Goal: Task Accomplishment & Management: Use online tool/utility

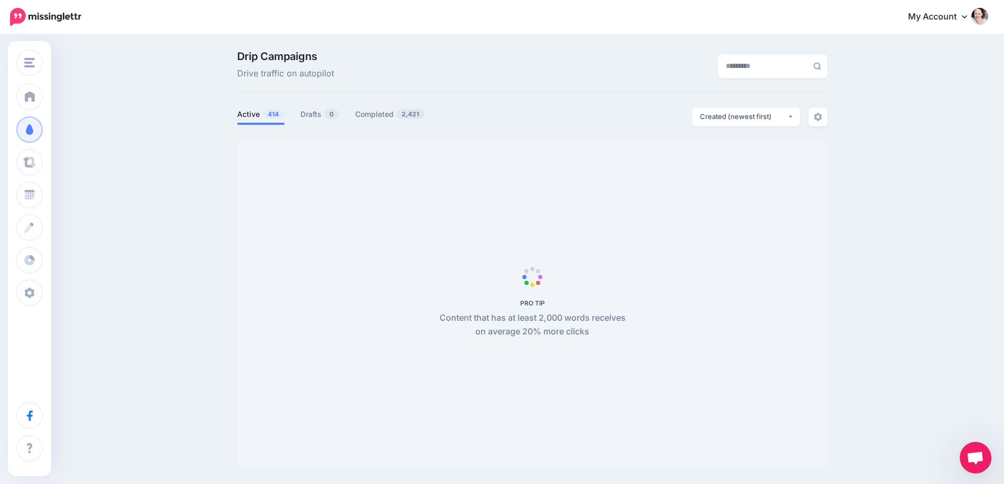
click at [979, 460] on span "Open chat" at bounding box center [974, 459] width 17 height 15
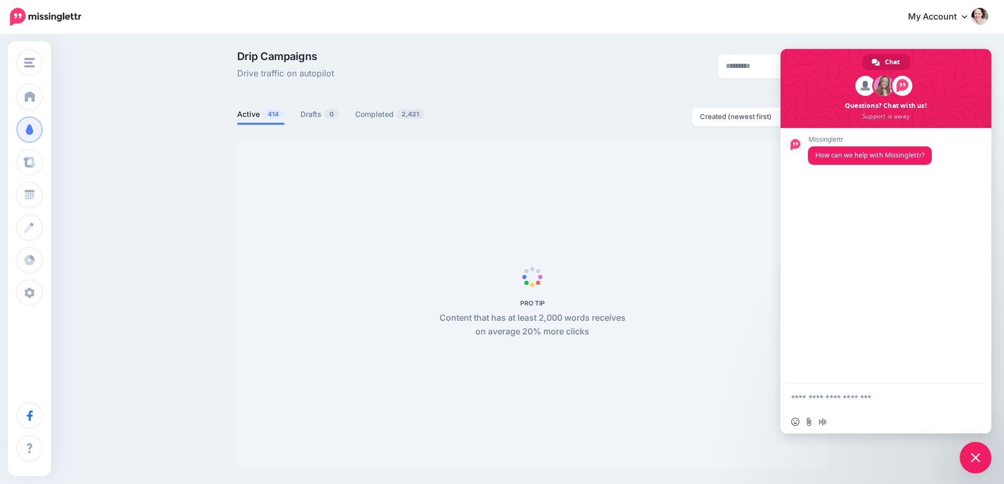
click at [972, 455] on span "Close chat" at bounding box center [974, 457] width 9 height 9
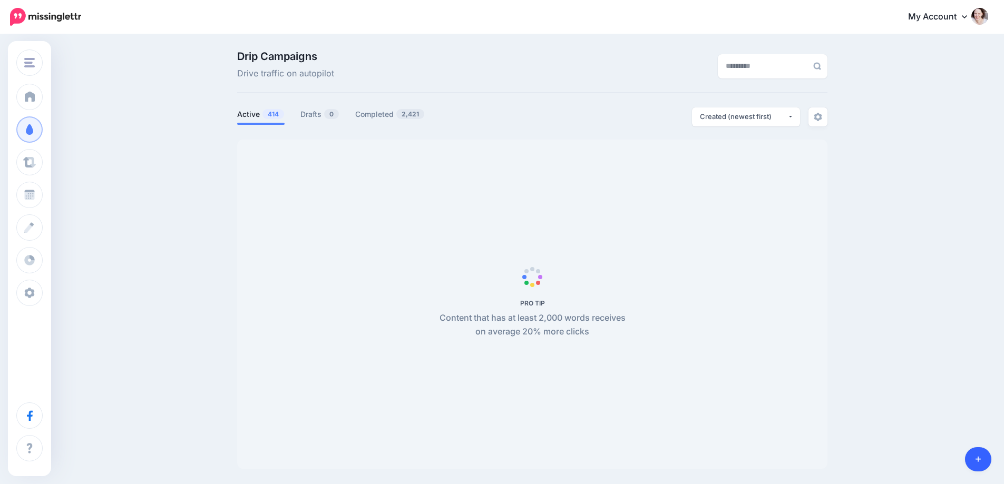
click at [984, 452] on link at bounding box center [978, 459] width 27 height 24
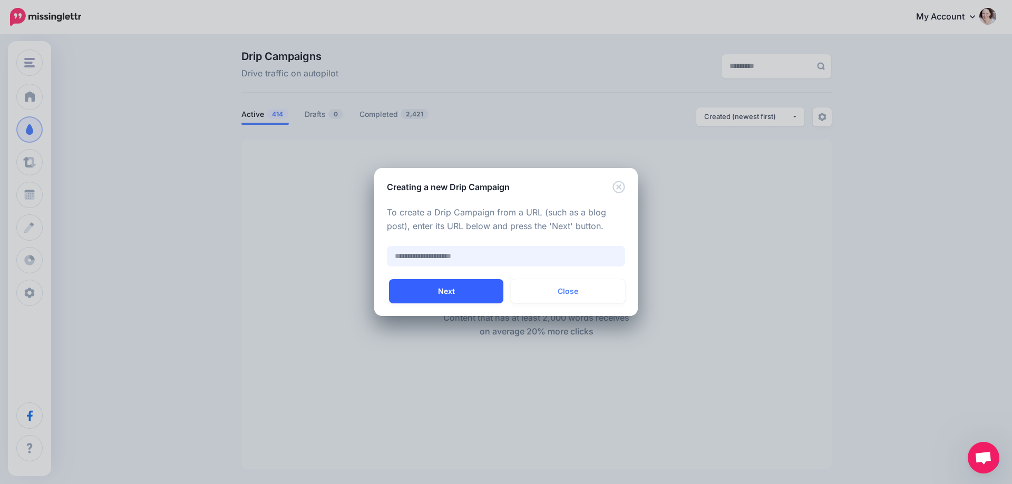
paste input "**********"
type input "**********"
click at [455, 287] on button "Next" at bounding box center [446, 291] width 114 height 24
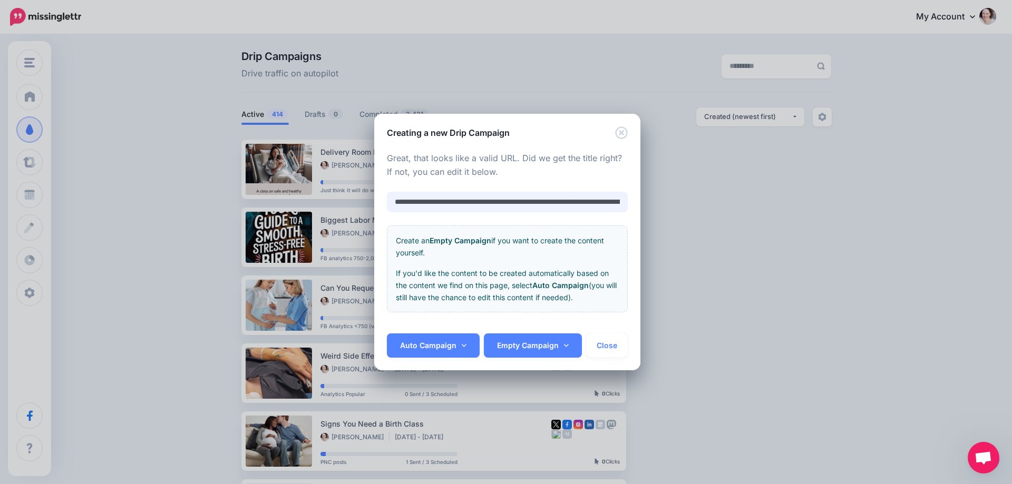
scroll to position [0, 123]
click at [436, 342] on link "Auto Campaign" at bounding box center [433, 346] width 93 height 24
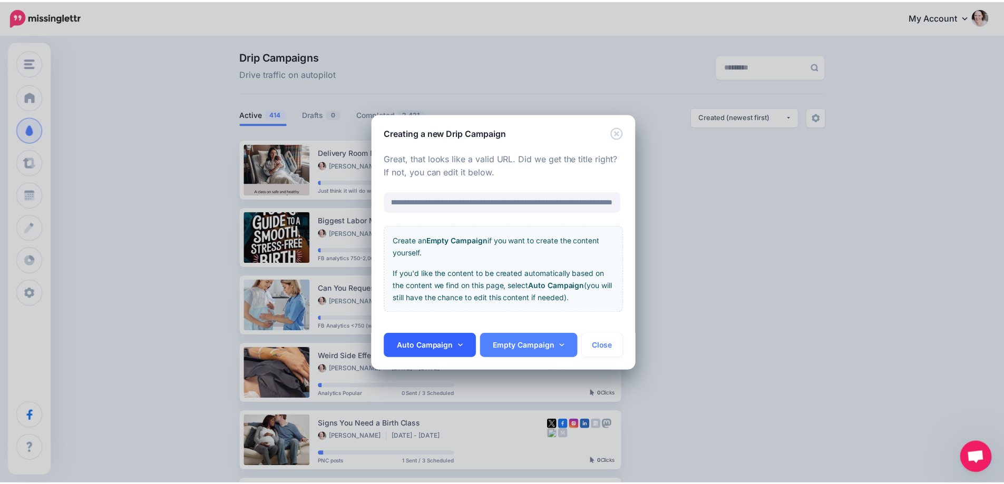
scroll to position [0, 0]
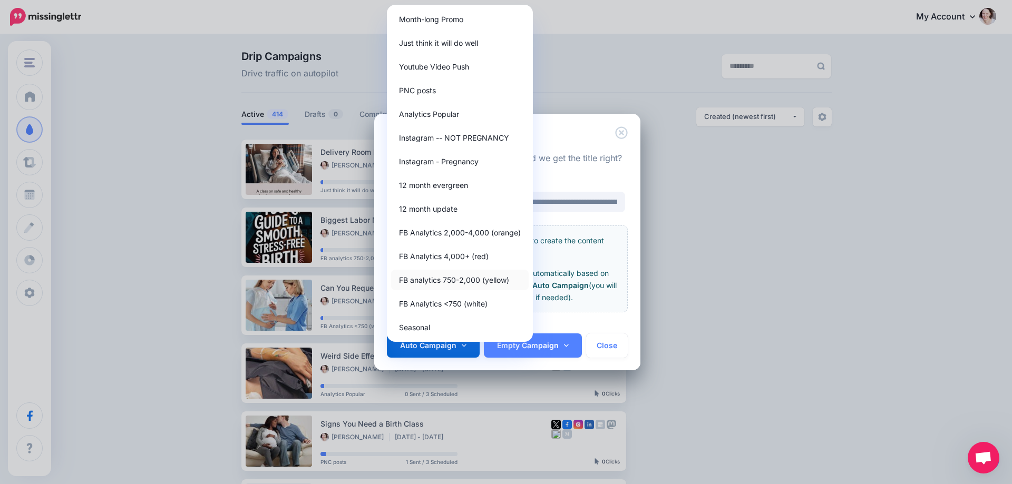
click at [465, 275] on link "FB analytics 750-2,000 (yellow)" at bounding box center [460, 280] width 138 height 21
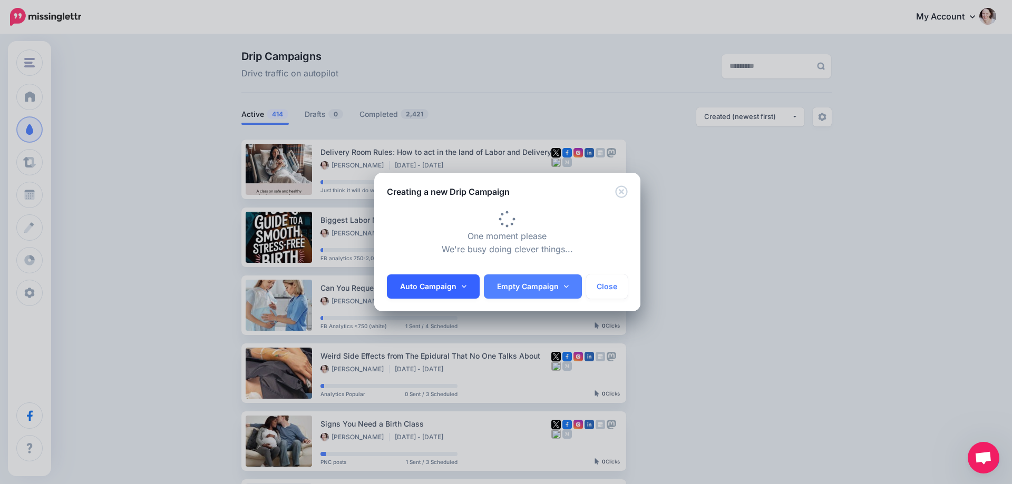
click at [433, 283] on div "Auto Campaign Month-long Promo Just think it will do well Youtube Video Push PN…" at bounding box center [507, 293] width 266 height 37
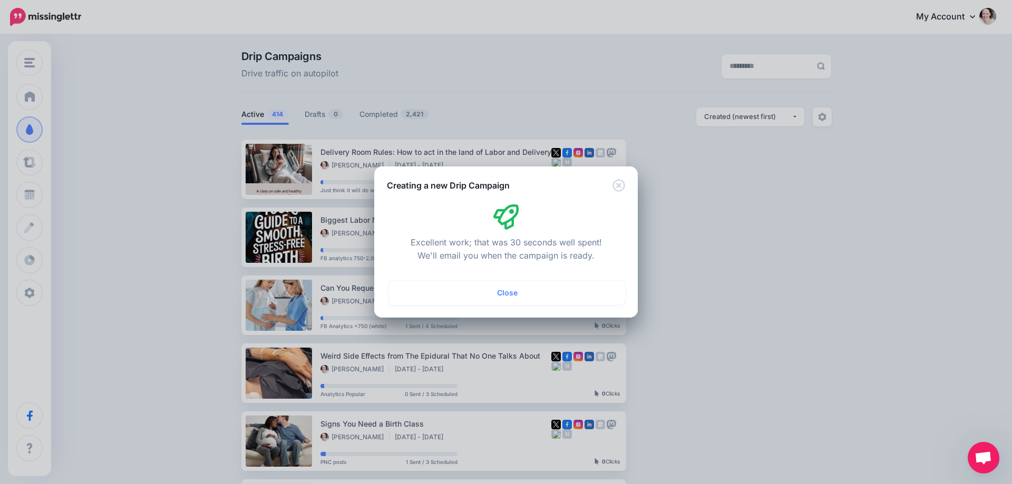
click at [433, 283] on button "Close" at bounding box center [507, 293] width 236 height 24
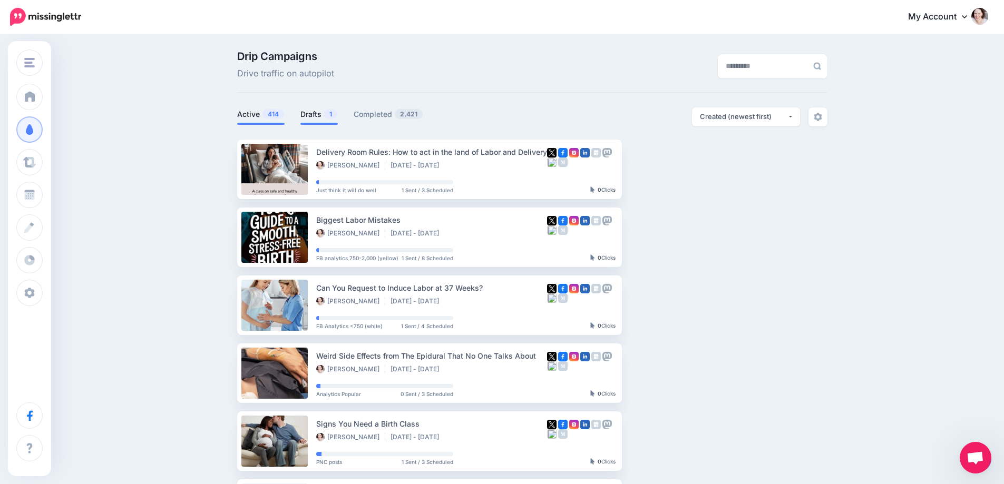
click at [319, 109] on link "Drafts 1" at bounding box center [318, 114] width 37 height 13
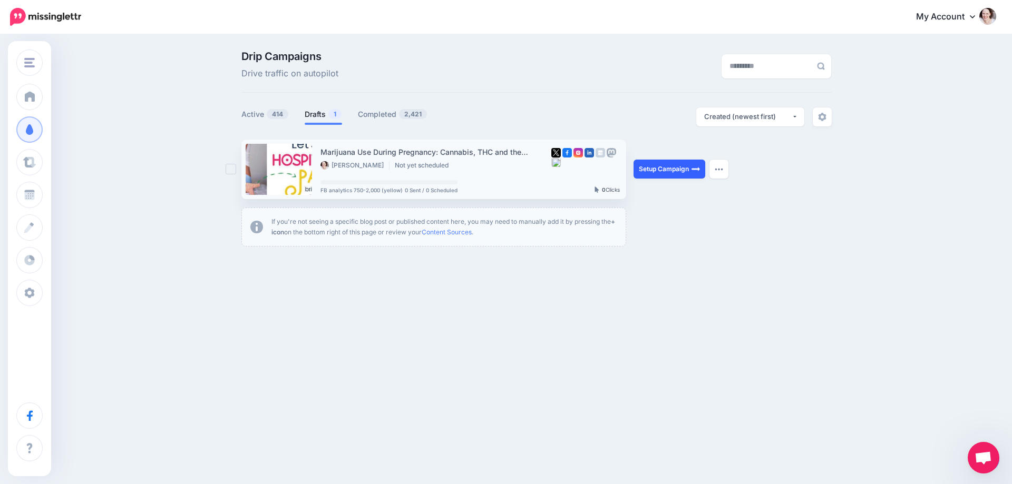
click at [680, 166] on link "Setup Campaign" at bounding box center [669, 169] width 72 height 19
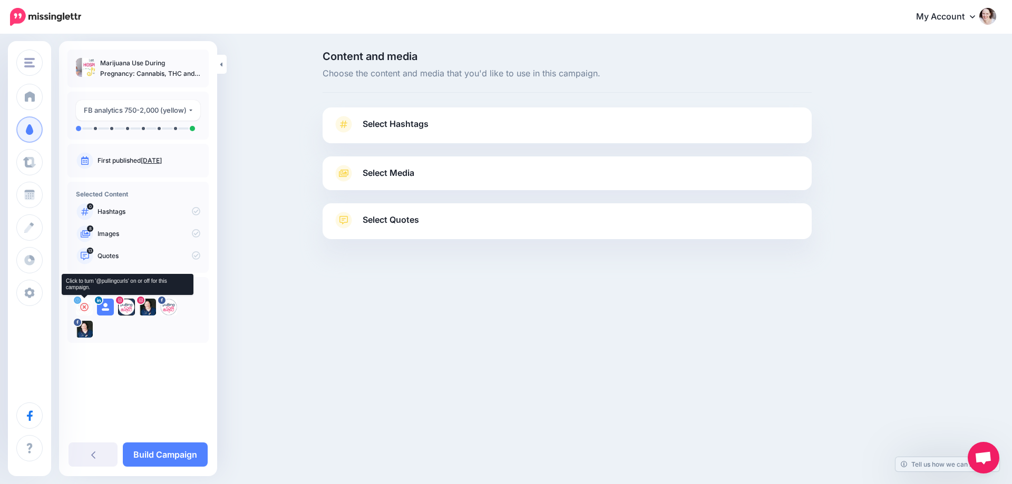
click at [84, 310] on icon at bounding box center [84, 307] width 8 height 8
click at [109, 310] on icon at bounding box center [105, 307] width 8 height 8
click at [125, 306] on icon at bounding box center [126, 307] width 8 height 8
click at [153, 310] on div at bounding box center [147, 307] width 17 height 17
click at [168, 307] on icon at bounding box center [168, 307] width 8 height 8
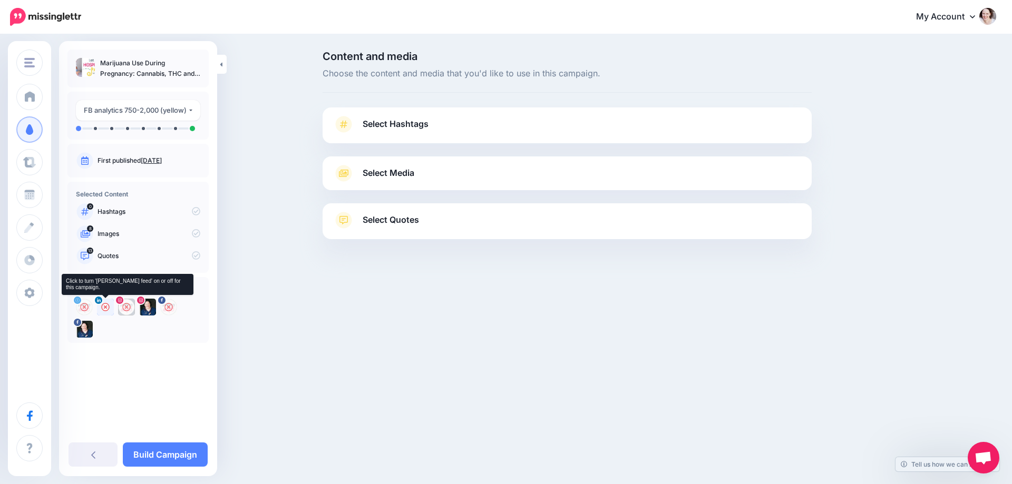
click at [107, 303] on icon at bounding box center [105, 307] width 8 height 8
click at [147, 308] on icon at bounding box center [147, 307] width 8 height 8
click at [514, 342] on div "Pulling Curls Pulling Curls Add Workspace Dashboard Campaigns Curate Schedule C…" at bounding box center [506, 242] width 1012 height 484
click at [401, 129] on span "Select Hashtags" at bounding box center [395, 124] width 66 height 14
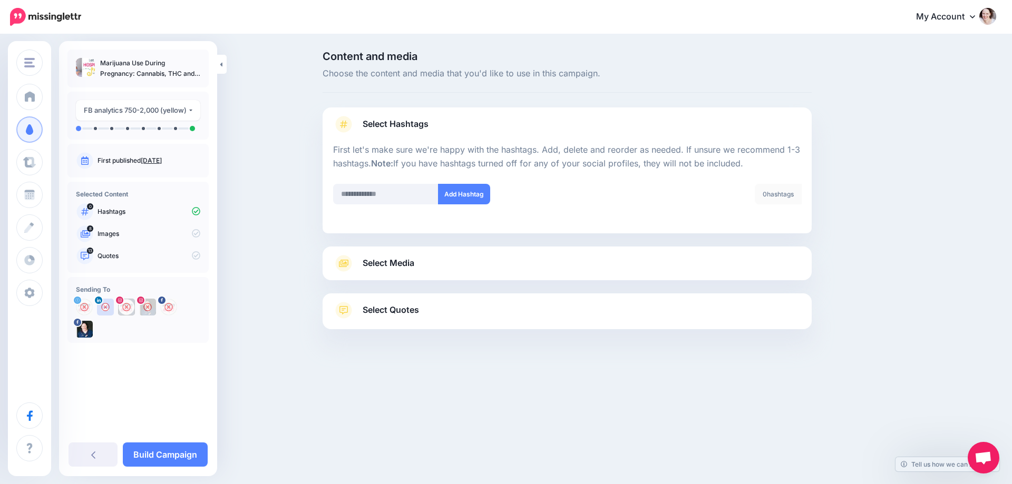
click at [399, 257] on span "Select Media" at bounding box center [388, 263] width 52 height 14
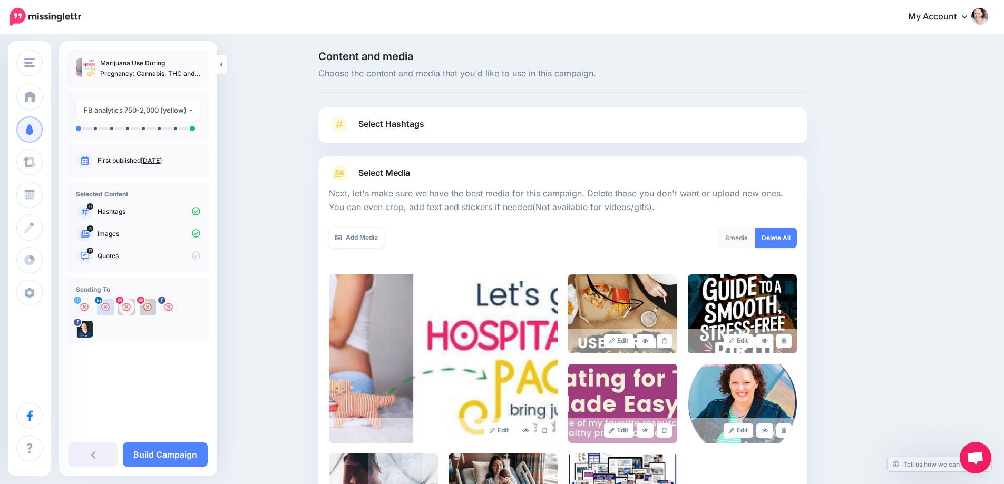
drag, startPoint x: 781, startPoint y: 237, endPoint x: 664, endPoint y: 217, distance: 118.8
click at [780, 237] on link "Delete All" at bounding box center [776, 238] width 42 height 21
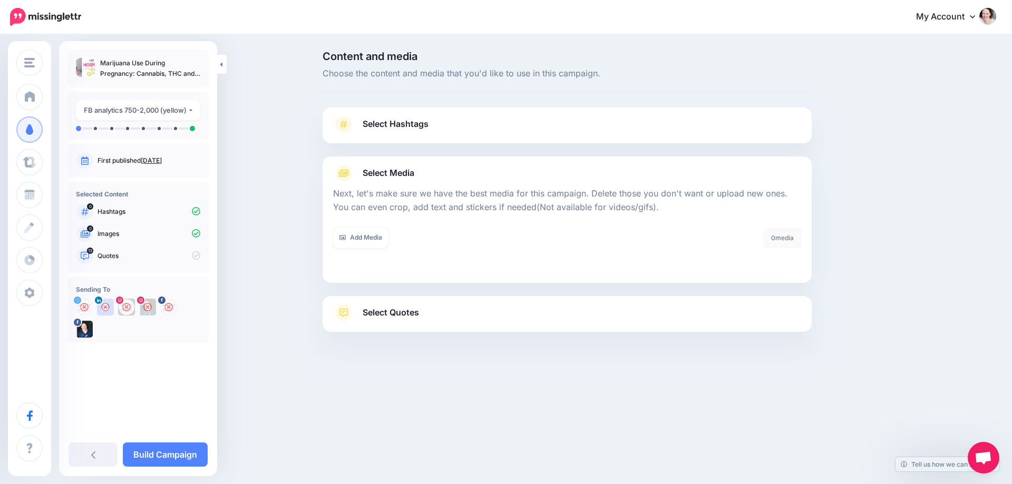
click at [347, 253] on div "Add Media What media would you like to add? Upload AI Gallery Unsplash GIPHY" at bounding box center [446, 245] width 242 height 34
click at [367, 231] on link "Add Media" at bounding box center [360, 238] width 55 height 21
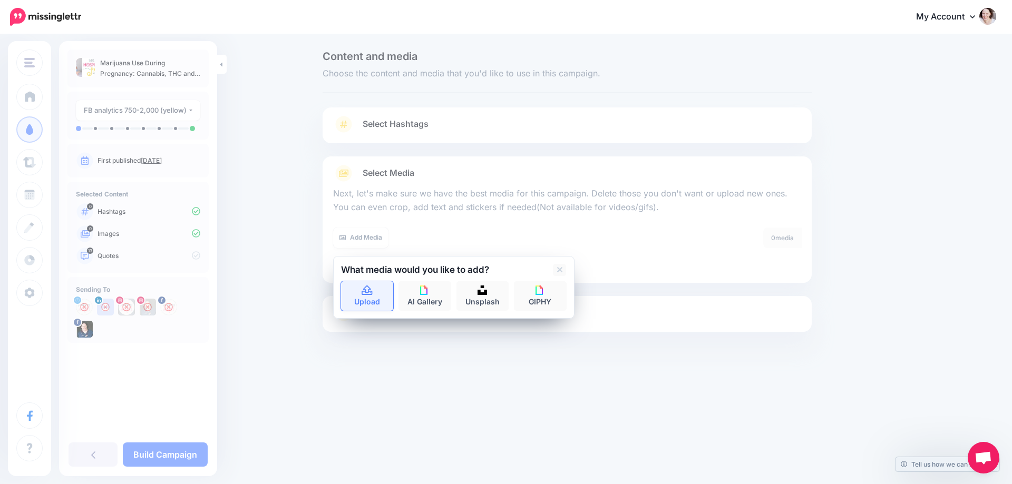
click at [381, 304] on link "Upload" at bounding box center [367, 296] width 53 height 30
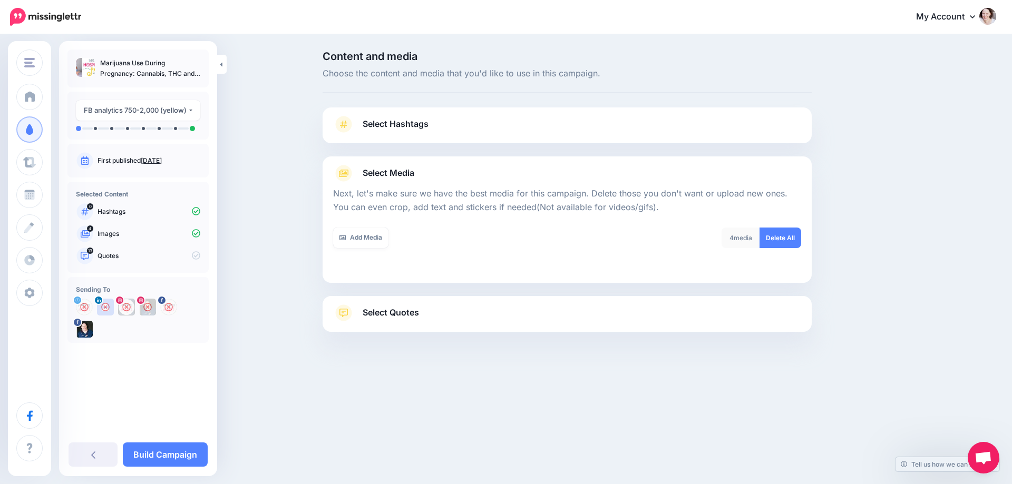
click at [411, 336] on div at bounding box center [566, 358] width 489 height 53
click at [394, 296] on div "Select Quotes Choose your favourite quotes or go with our recommendations. The …" at bounding box center [566, 314] width 489 height 36
click at [386, 308] on span "Select Quotes" at bounding box center [390, 313] width 56 height 14
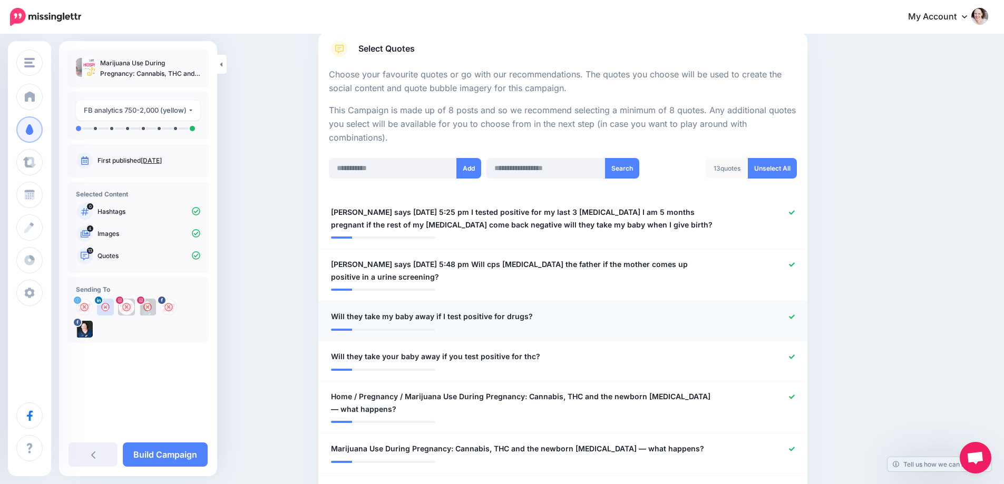
scroll to position [211, 0]
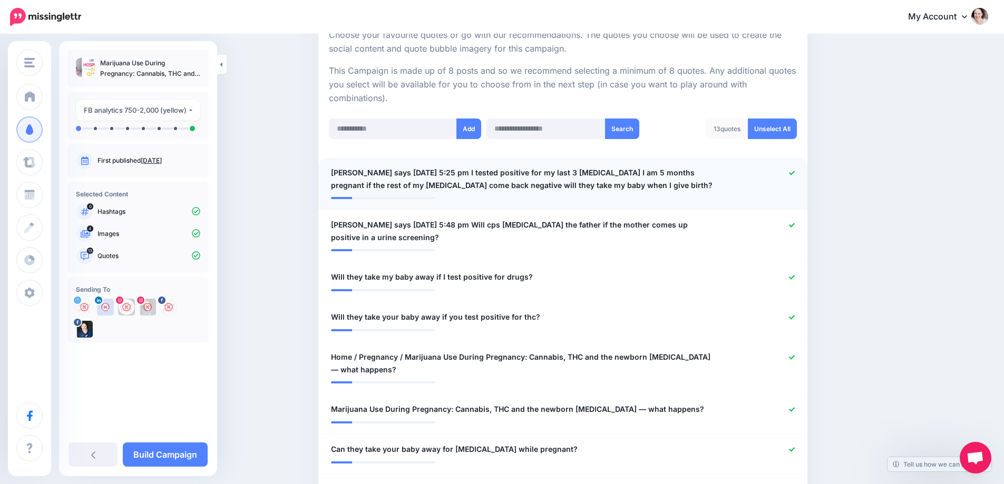
click at [792, 172] on icon at bounding box center [792, 173] width 6 height 6
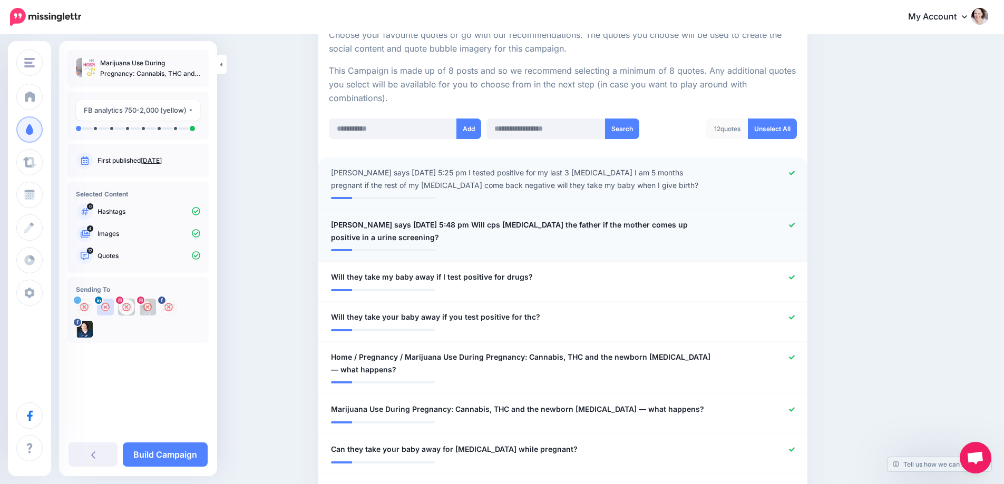
click at [573, 233] on span "Ethan says September 16, 2019 at 5:48 pm Will cps drug test the father if the m…" at bounding box center [523, 231] width 384 height 25
drag, startPoint x: 586, startPoint y: 224, endPoint x: 281, endPoint y: 224, distance: 304.5
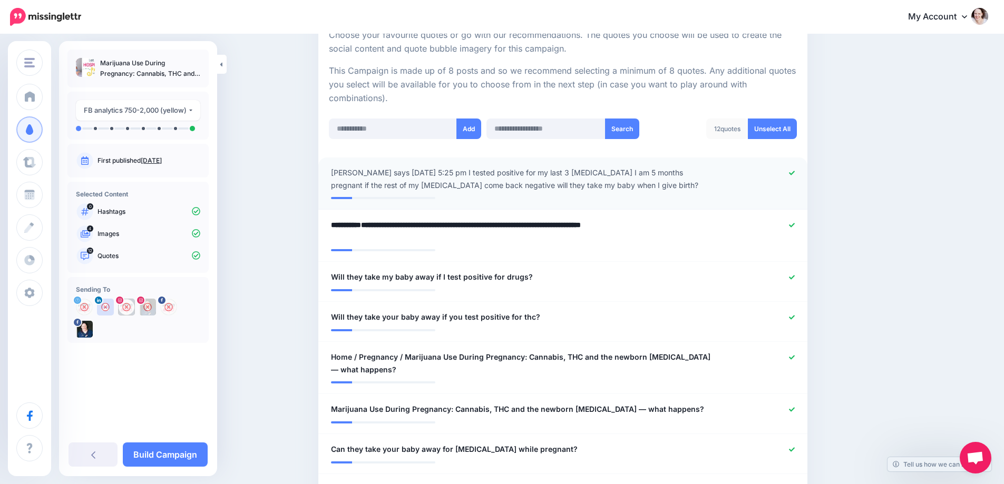
scroll to position [0, 0]
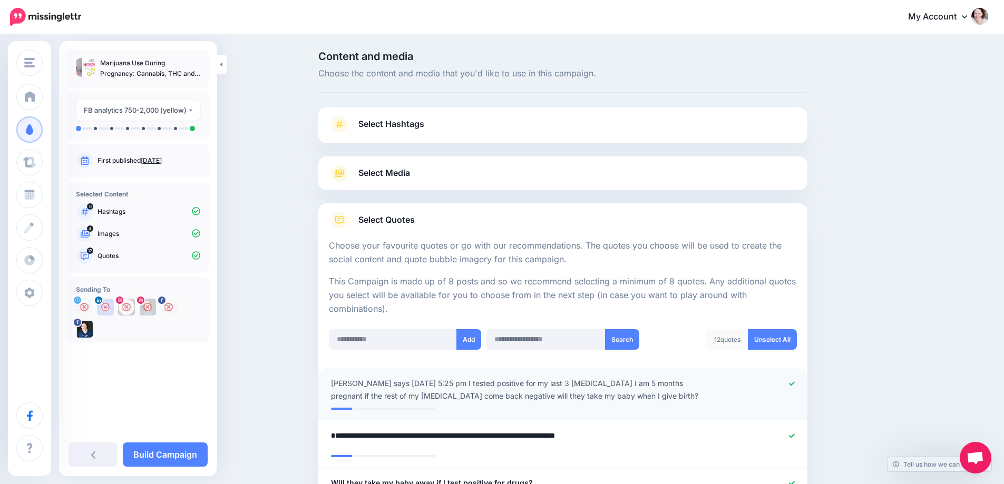
type textarea "**********"
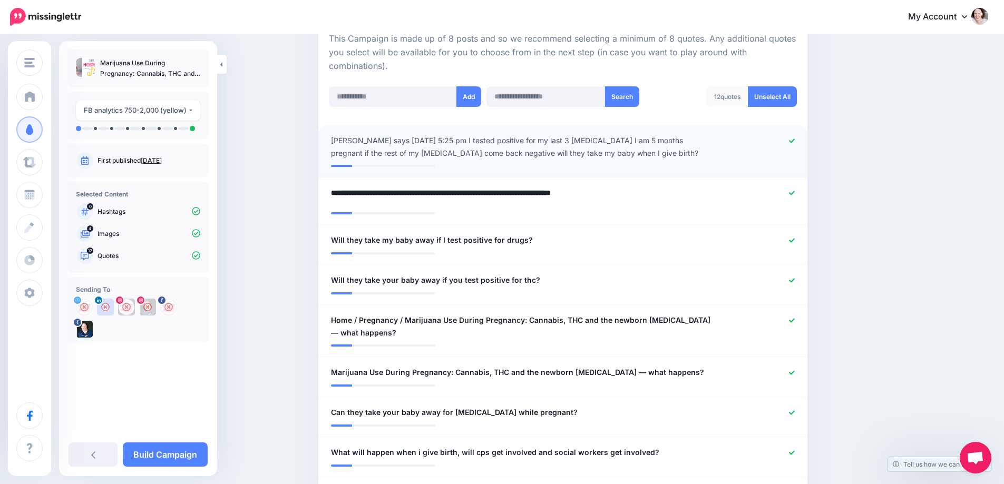
scroll to position [263, 0]
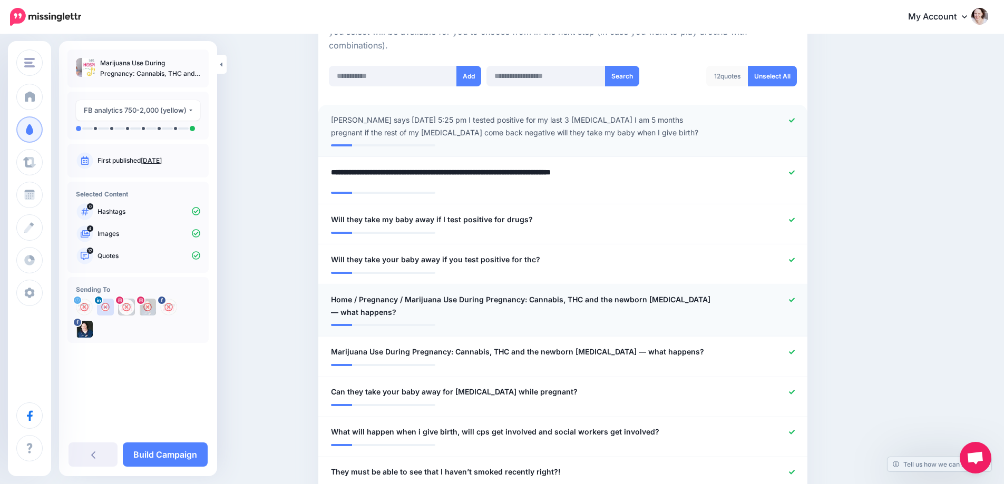
click at [797, 298] on div at bounding box center [763, 305] width 80 height 25
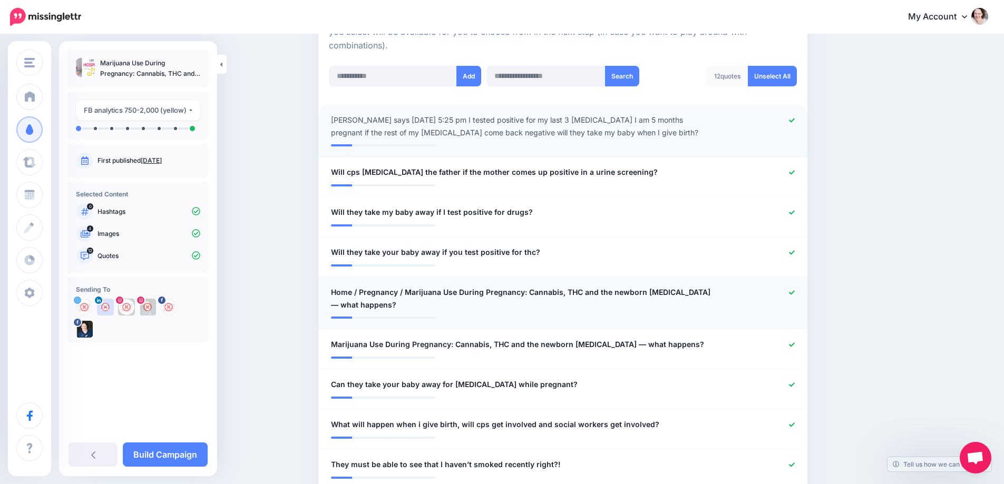
click at [795, 293] on icon at bounding box center [792, 292] width 6 height 4
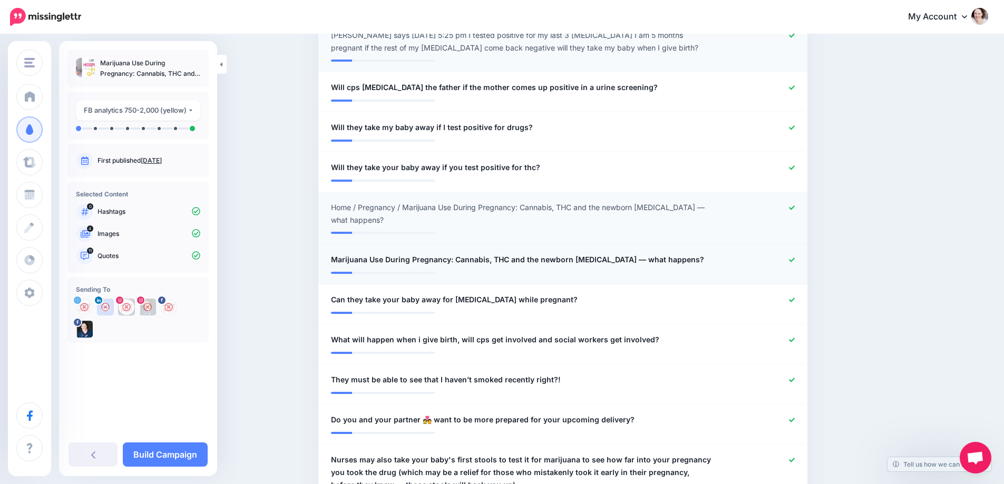
scroll to position [369, 0]
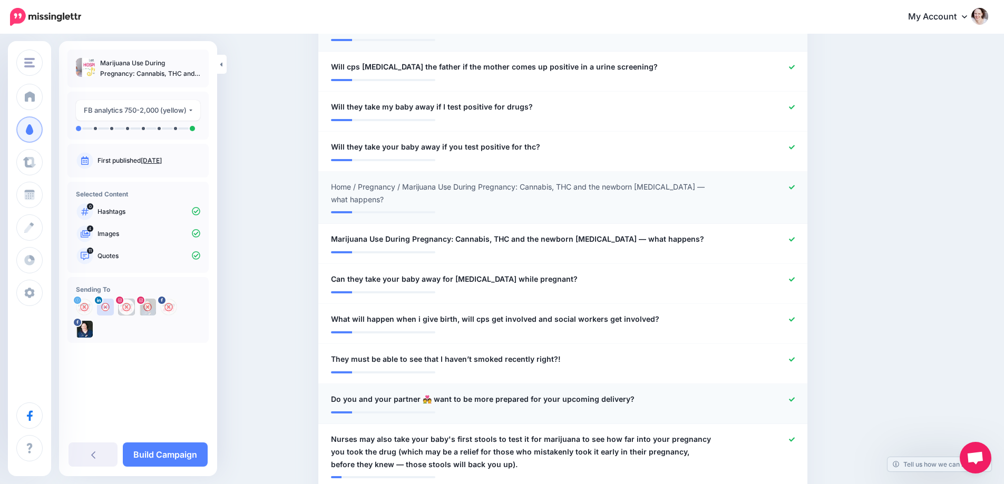
click at [795, 397] on icon at bounding box center [792, 400] width 6 height 6
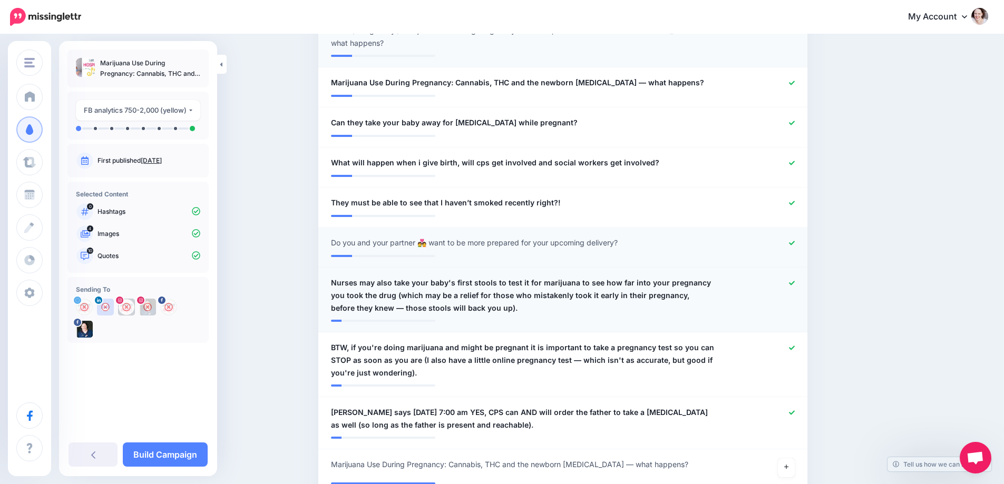
scroll to position [527, 0]
click at [795, 281] on icon at bounding box center [792, 282] width 6 height 6
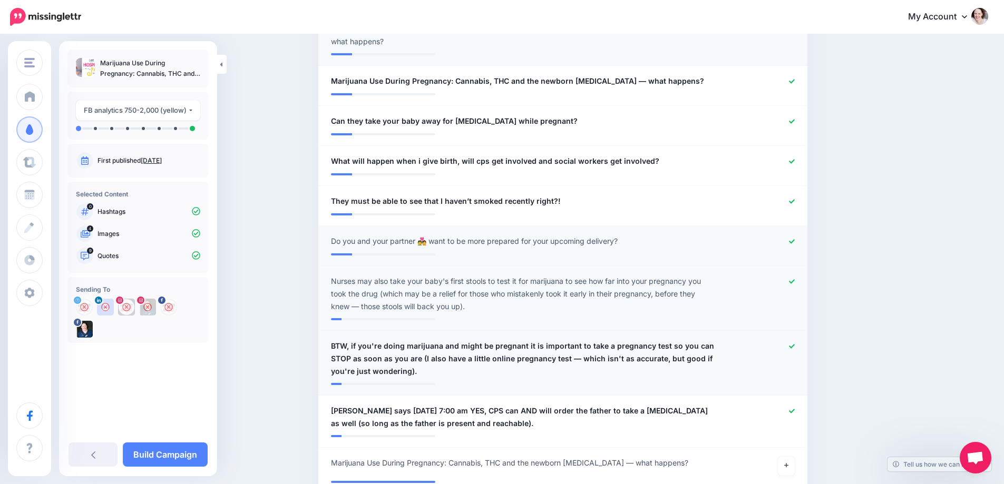
click at [794, 345] on icon at bounding box center [792, 347] width 6 height 6
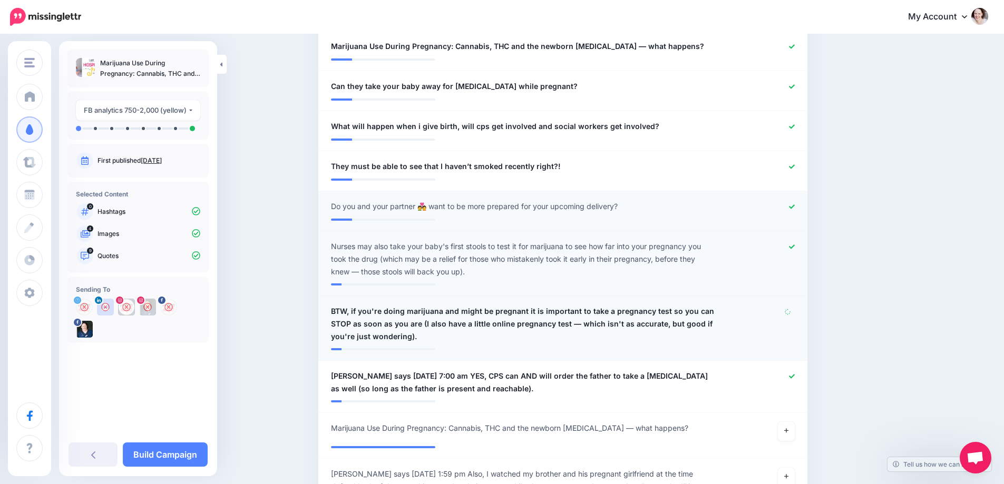
scroll to position [580, 0]
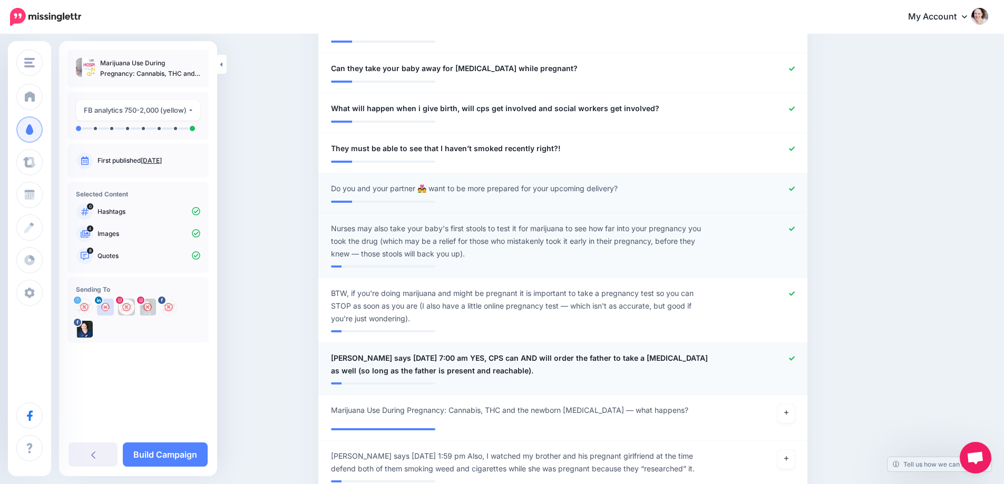
click at [795, 356] on icon at bounding box center [792, 359] width 6 height 6
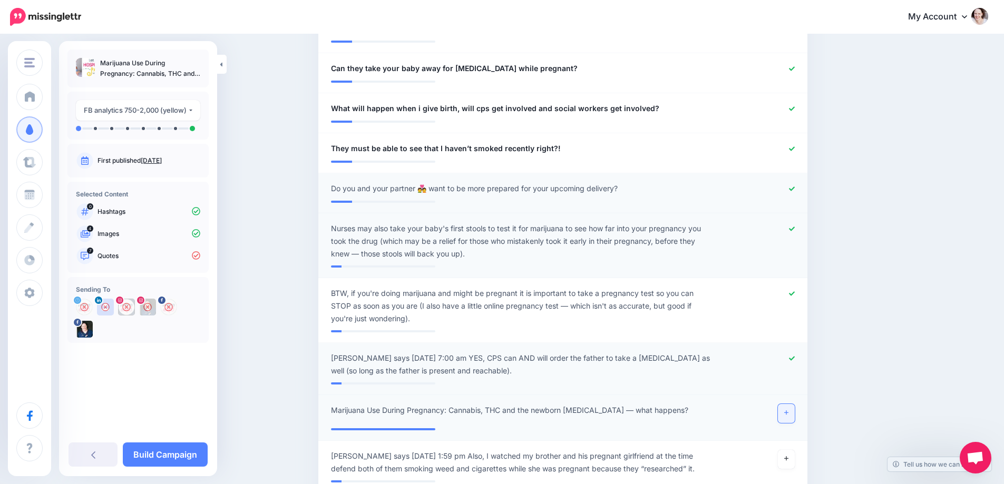
click at [793, 418] on link at bounding box center [786, 413] width 17 height 19
click at [150, 457] on link "Build Campaign" at bounding box center [165, 455] width 85 height 24
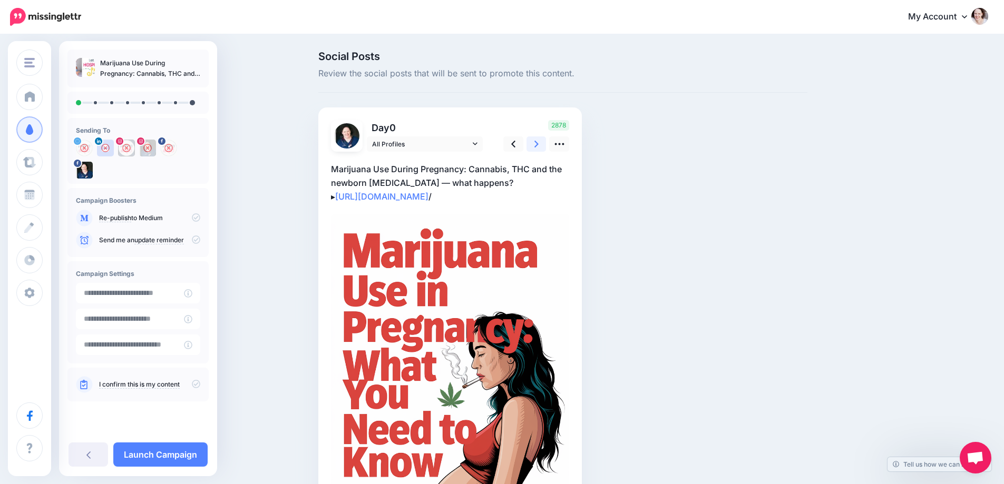
click at [538, 143] on icon at bounding box center [536, 144] width 4 height 7
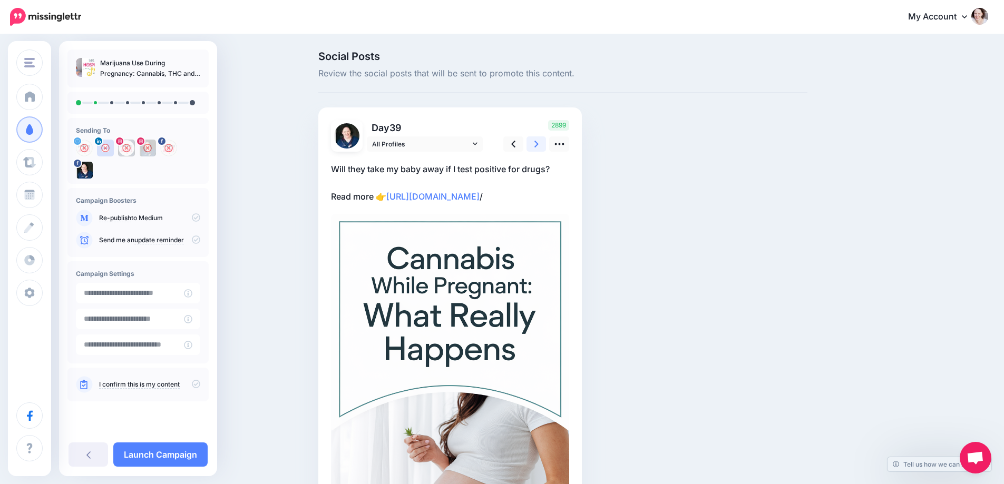
click at [538, 143] on icon at bounding box center [536, 144] width 4 height 7
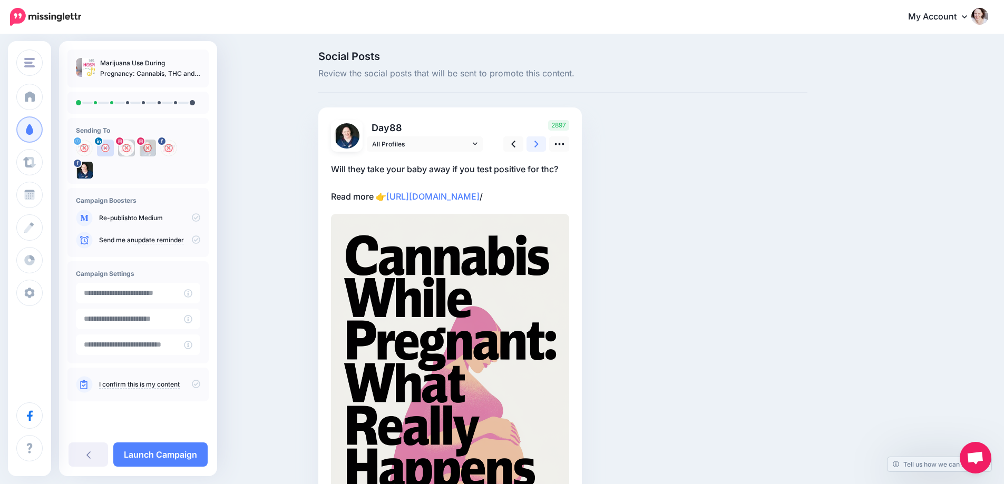
click at [543, 144] on link at bounding box center [536, 143] width 20 height 15
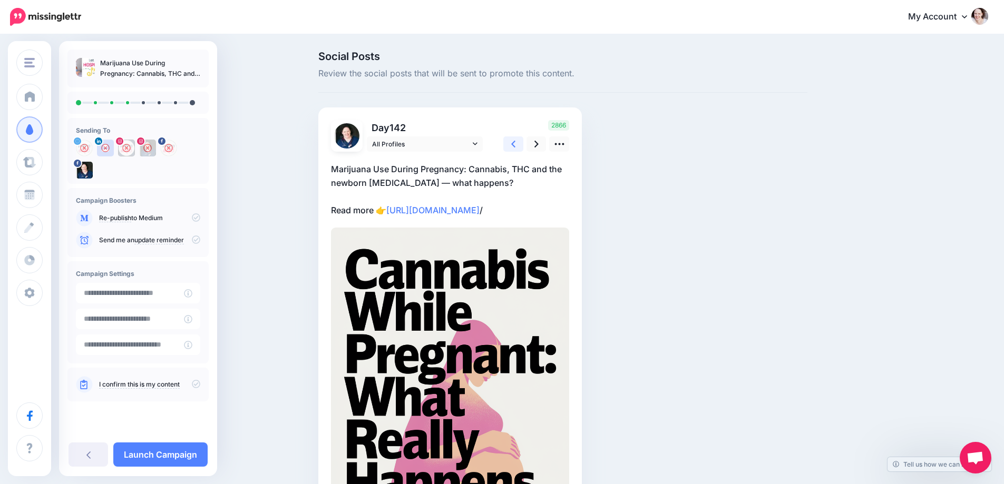
click at [514, 144] on link at bounding box center [513, 143] width 20 height 15
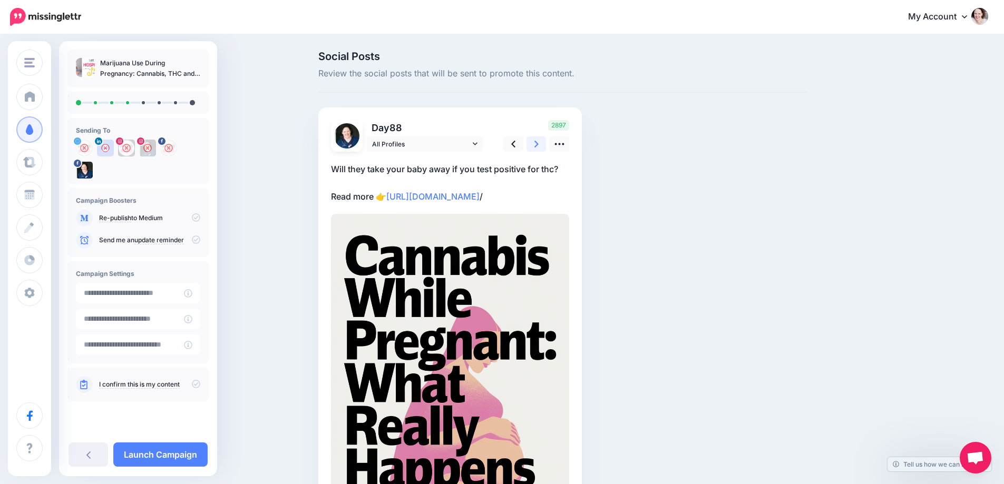
click at [538, 144] on icon at bounding box center [536, 144] width 4 height 11
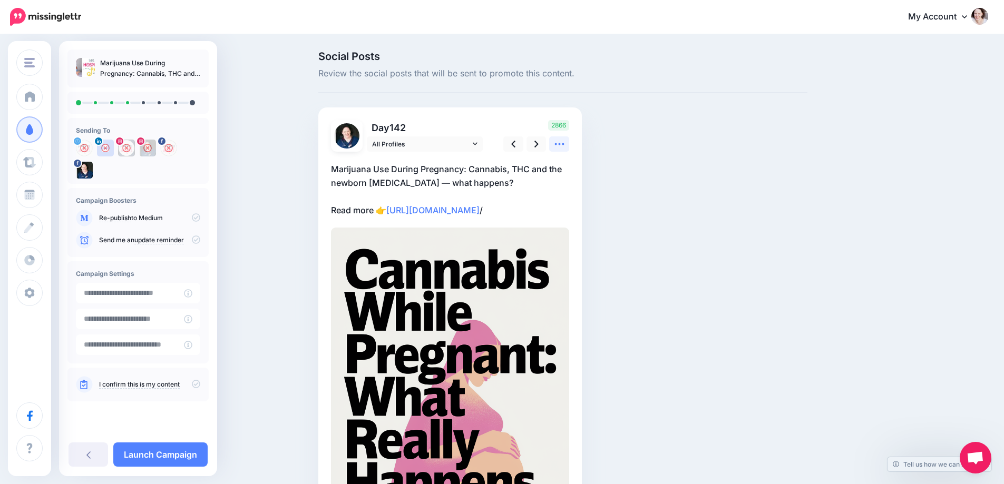
click at [565, 144] on icon at bounding box center [559, 144] width 11 height 11
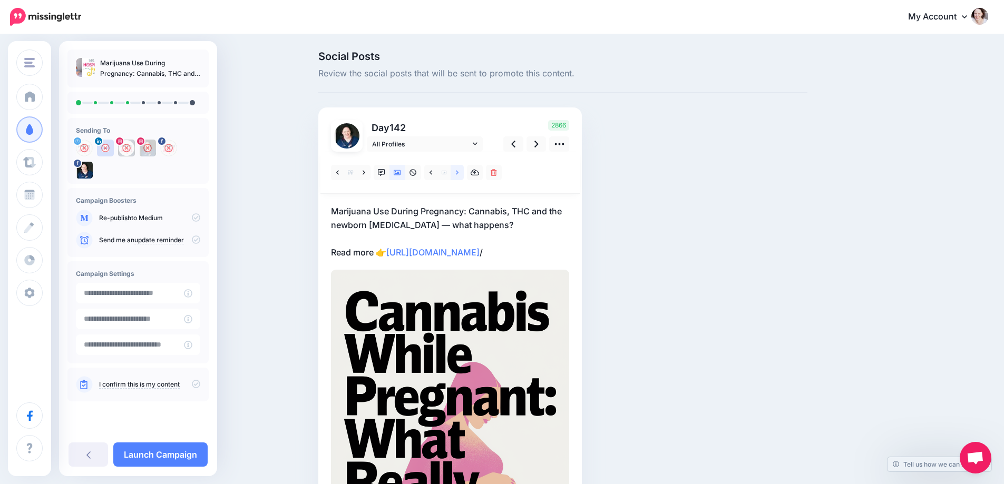
click at [458, 173] on icon at bounding box center [457, 172] width 3 height 7
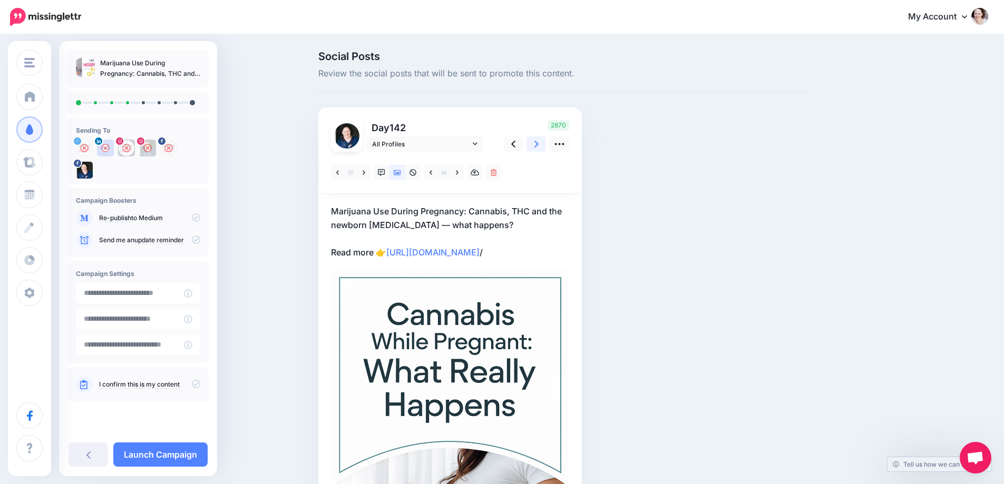
click at [543, 141] on link at bounding box center [536, 143] width 20 height 15
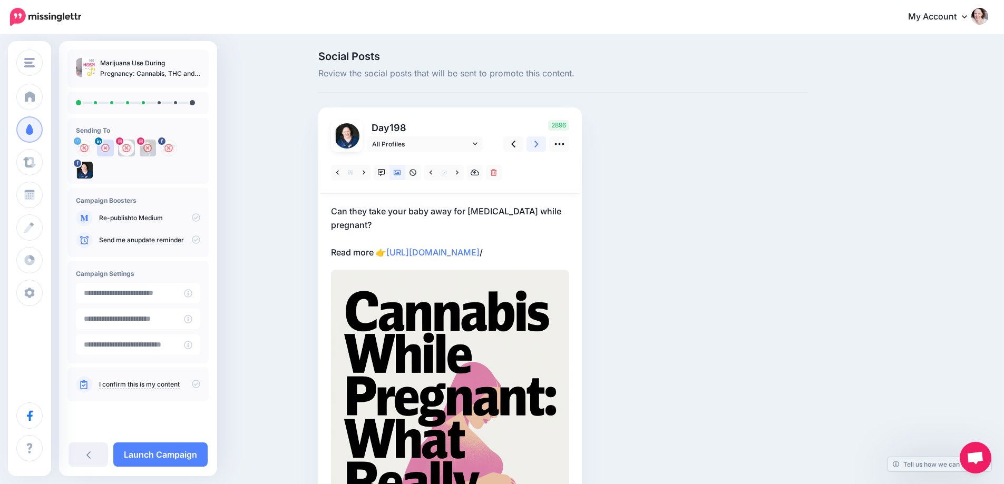
click at [543, 141] on link at bounding box center [536, 143] width 20 height 15
click at [457, 168] on link at bounding box center [456, 172] width 13 height 15
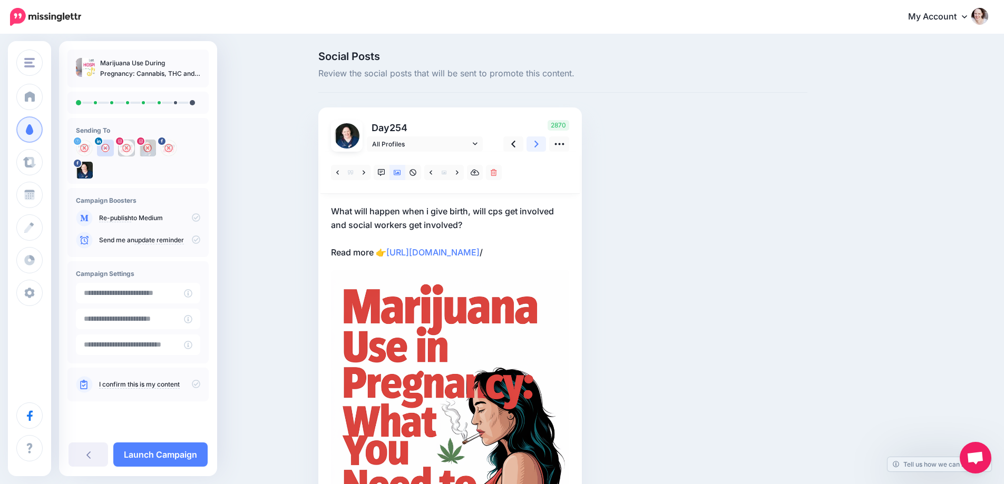
click at [538, 146] on icon at bounding box center [536, 144] width 4 height 11
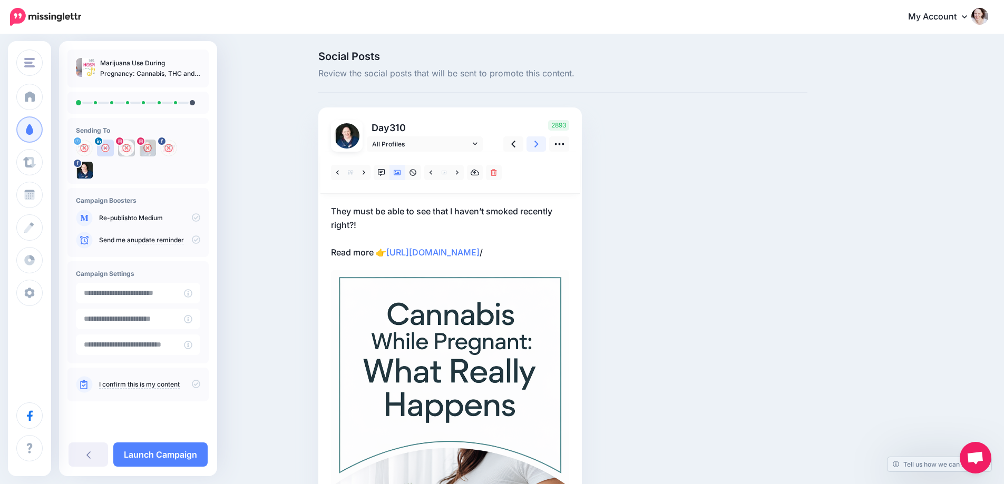
click at [538, 146] on icon at bounding box center [536, 144] width 4 height 11
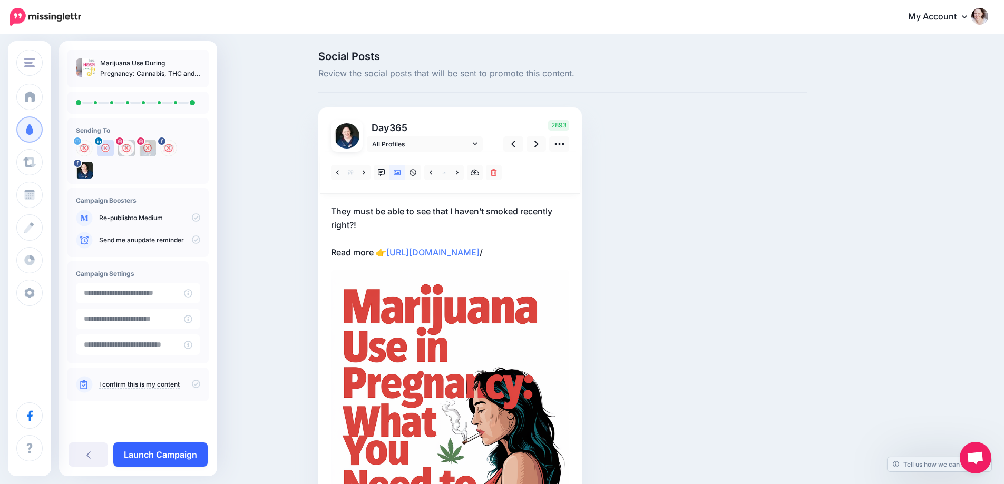
click at [141, 454] on link "Launch Campaign" at bounding box center [160, 455] width 94 height 24
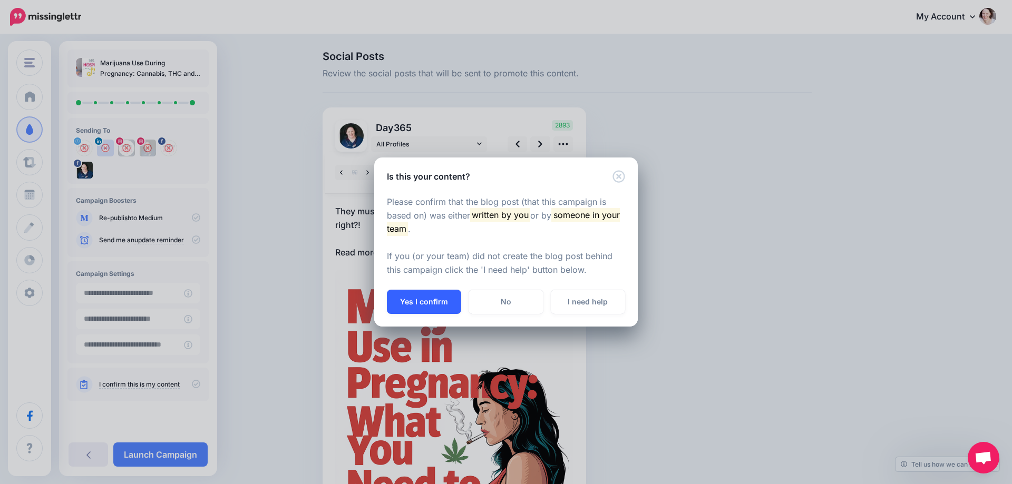
click at [418, 301] on button "Yes I confirm" at bounding box center [424, 302] width 74 height 24
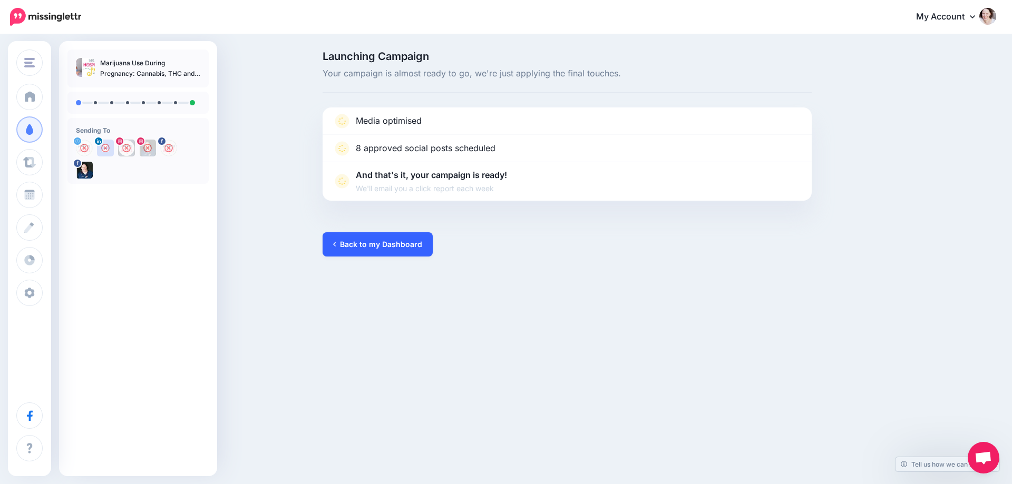
click at [377, 246] on link "Back to my Dashboard" at bounding box center [377, 244] width 110 height 24
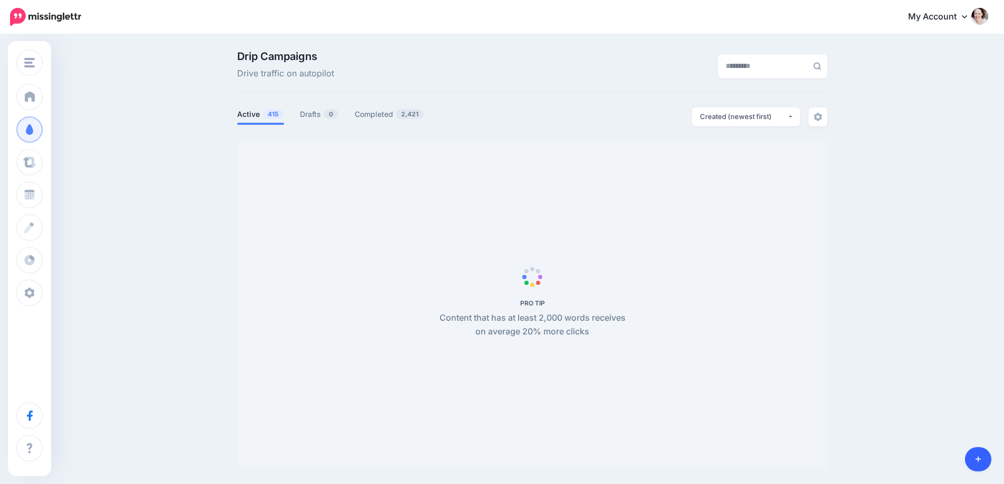
click at [984, 456] on link at bounding box center [978, 459] width 27 height 24
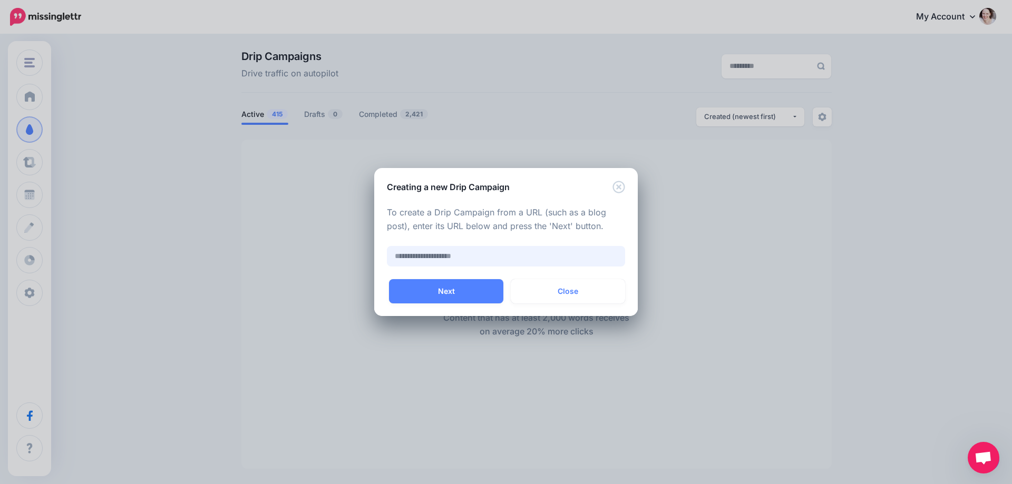
paste input "**********"
type input "**********"
click at [410, 271] on div "**********" at bounding box center [505, 236] width 263 height 86
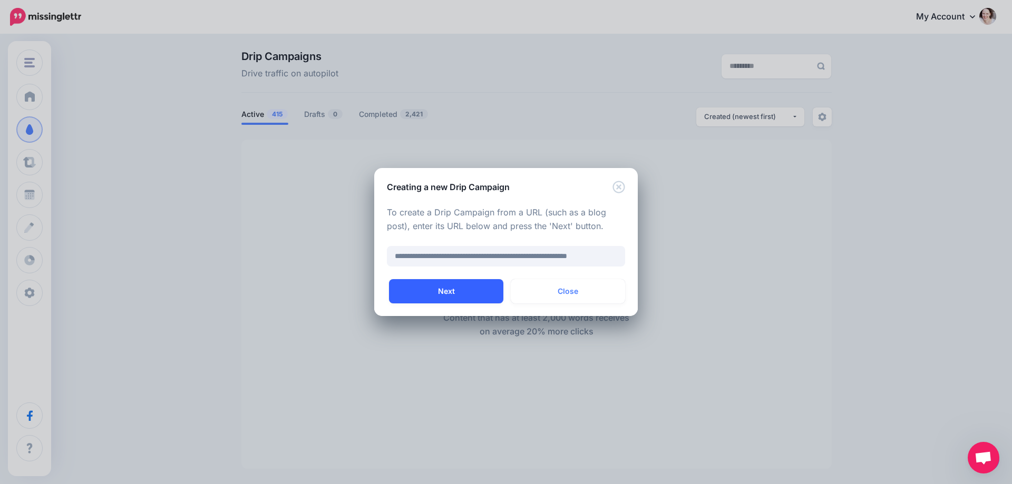
click at [413, 288] on button "Next" at bounding box center [446, 291] width 114 height 24
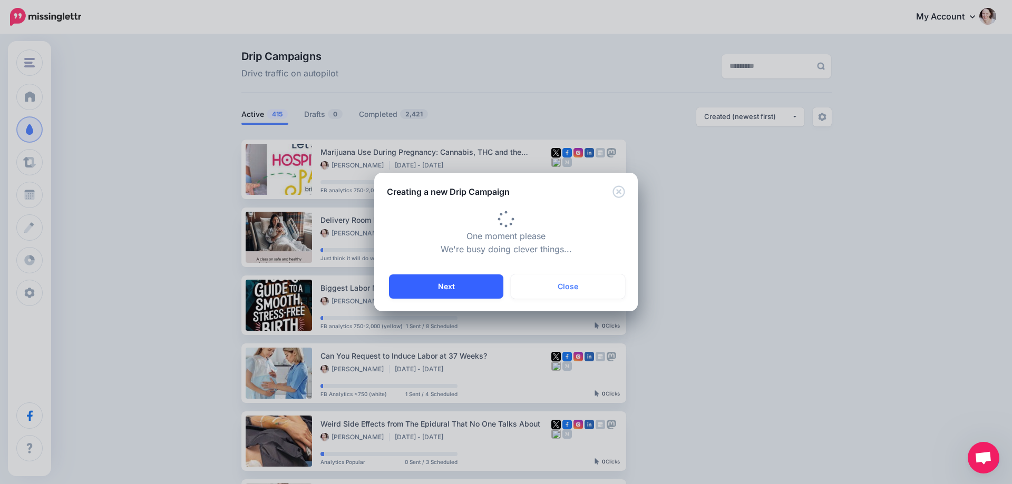
type input "**********"
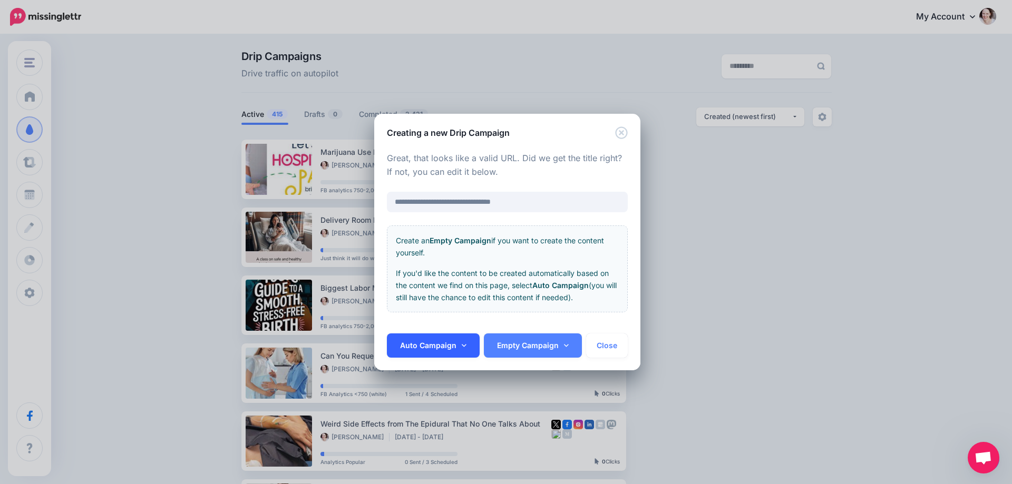
click at [436, 338] on link "Auto Campaign" at bounding box center [433, 346] width 93 height 24
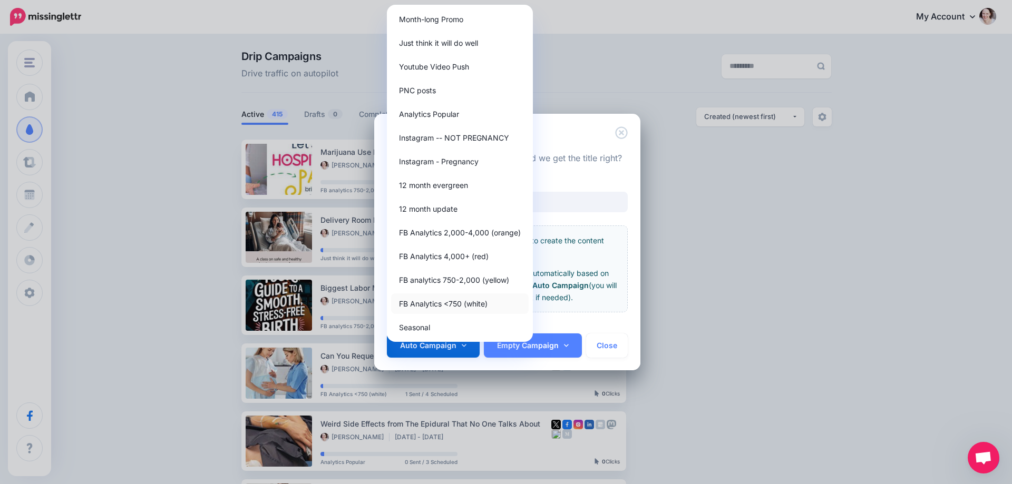
click at [448, 298] on link "FB Analytics <750 (white)" at bounding box center [460, 303] width 138 height 21
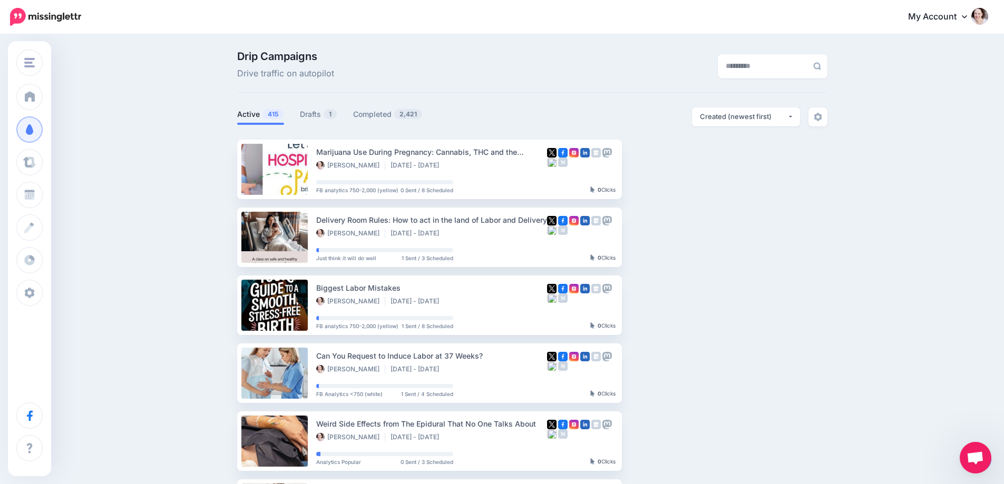
click at [301, 109] on ul "Active 415 Drafts 1 Completed 2,421" at bounding box center [384, 115] width 295 height 17
click at [316, 116] on link "Drafts 1" at bounding box center [318, 114] width 37 height 13
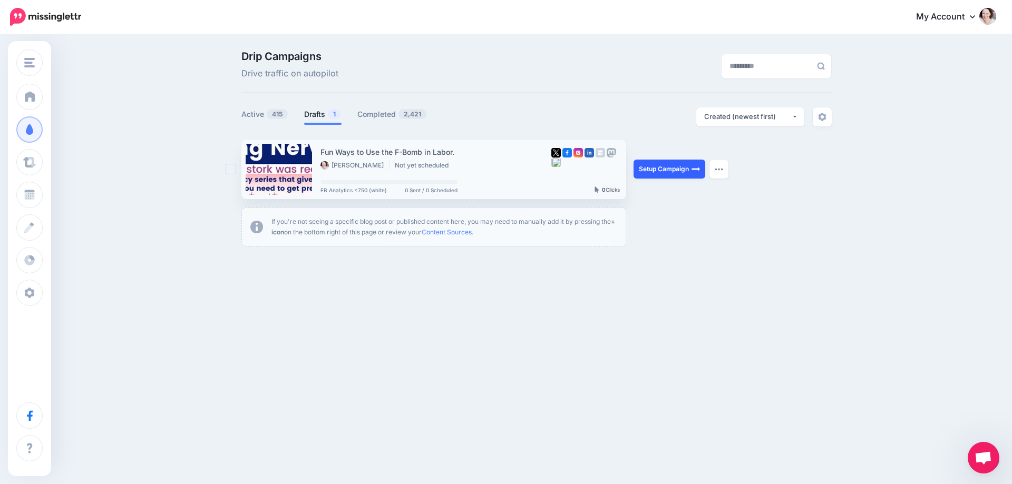
click at [668, 162] on link "Setup Campaign" at bounding box center [669, 169] width 72 height 19
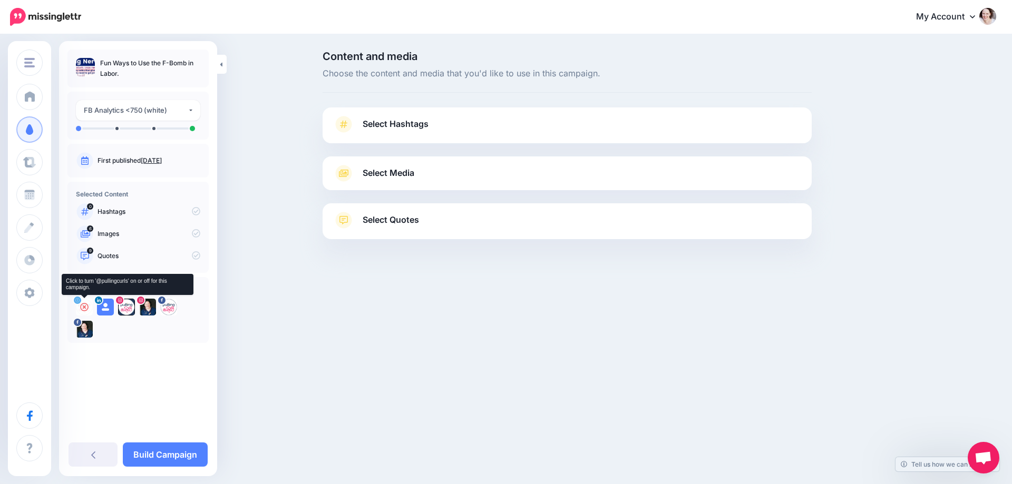
click at [83, 307] on icon at bounding box center [84, 307] width 8 height 8
click at [104, 309] on icon at bounding box center [105, 307] width 8 height 8
click at [125, 308] on icon at bounding box center [126, 307] width 8 height 8
click at [146, 308] on icon at bounding box center [147, 307] width 8 height 8
click at [168, 308] on icon at bounding box center [168, 307] width 8 height 8
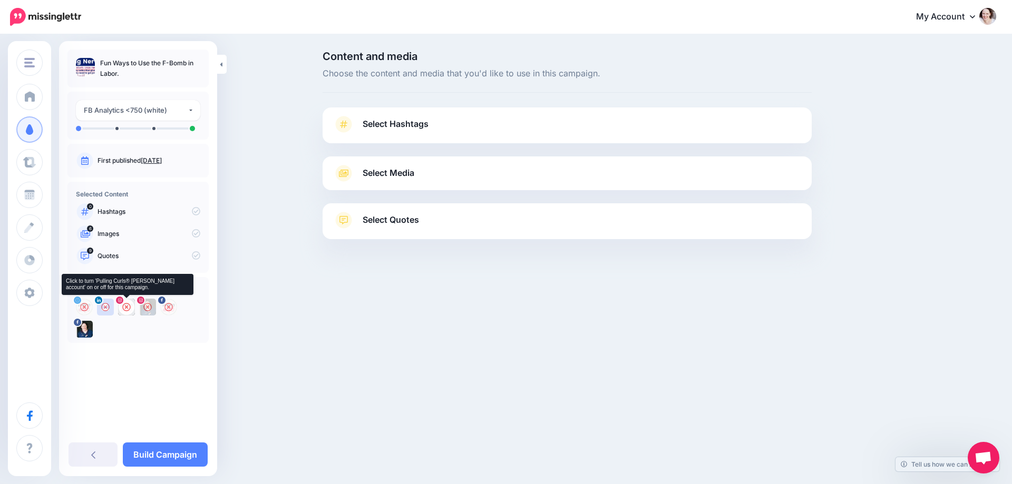
click at [124, 306] on icon at bounding box center [126, 307] width 8 height 8
click at [374, 119] on span "Select Hashtags" at bounding box center [395, 124] width 66 height 14
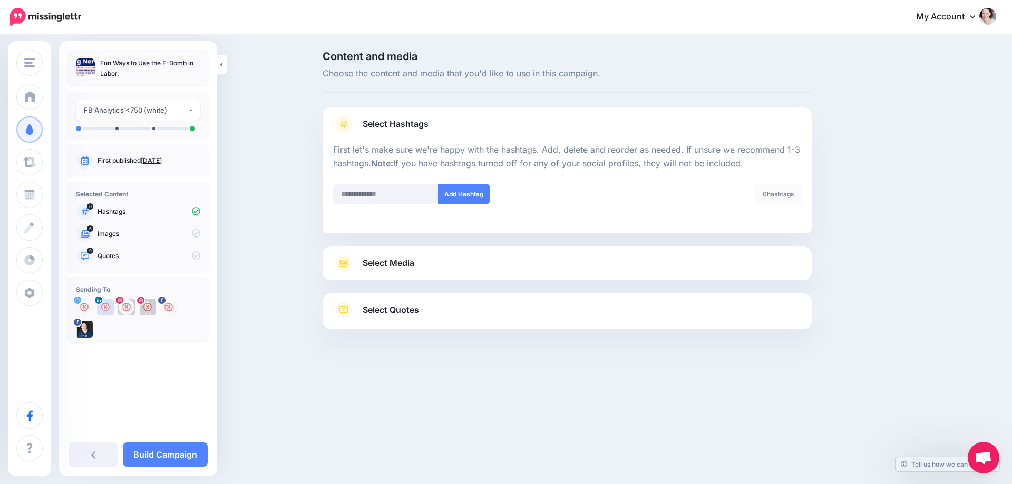
click at [395, 273] on div "Select Media Next, let's make sure we have the best media for this campaign. De…" at bounding box center [566, 264] width 489 height 34
click at [399, 256] on link "Select Media" at bounding box center [567, 263] width 468 height 17
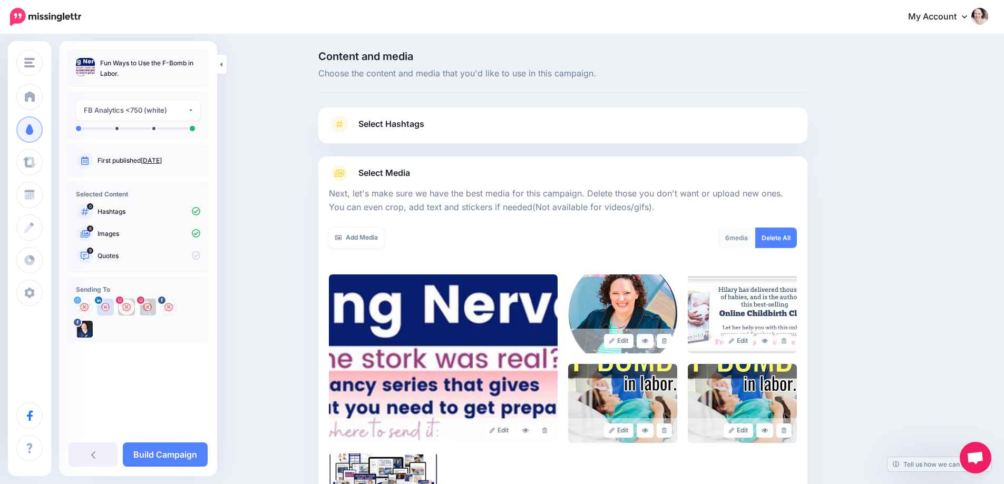
click at [804, 237] on div "6 media Delete All" at bounding box center [684, 245] width 242 height 34
click at [789, 237] on link "Delete All" at bounding box center [776, 238] width 42 height 21
click at [377, 239] on link "Add Media" at bounding box center [356, 238] width 55 height 21
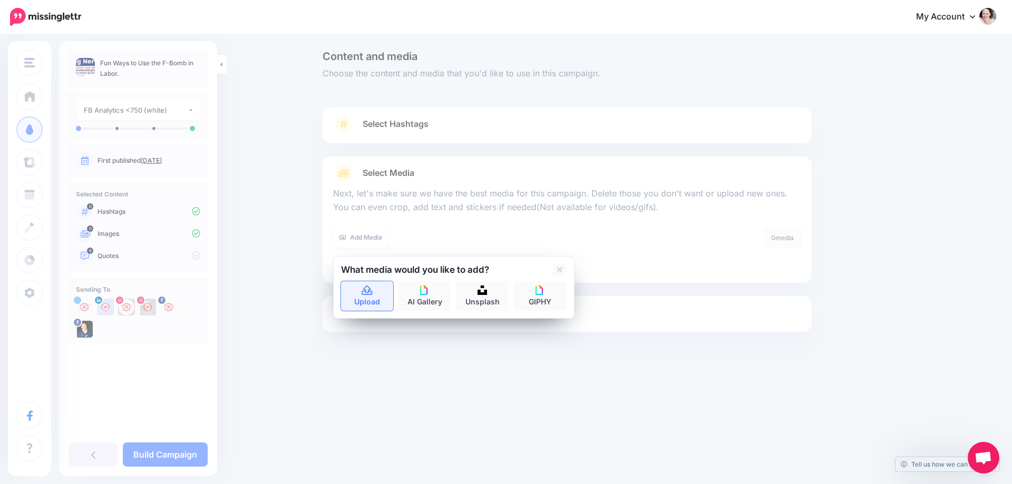
click at [379, 286] on link "Upload" at bounding box center [367, 296] width 53 height 30
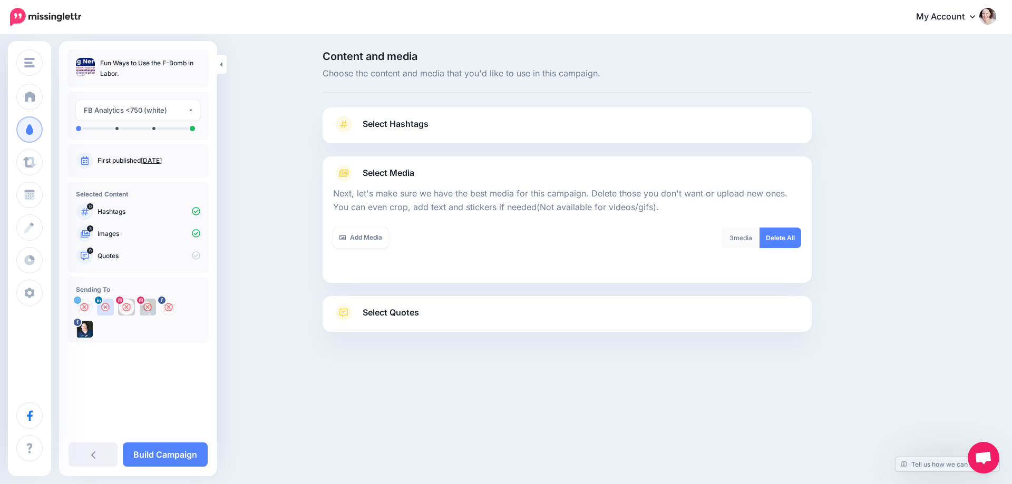
click at [385, 321] on link "Select Quotes" at bounding box center [567, 318] width 468 height 27
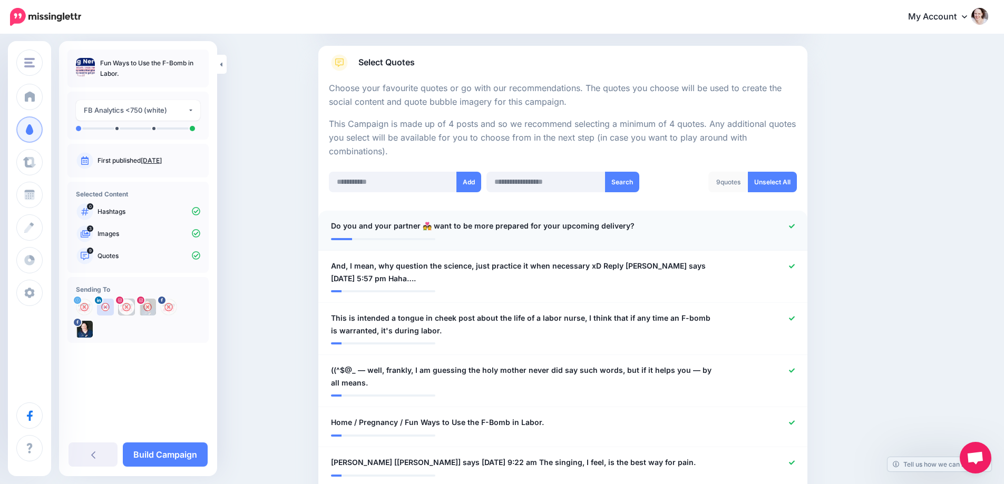
scroll to position [158, 0]
click at [795, 224] on icon at bounding box center [792, 226] width 6 height 6
click at [795, 264] on icon at bounding box center [792, 266] width 6 height 6
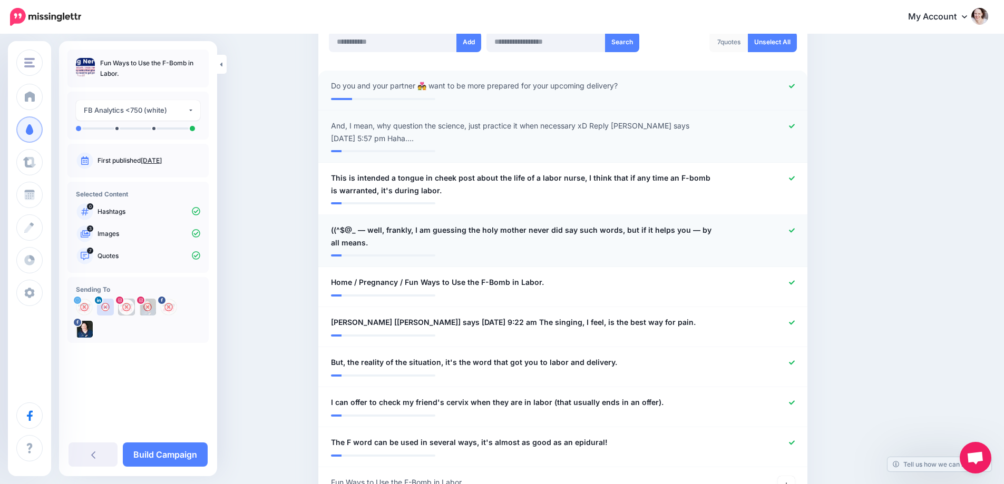
scroll to position [316, 0]
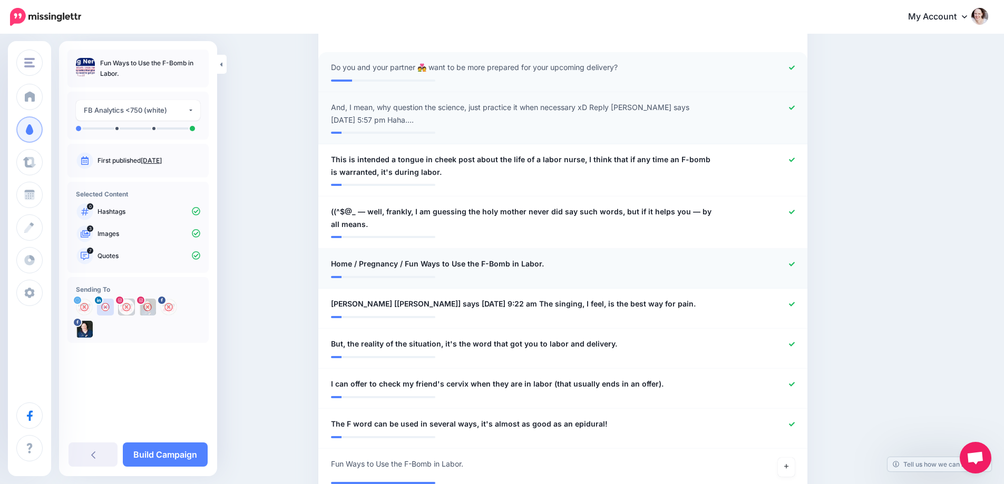
click at [795, 263] on icon at bounding box center [792, 264] width 6 height 4
click at [795, 303] on icon at bounding box center [792, 304] width 6 height 6
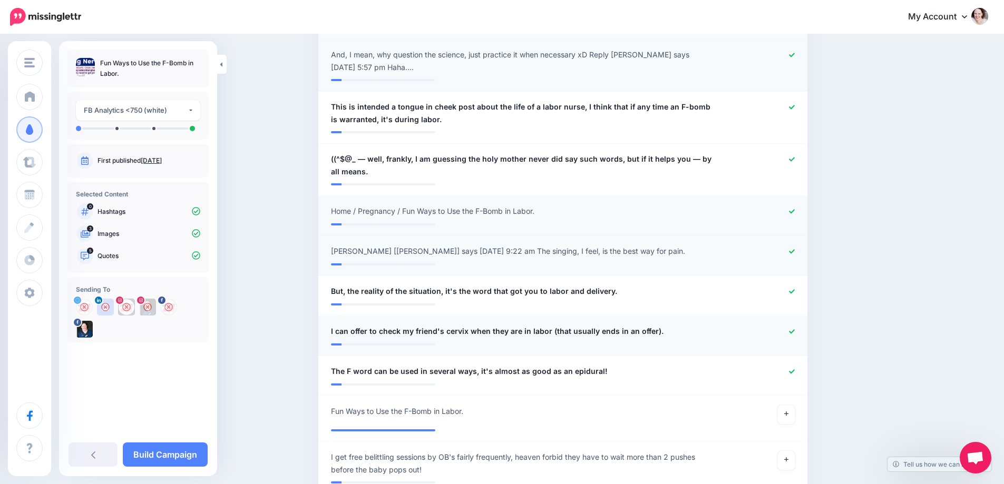
click at [795, 331] on icon at bounding box center [792, 332] width 6 height 6
click at [788, 415] on icon at bounding box center [786, 414] width 4 height 6
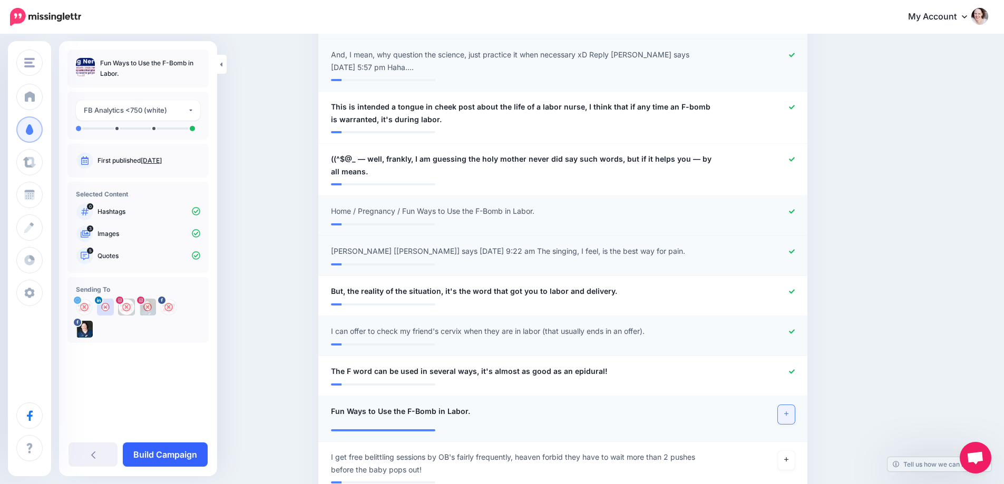
click at [164, 454] on link "Build Campaign" at bounding box center [165, 455] width 85 height 24
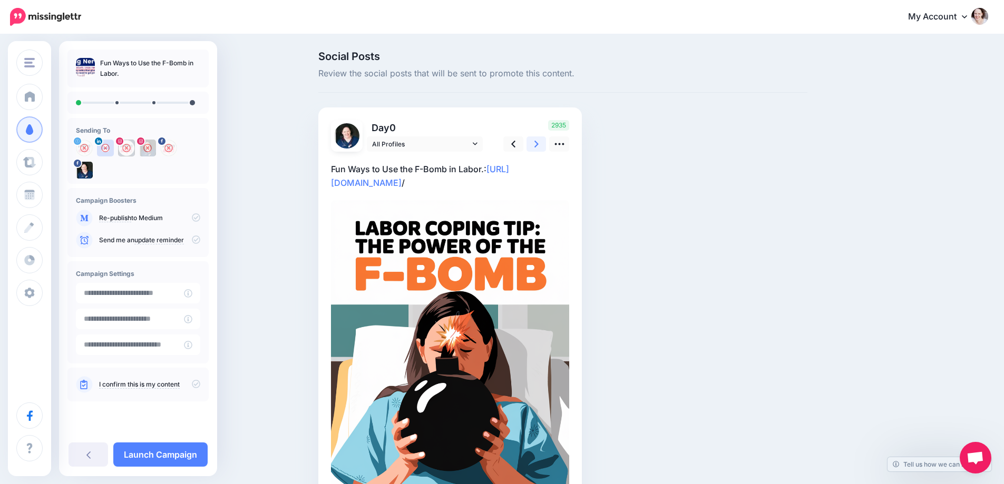
click at [538, 142] on icon at bounding box center [536, 144] width 4 height 7
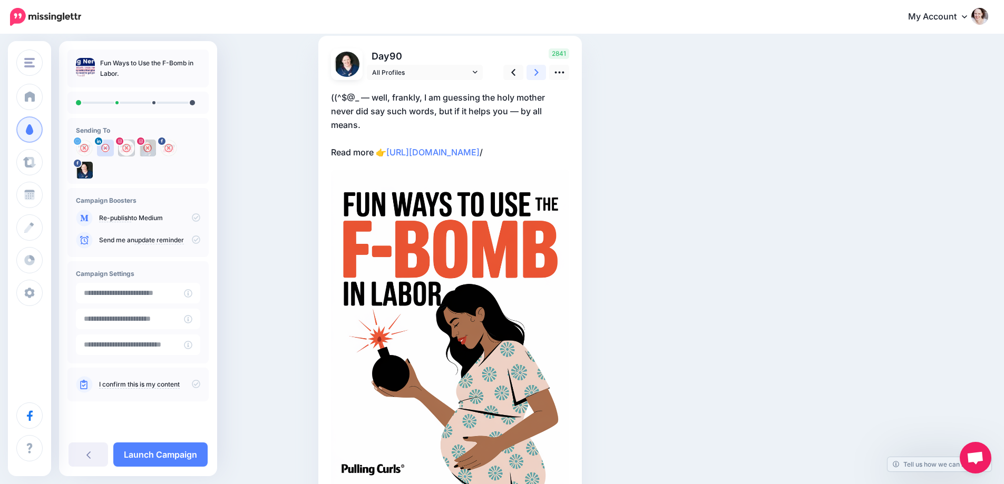
scroll to position [53, 0]
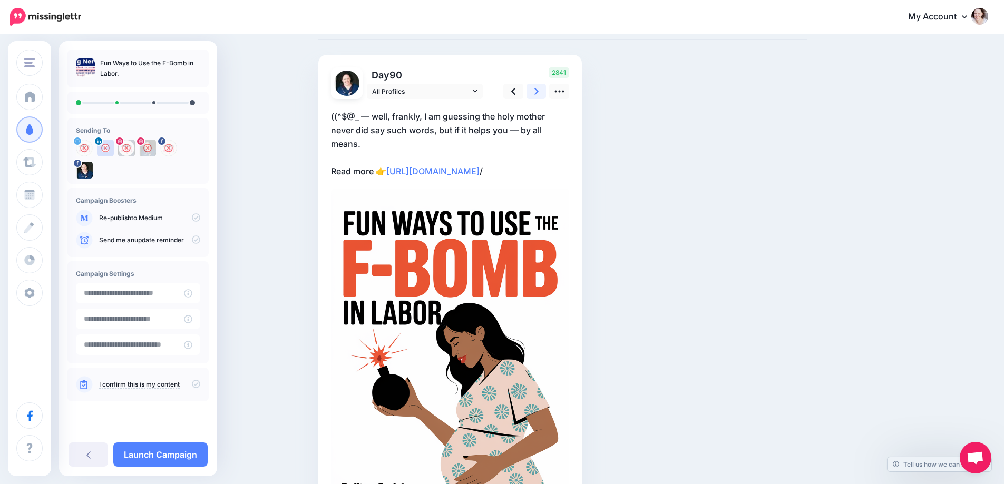
click at [538, 92] on icon at bounding box center [536, 91] width 4 height 11
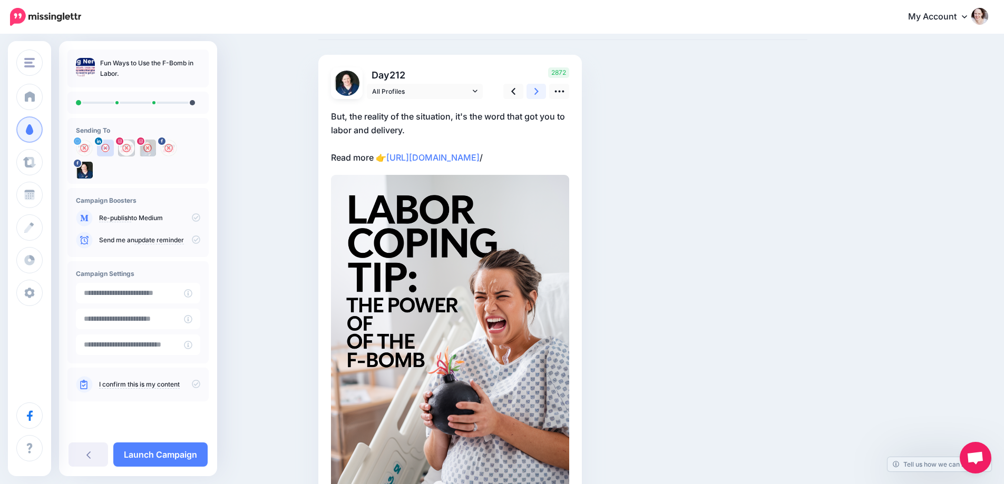
click at [538, 92] on icon at bounding box center [536, 91] width 4 height 11
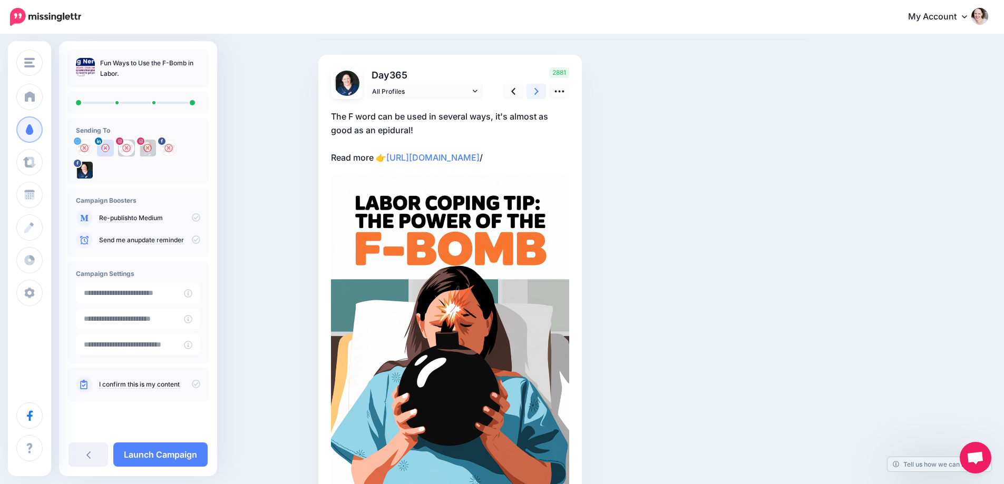
click at [538, 93] on icon at bounding box center [536, 91] width 4 height 11
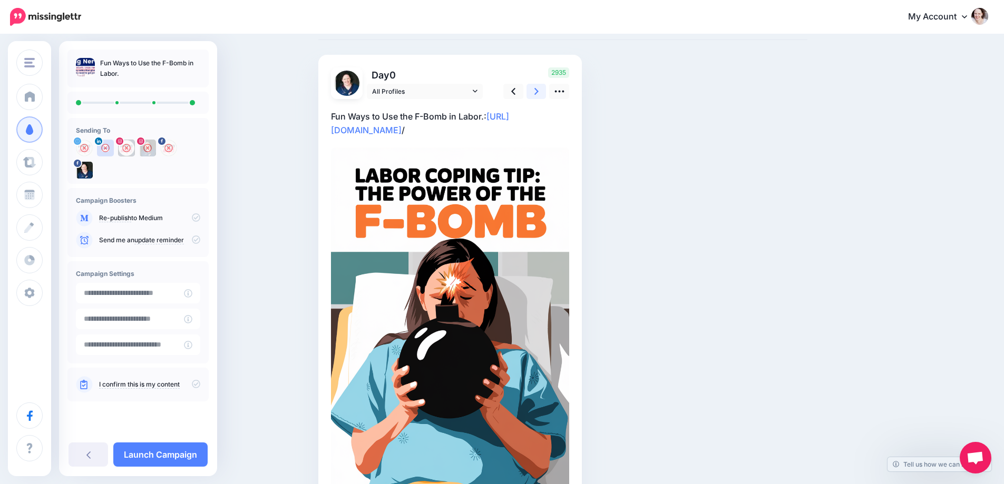
click at [538, 93] on icon at bounding box center [536, 91] width 4 height 11
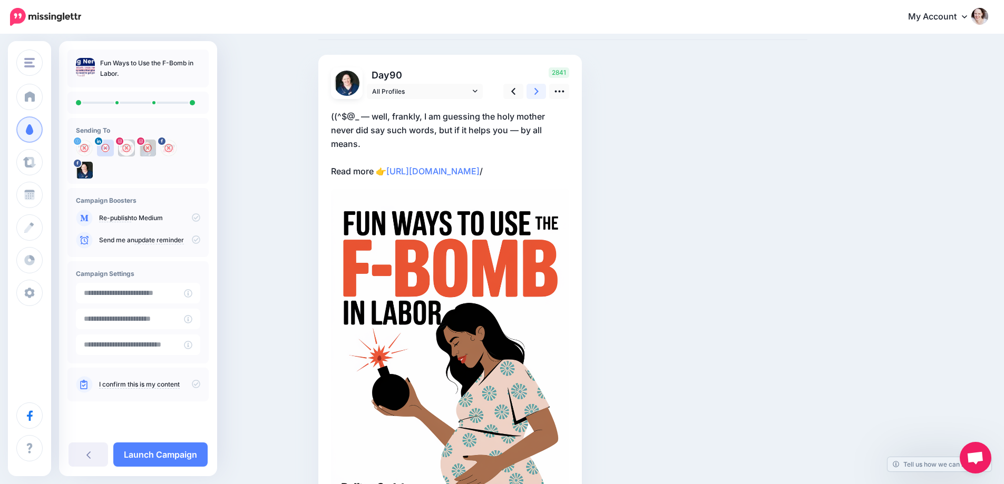
click at [538, 93] on icon at bounding box center [536, 91] width 4 height 11
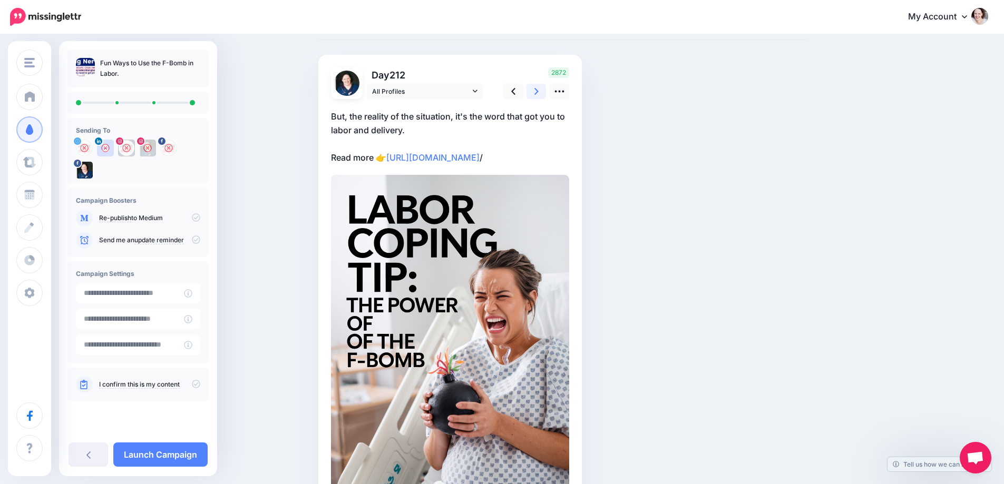
click at [538, 93] on icon at bounding box center [536, 91] width 4 height 11
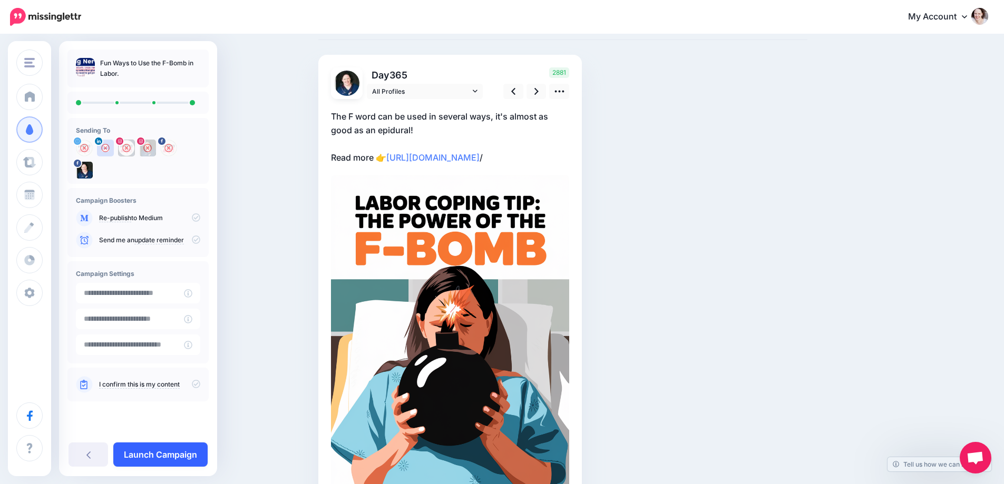
click at [159, 465] on link "Launch Campaign" at bounding box center [160, 455] width 94 height 24
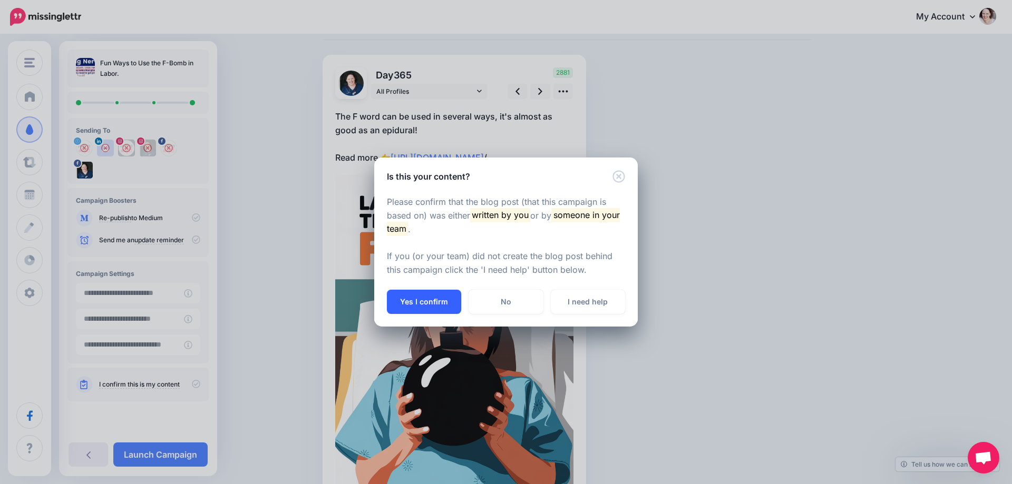
click at [419, 308] on button "Yes I confirm" at bounding box center [424, 302] width 74 height 24
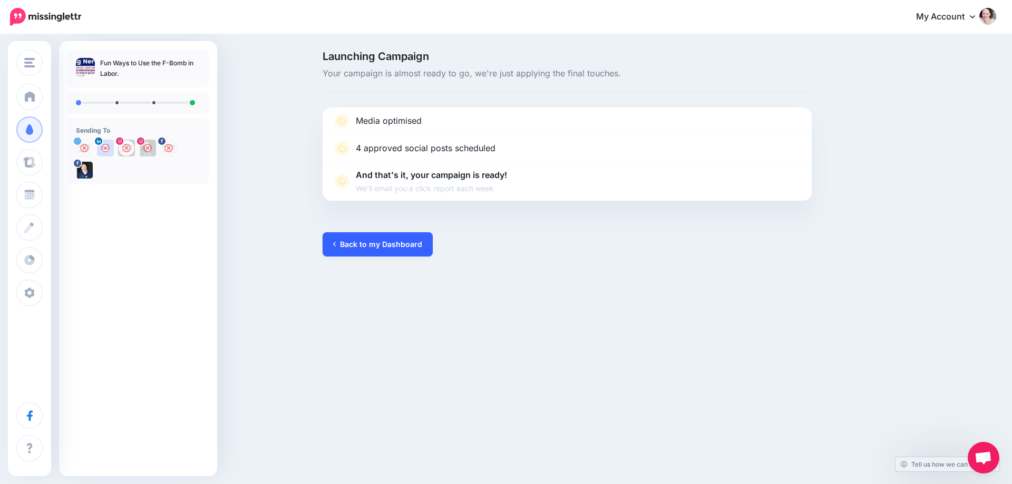
click at [357, 256] on link "Back to my Dashboard" at bounding box center [377, 244] width 110 height 24
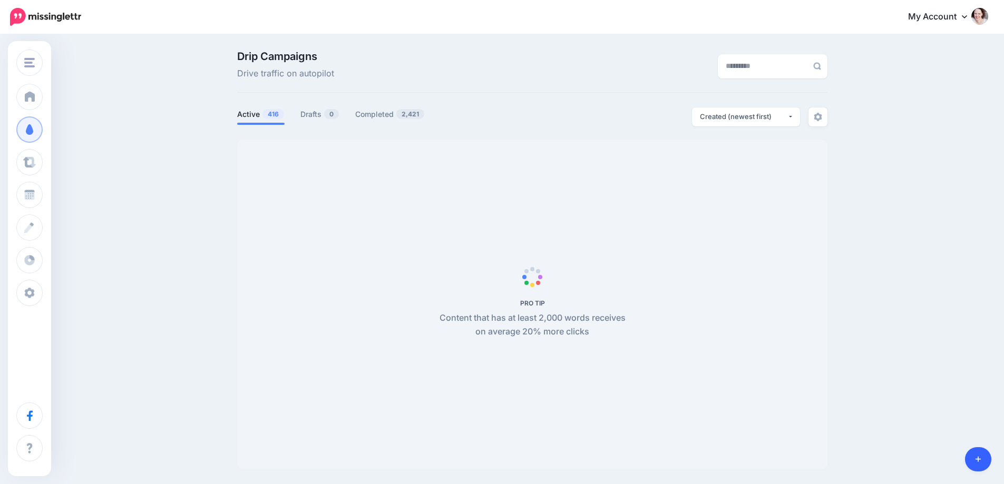
click at [988, 460] on body "My Account Dashboard My Account Billing Logout" at bounding box center [502, 242] width 1004 height 484
click at [978, 458] on icon at bounding box center [978, 460] width 6 height 6
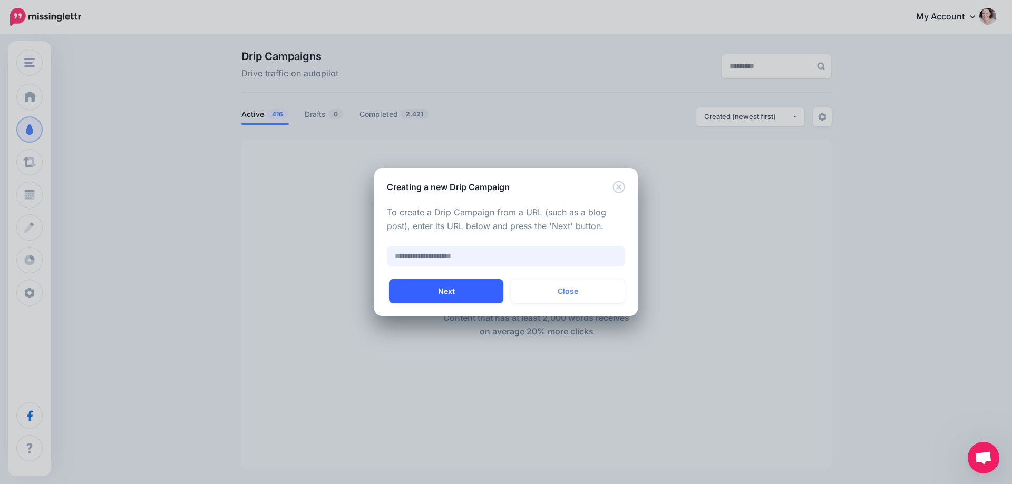
paste input "**********"
type input "**********"
click at [438, 292] on button "Next" at bounding box center [446, 291] width 114 height 24
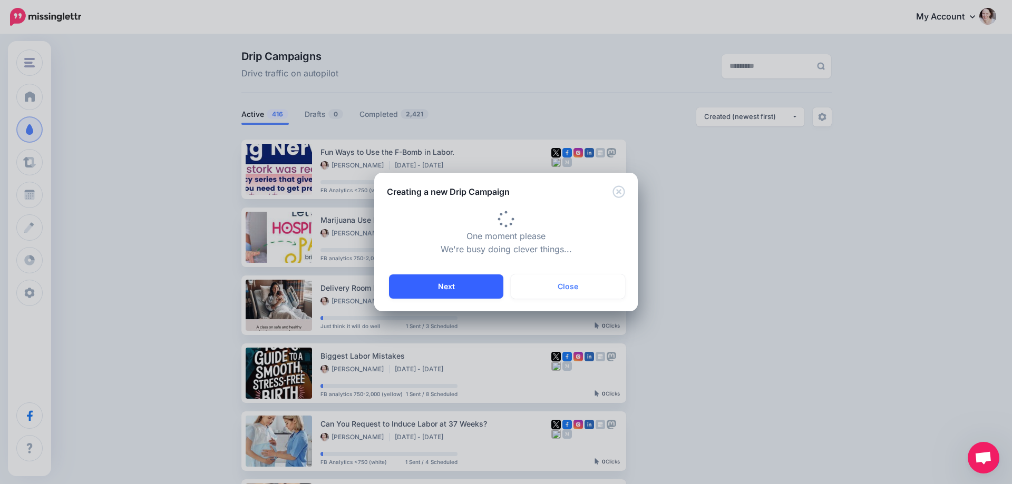
type input "**********"
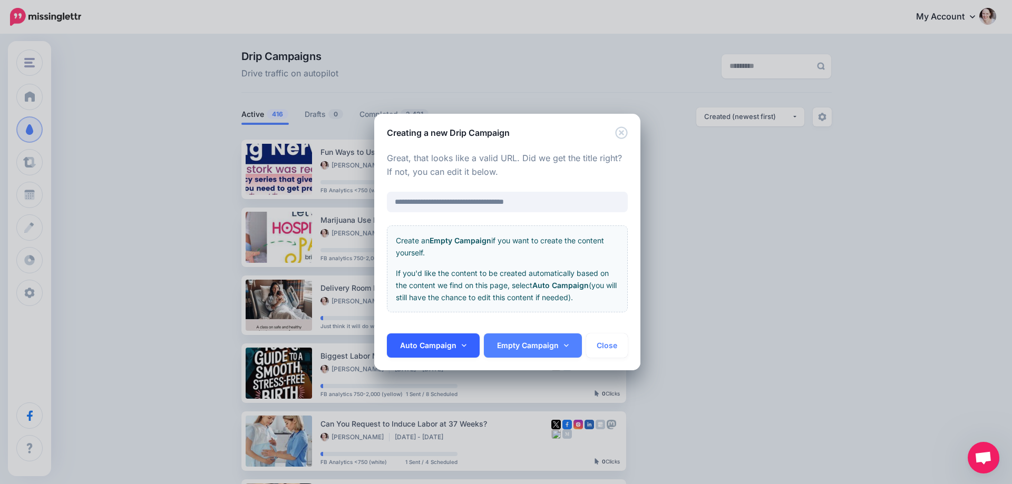
click at [452, 346] on link "Auto Campaign" at bounding box center [433, 346] width 93 height 24
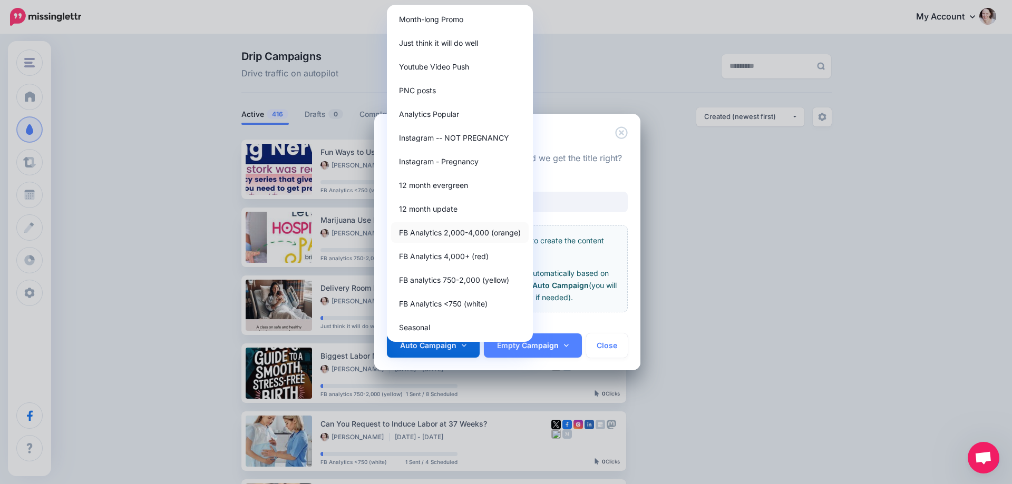
click at [446, 233] on link "FB Analytics 2,000-4,000 (orange)" at bounding box center [460, 232] width 138 height 21
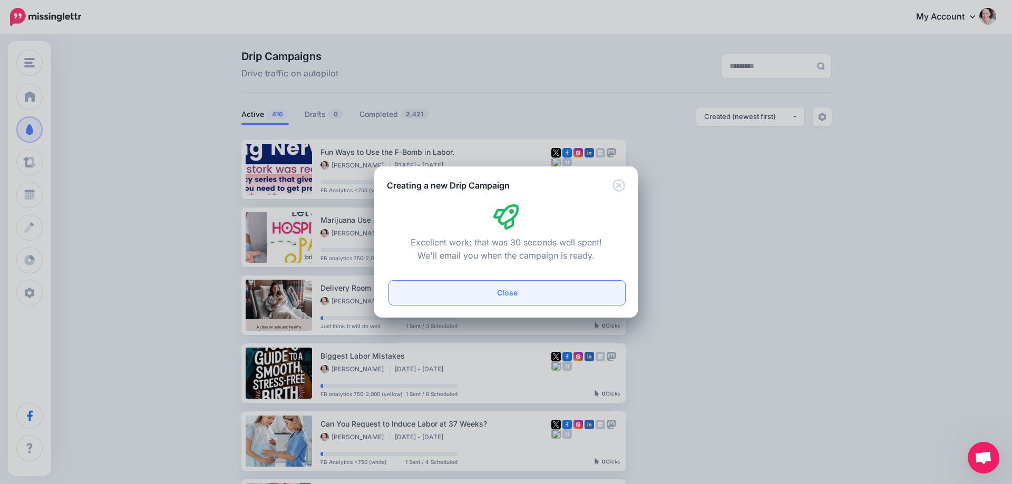
click at [463, 287] on button "Close" at bounding box center [507, 293] width 236 height 24
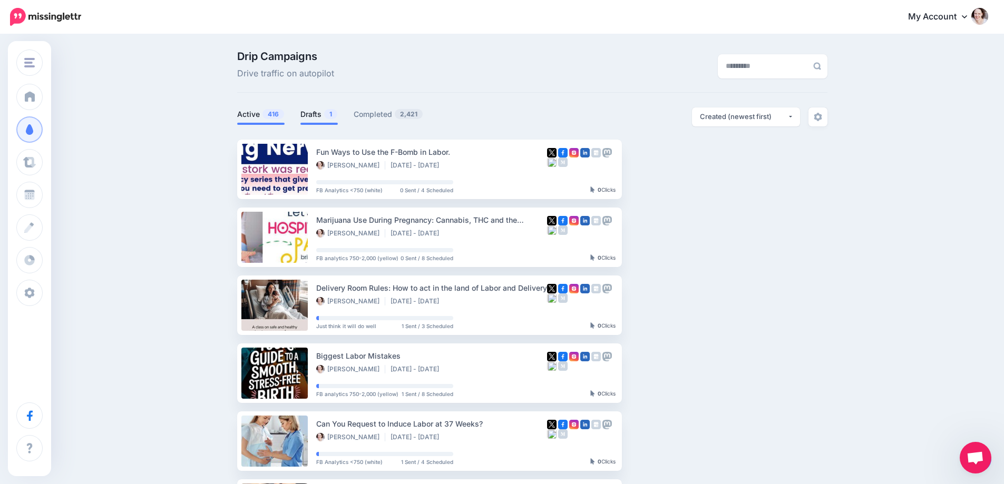
click at [307, 113] on link "Drafts 1" at bounding box center [318, 114] width 37 height 13
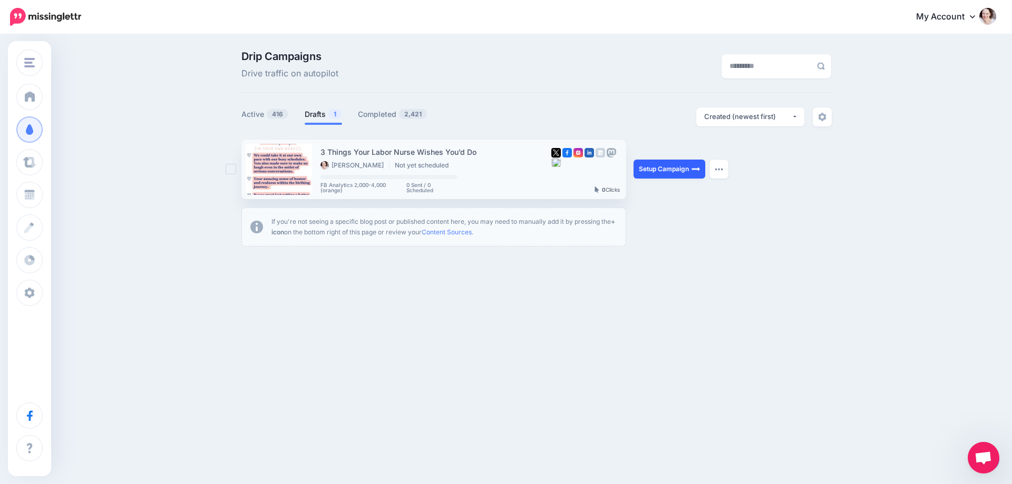
click at [677, 169] on link "Setup Campaign" at bounding box center [669, 169] width 72 height 19
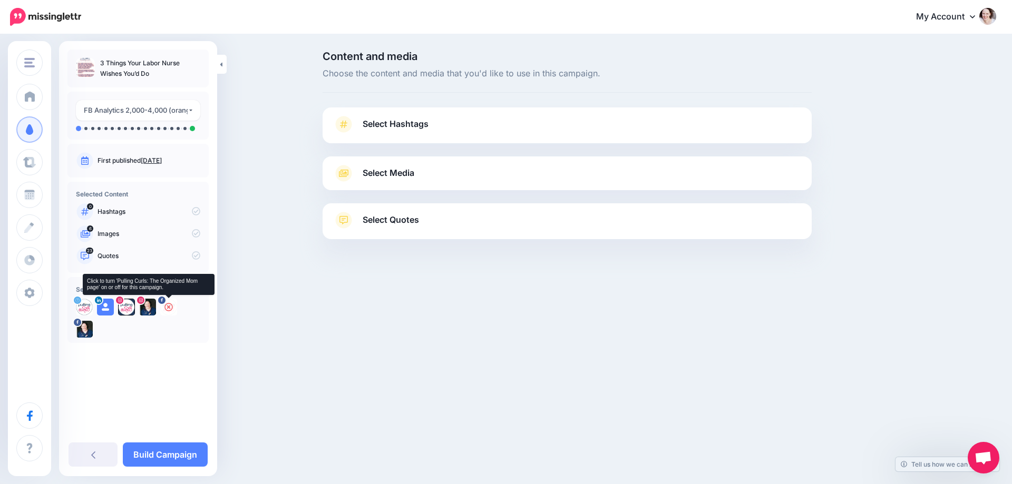
click at [168, 307] on icon at bounding box center [168, 307] width 8 height 8
click at [147, 311] on icon at bounding box center [147, 307] width 8 height 8
click at [124, 308] on icon at bounding box center [126, 307] width 8 height 8
click at [105, 308] on icon at bounding box center [105, 307] width 8 height 8
click at [84, 309] on icon at bounding box center [84, 307] width 8 height 8
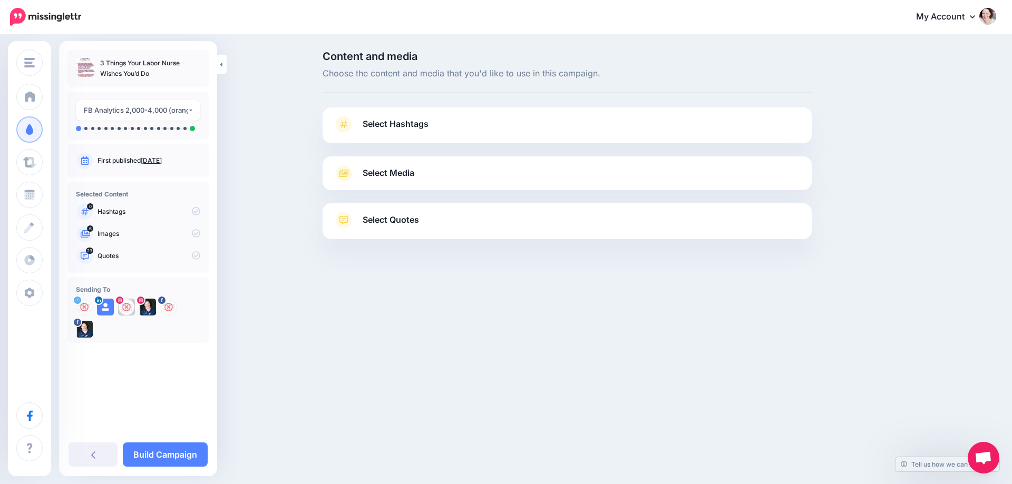
click at [376, 125] on span "Select Hashtags" at bounding box center [395, 124] width 66 height 14
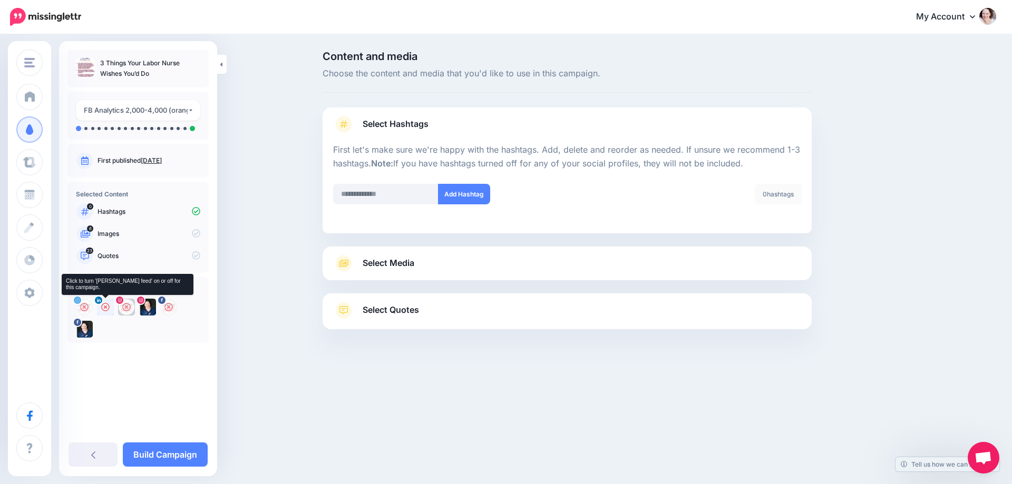
click at [105, 308] on icon at bounding box center [105, 307] width 8 height 8
click at [149, 307] on icon at bounding box center [147, 307] width 8 height 8
click at [429, 264] on link "Select Media" at bounding box center [567, 263] width 468 height 17
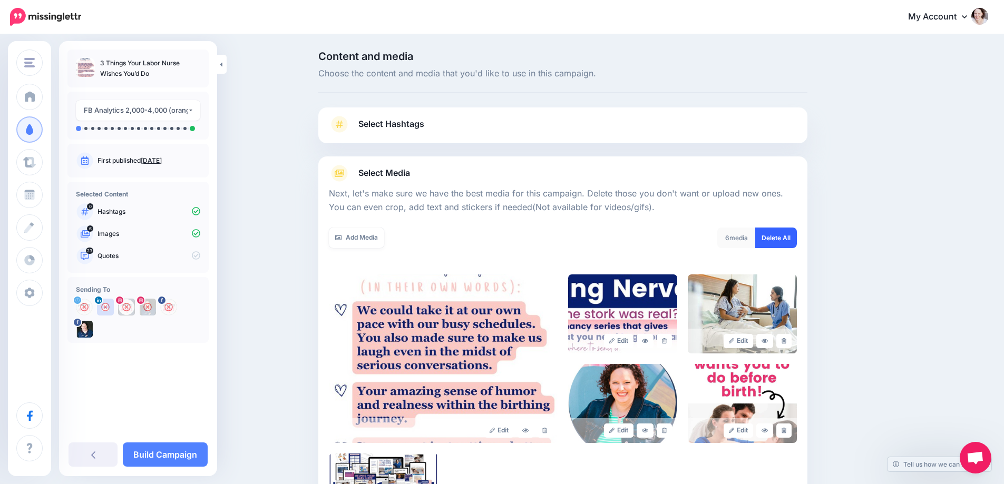
click at [770, 236] on link "Delete All" at bounding box center [776, 238] width 42 height 21
click at [380, 236] on link "Add Media" at bounding box center [356, 238] width 55 height 21
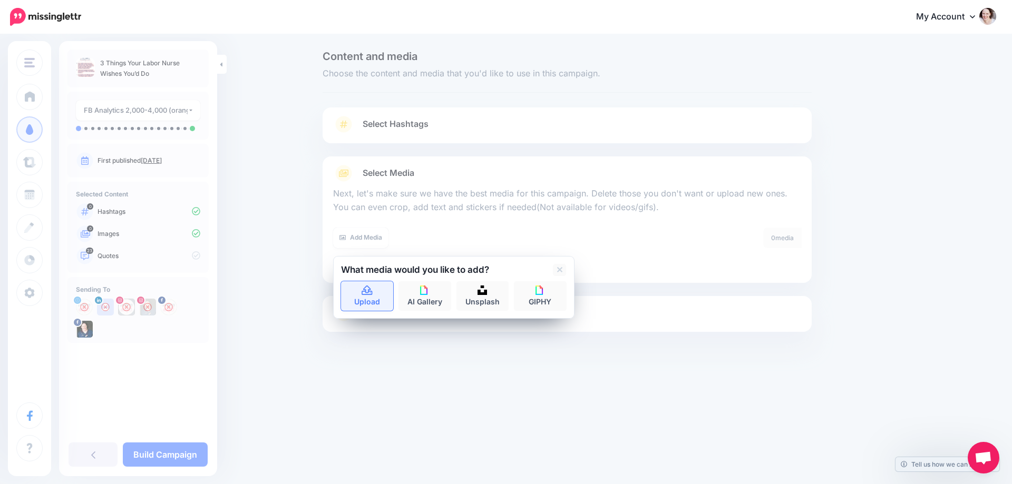
click at [360, 298] on link "Upload" at bounding box center [367, 296] width 53 height 30
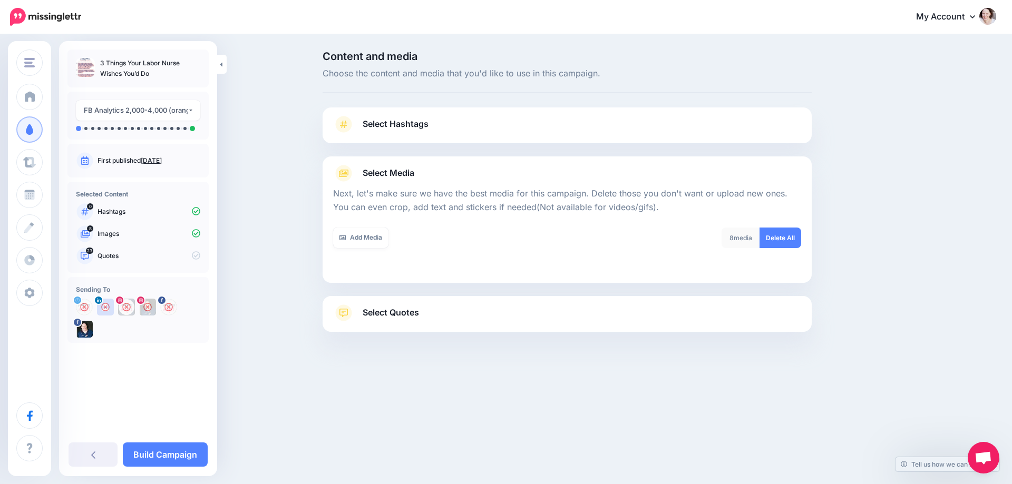
click at [283, 160] on div "Content and media Choose the content and media that you'd like to use in this c…" at bounding box center [506, 217] width 1012 height 365
click at [363, 320] on link "Select Quotes" at bounding box center [567, 318] width 468 height 27
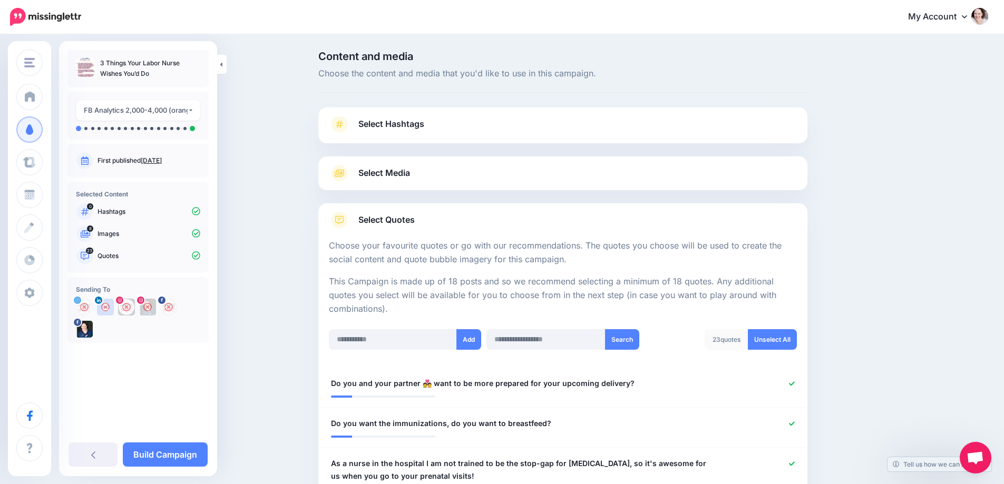
click at [442, 173] on link "Select Media" at bounding box center [563, 173] width 468 height 17
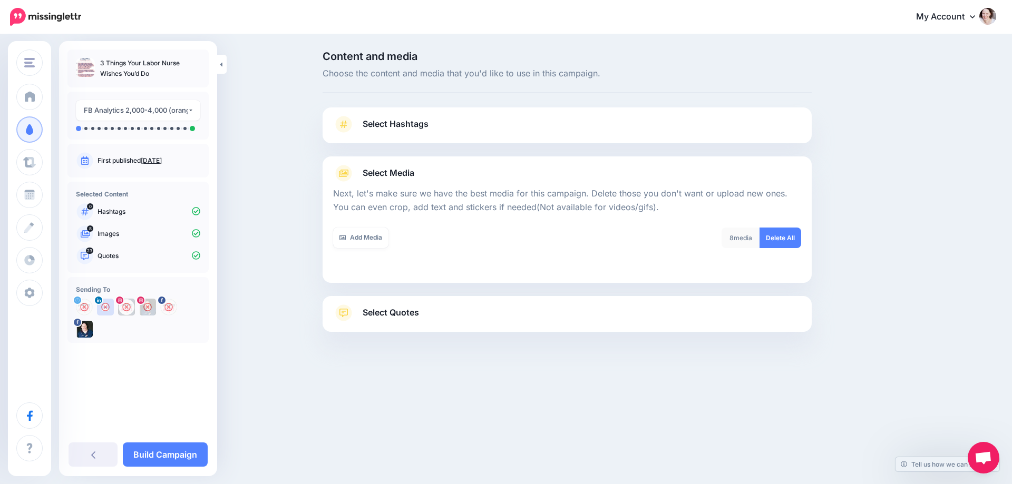
click at [382, 302] on div "Select Quotes Choose your favourite quotes or go with our recommendations. The …" at bounding box center [566, 314] width 489 height 36
click at [383, 310] on span "Select Quotes" at bounding box center [390, 313] width 56 height 14
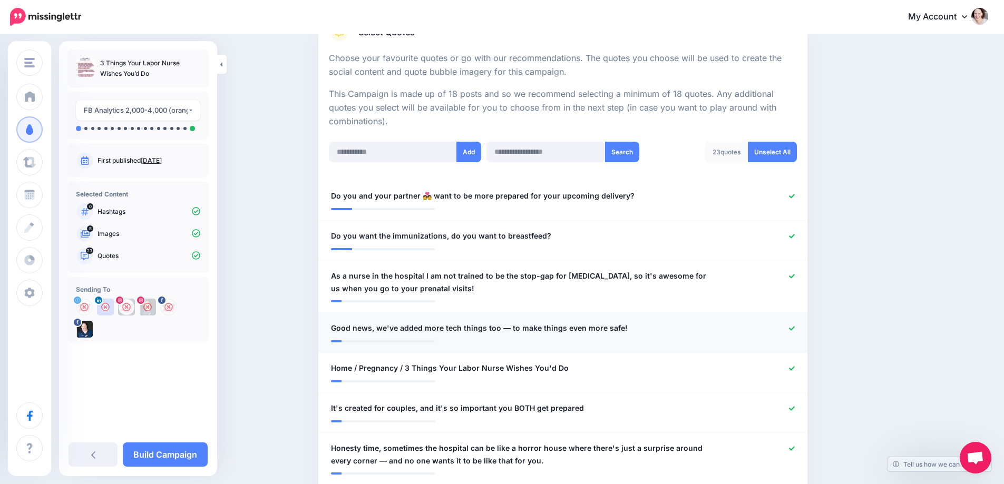
scroll to position [211, 0]
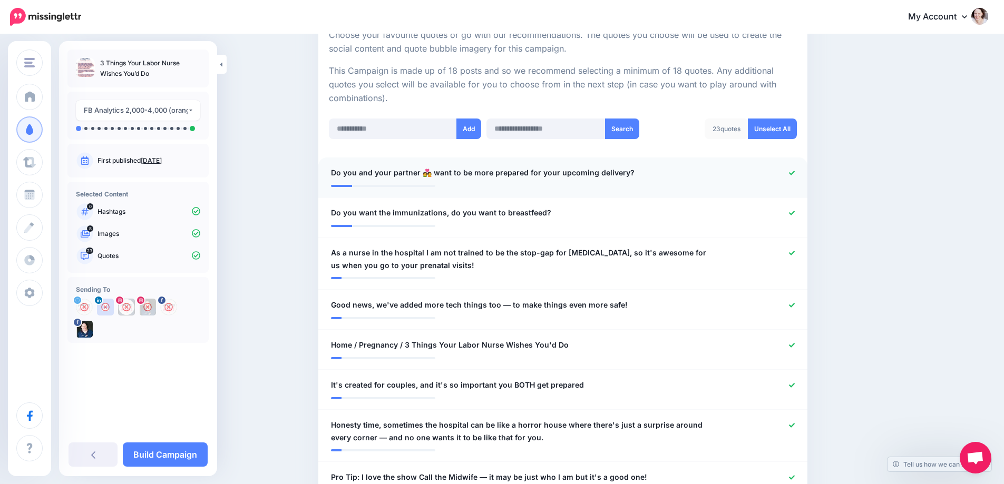
click at [795, 173] on icon at bounding box center [792, 173] width 6 height 4
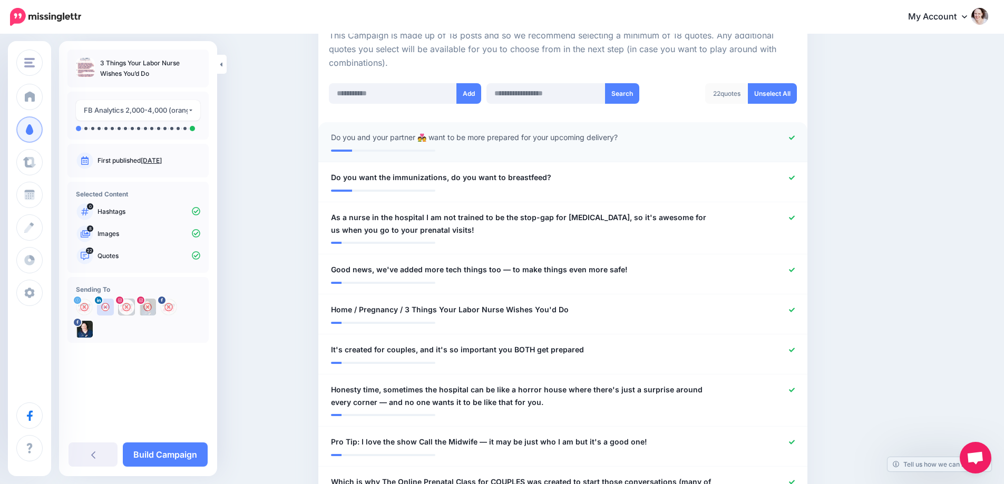
scroll to position [263, 0]
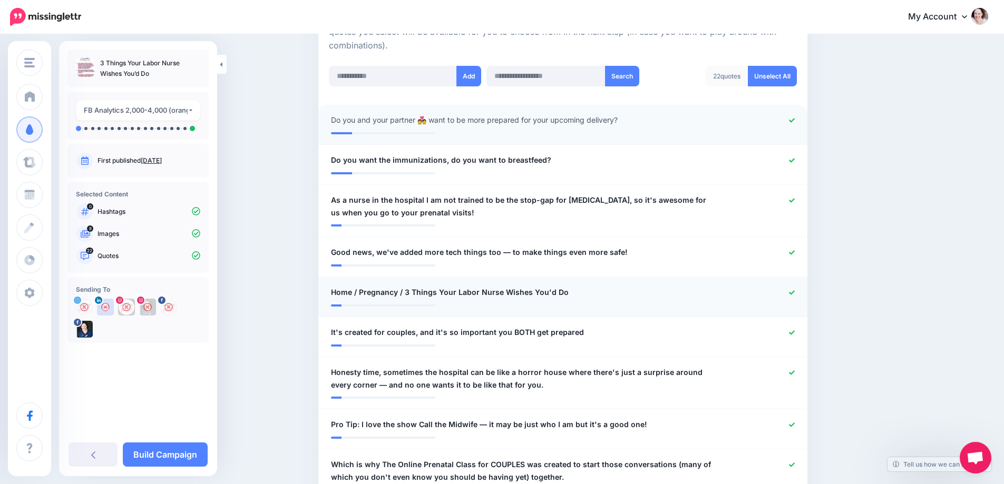
click at [793, 295] on icon at bounding box center [792, 293] width 6 height 6
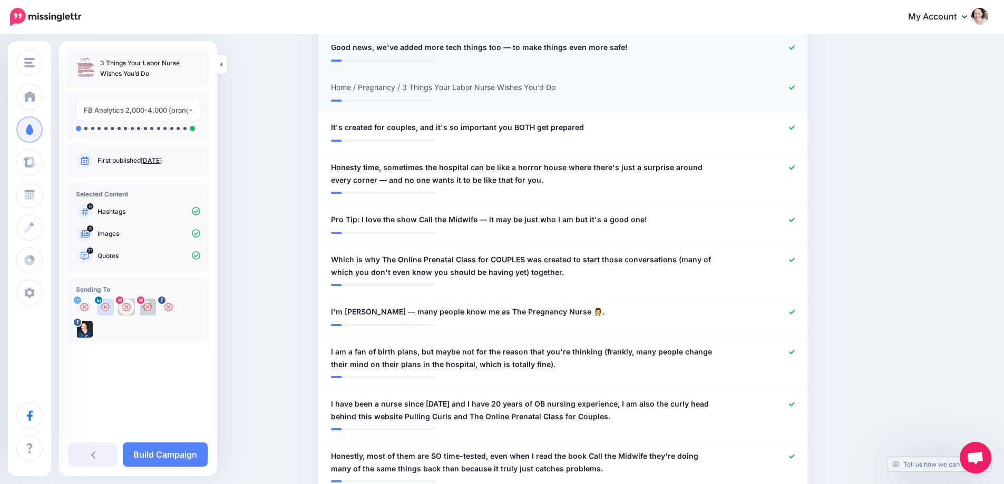
scroll to position [474, 0]
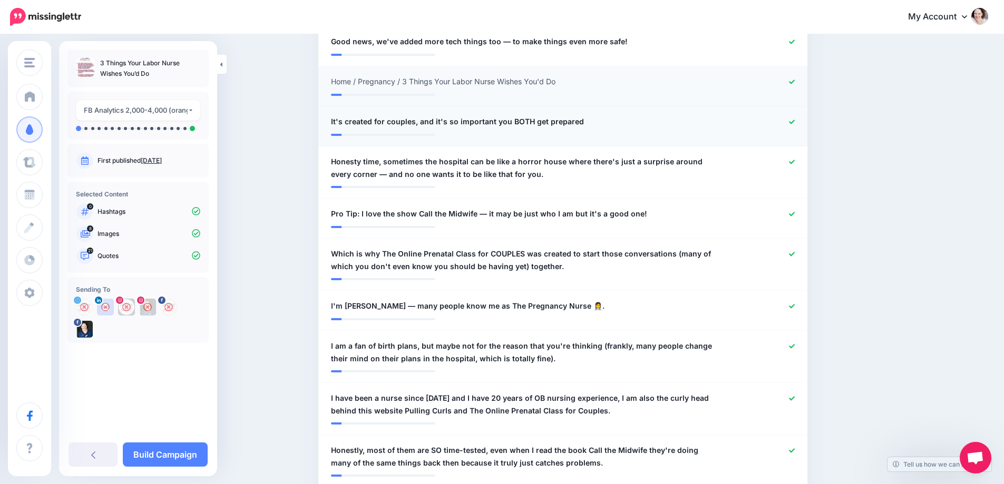
click at [795, 121] on icon at bounding box center [792, 122] width 6 height 6
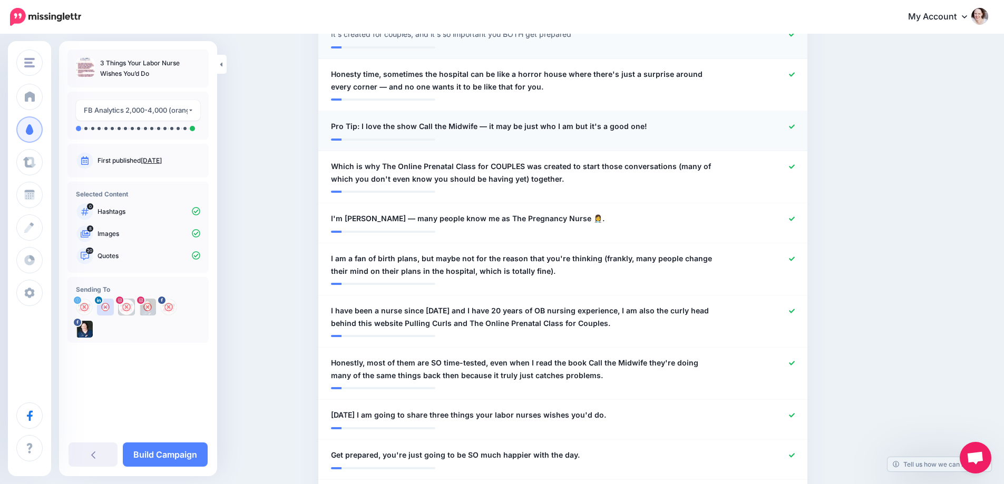
scroll to position [580, 0]
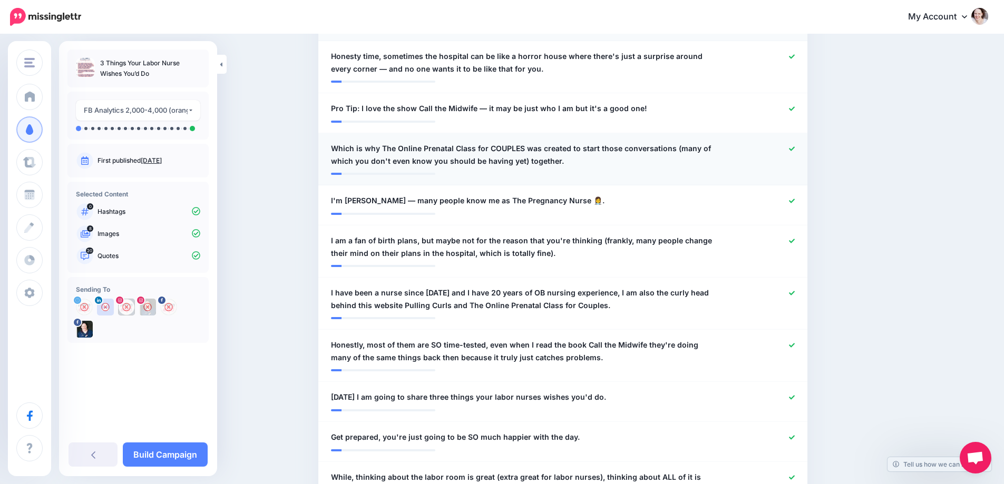
click at [795, 149] on icon at bounding box center [792, 148] width 6 height 4
click at [795, 200] on icon at bounding box center [792, 201] width 6 height 6
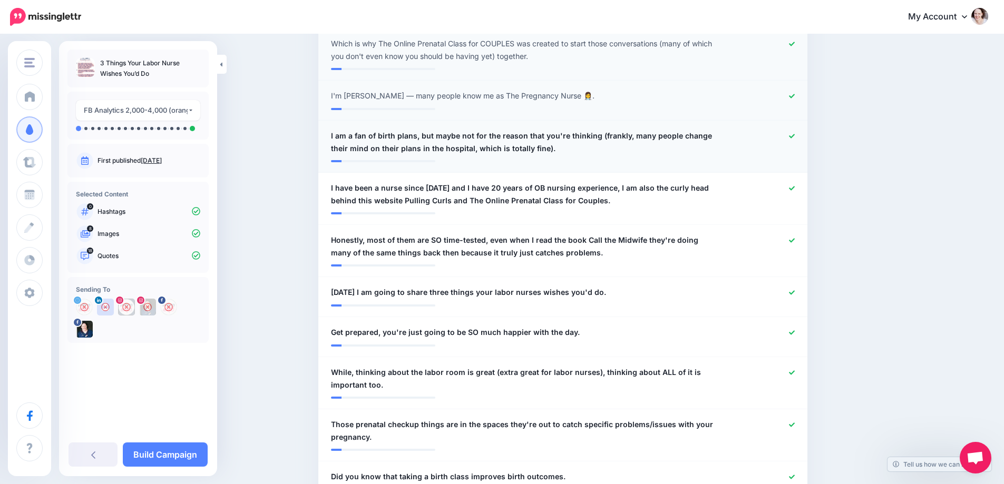
scroll to position [685, 0]
click at [794, 186] on icon at bounding box center [792, 188] width 6 height 6
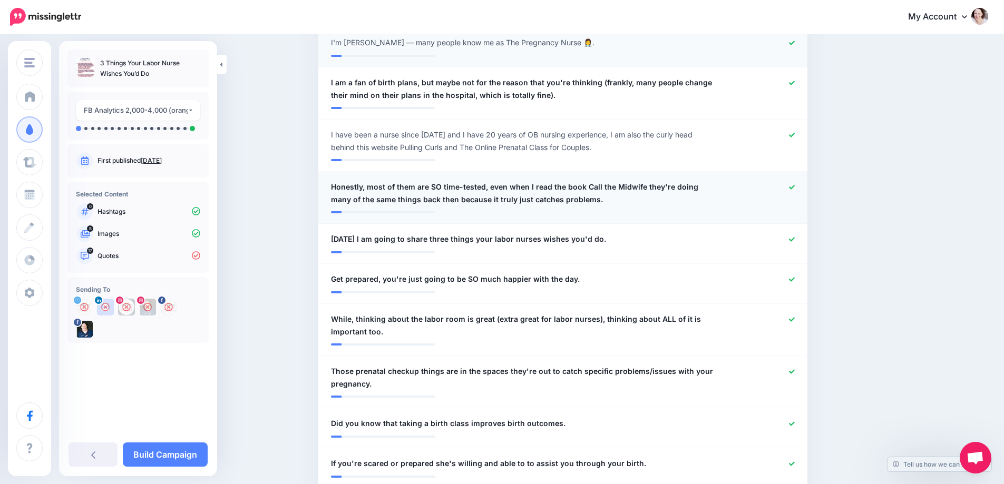
scroll to position [790, 0]
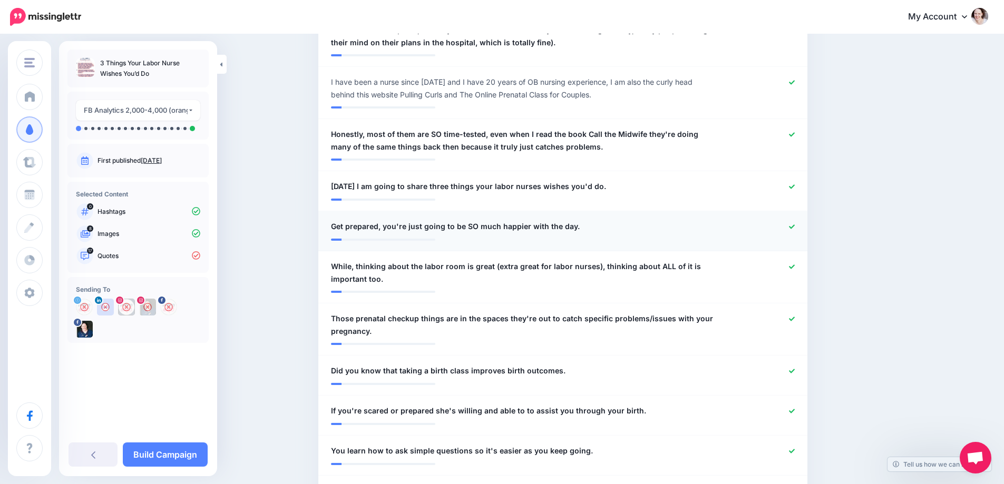
click at [795, 225] on icon at bounding box center [792, 227] width 6 height 6
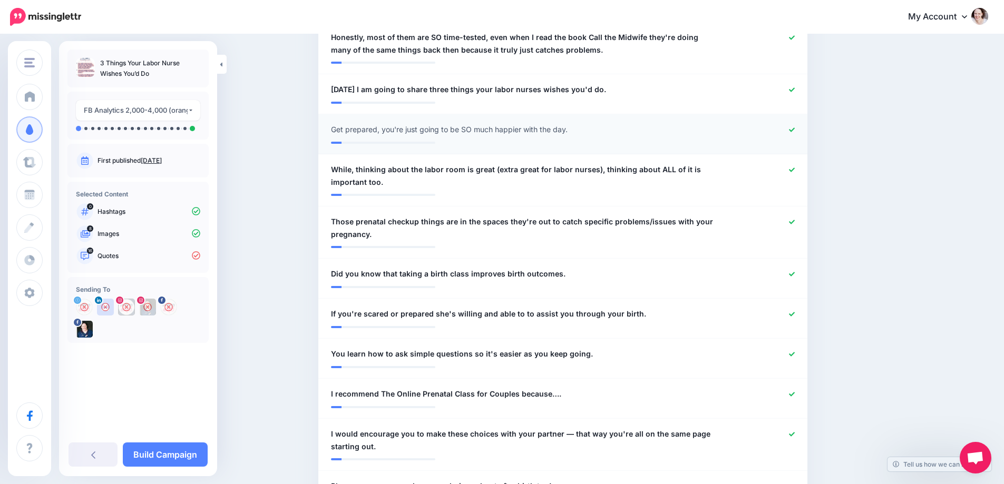
scroll to position [896, 0]
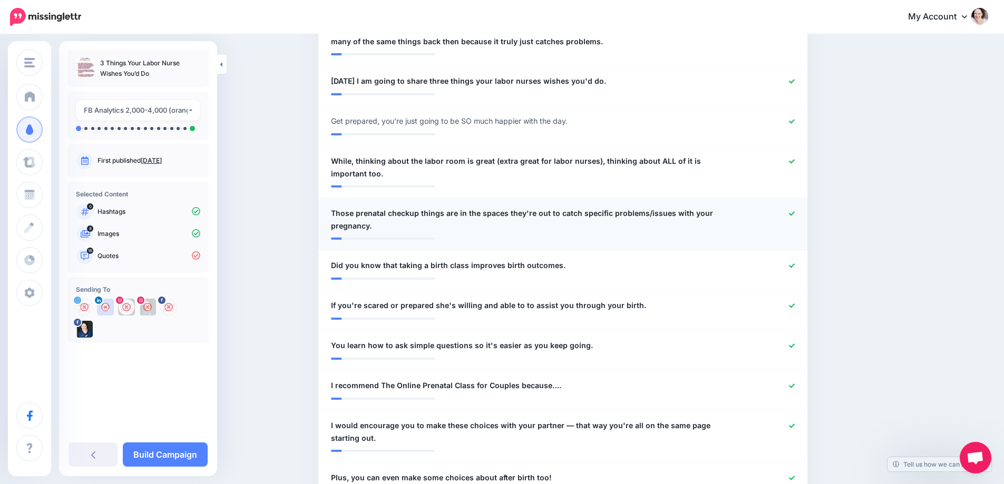
click at [795, 213] on icon at bounding box center [792, 213] width 6 height 4
click at [795, 264] on icon at bounding box center [792, 266] width 6 height 6
click at [795, 304] on icon at bounding box center [792, 306] width 6 height 6
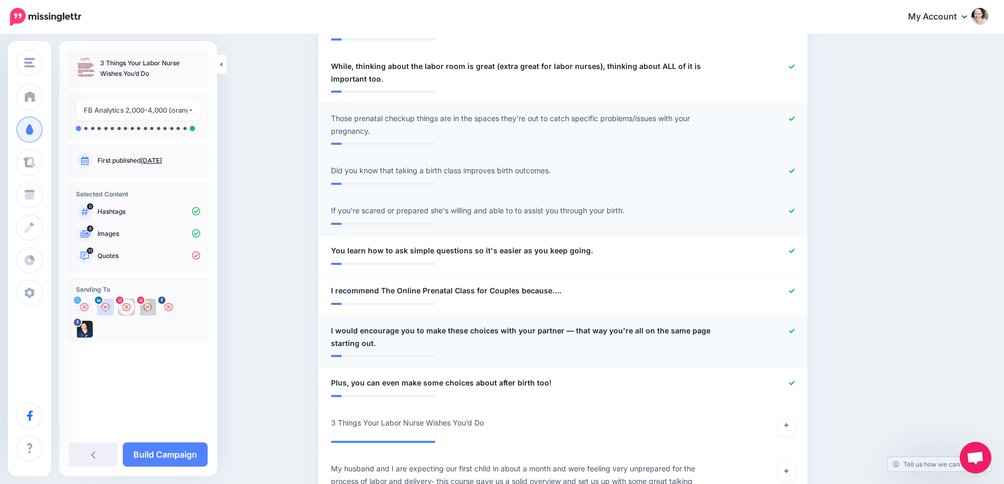
scroll to position [1001, 0]
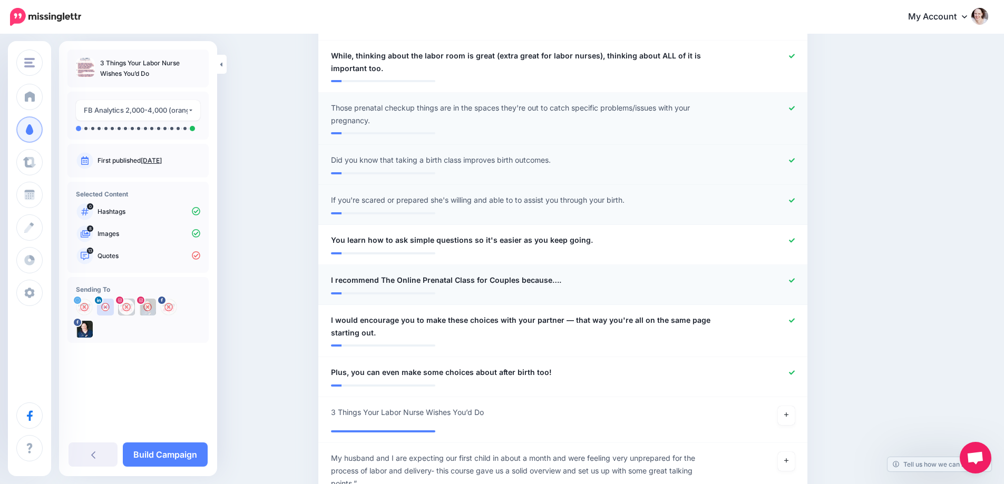
click at [793, 281] on icon at bounding box center [792, 281] width 6 height 6
click at [795, 320] on icon at bounding box center [792, 321] width 6 height 6
click at [788, 417] on icon at bounding box center [786, 415] width 4 height 6
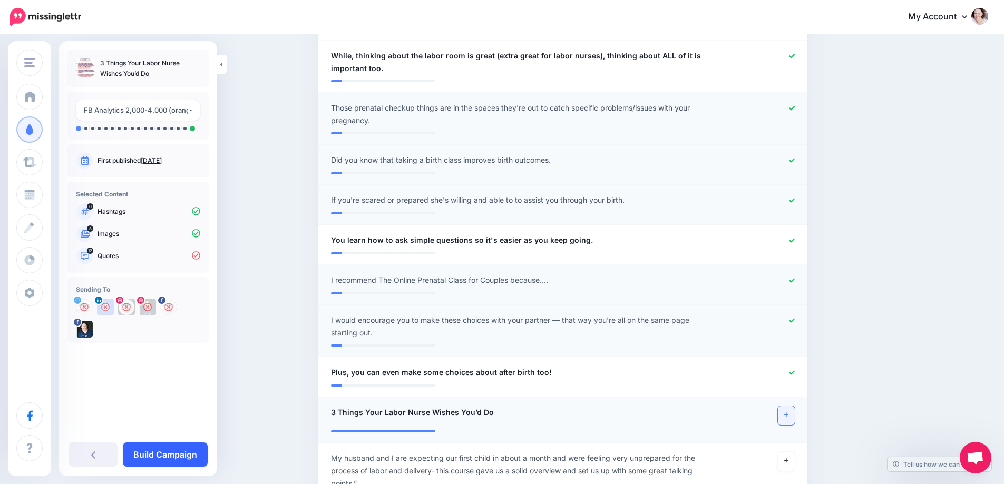
click at [179, 444] on link "Build Campaign" at bounding box center [165, 455] width 85 height 24
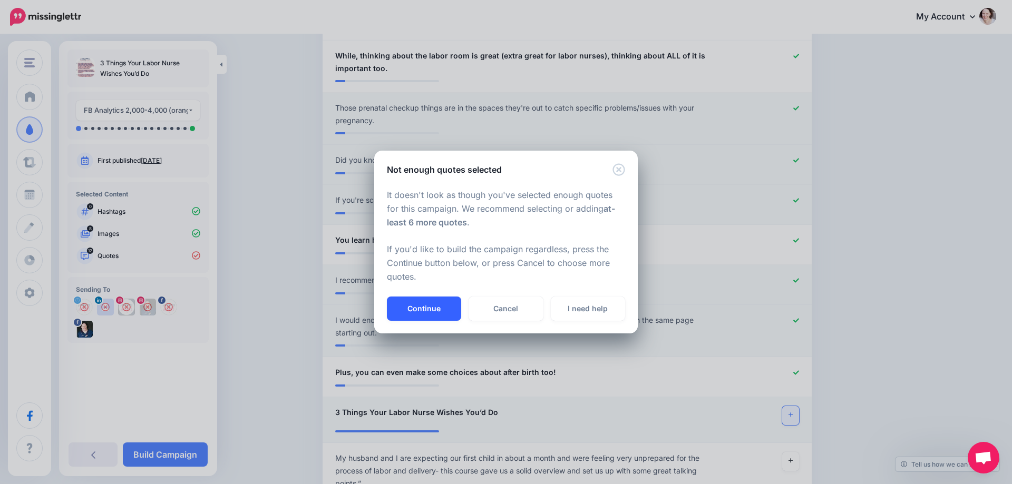
click at [430, 311] on button "Continue" at bounding box center [424, 309] width 74 height 24
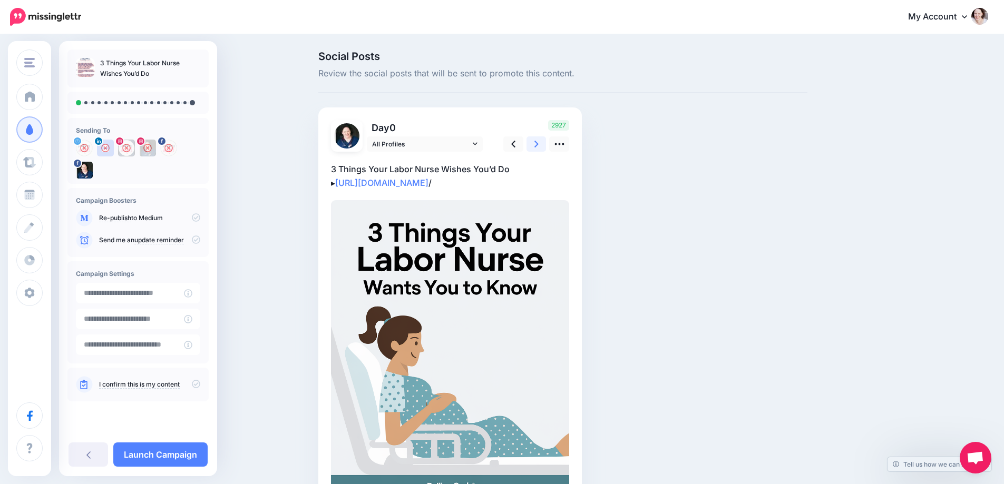
click at [535, 142] on link at bounding box center [536, 143] width 20 height 15
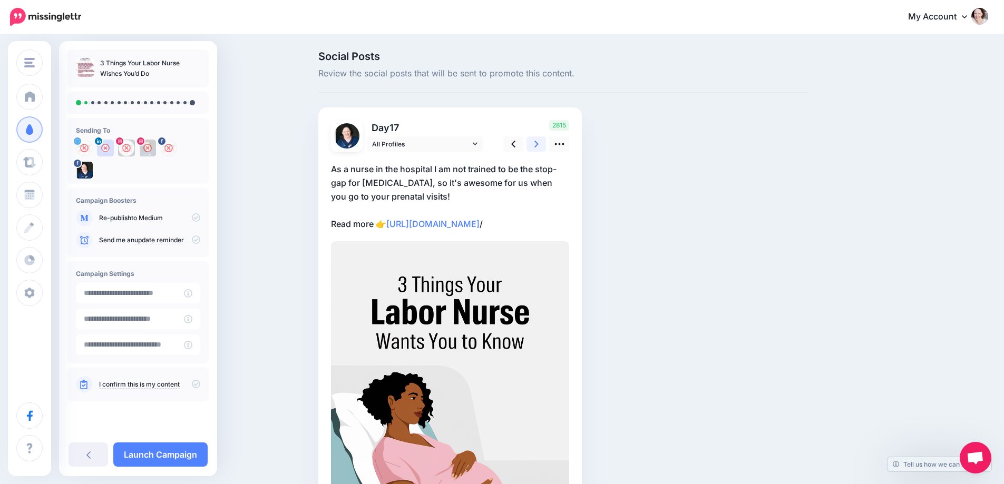
click at [535, 142] on link at bounding box center [536, 143] width 20 height 15
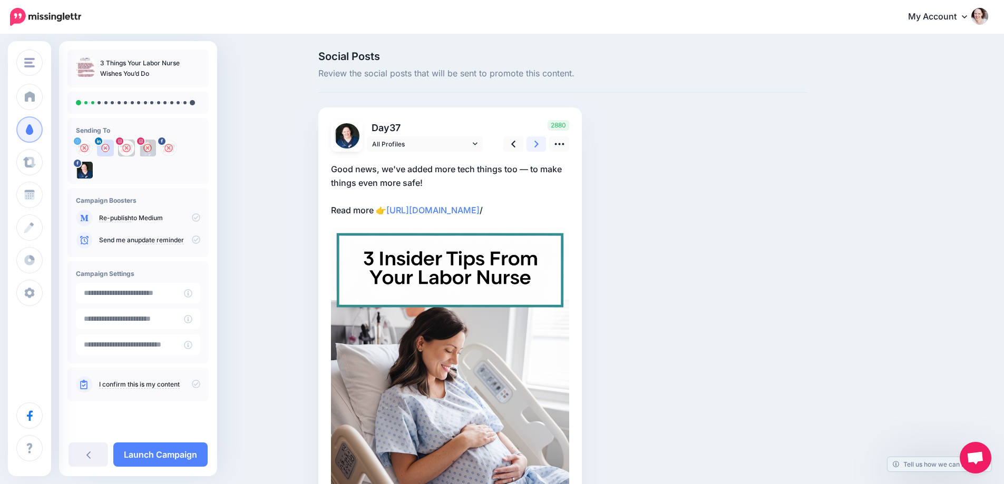
click at [535, 142] on link at bounding box center [536, 143] width 20 height 15
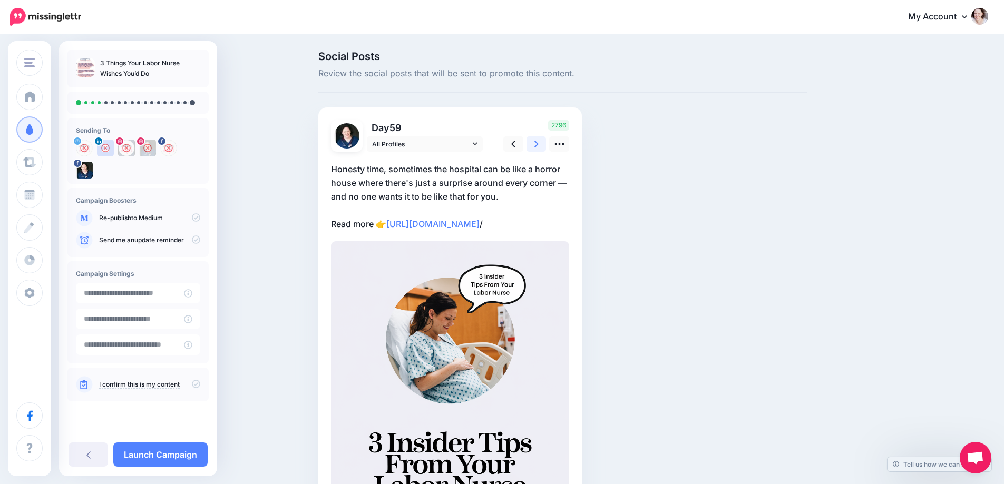
click at [535, 142] on link at bounding box center [536, 143] width 20 height 15
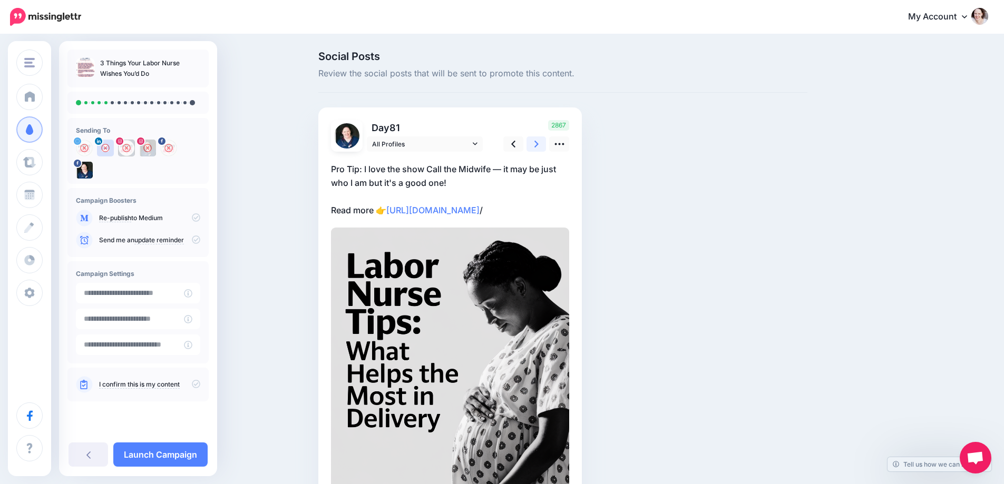
click at [535, 142] on link at bounding box center [536, 143] width 20 height 15
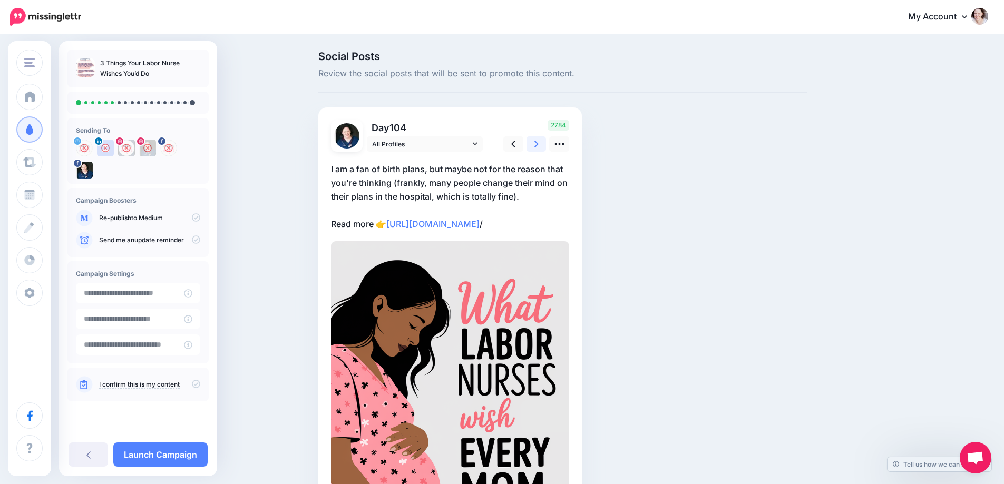
click at [535, 142] on link at bounding box center [536, 143] width 20 height 15
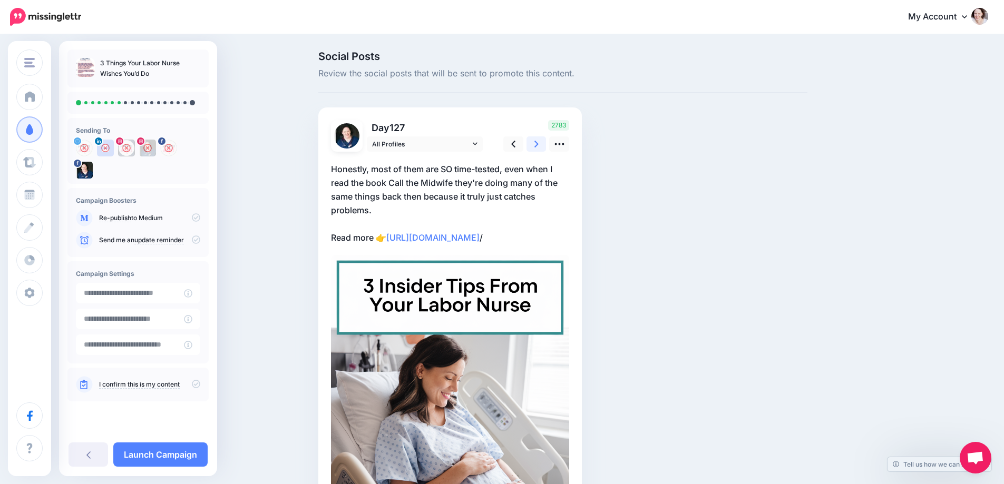
click at [535, 142] on link at bounding box center [536, 143] width 20 height 15
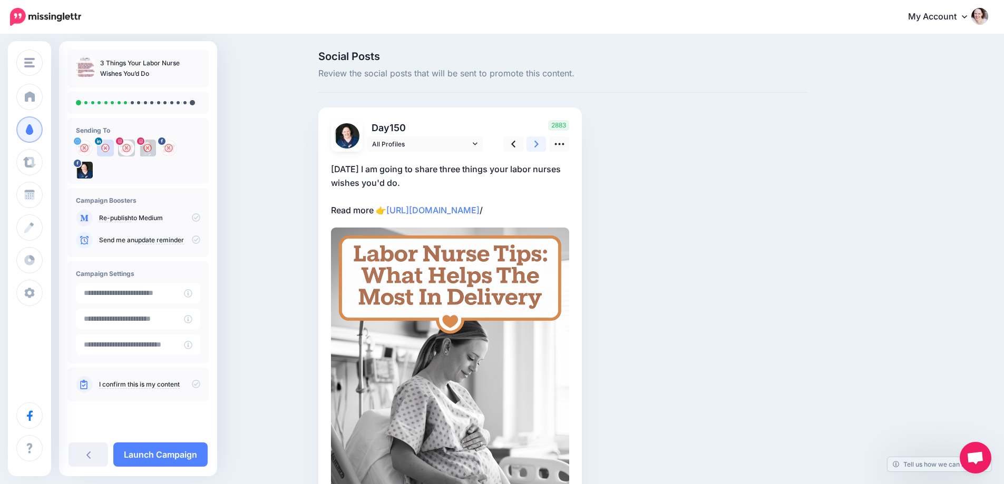
click at [535, 142] on link at bounding box center [536, 143] width 20 height 15
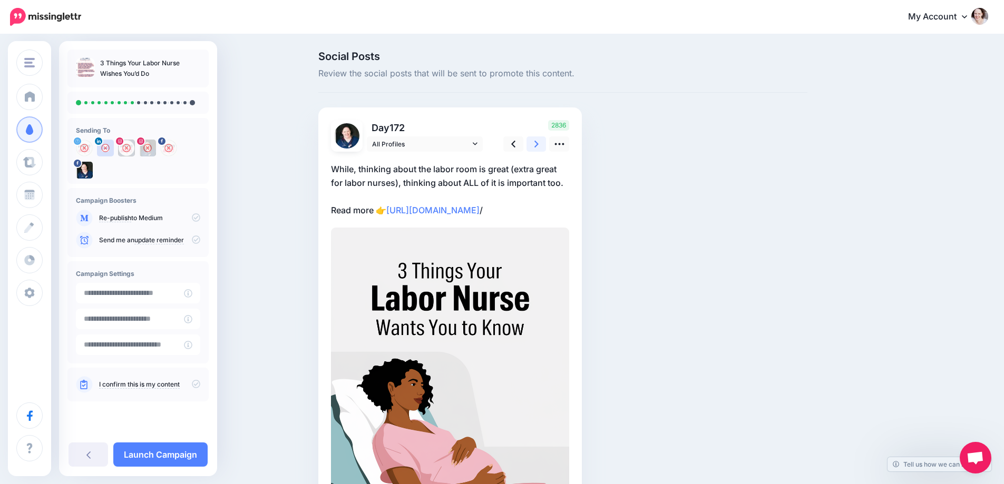
click at [535, 142] on link at bounding box center [536, 143] width 20 height 15
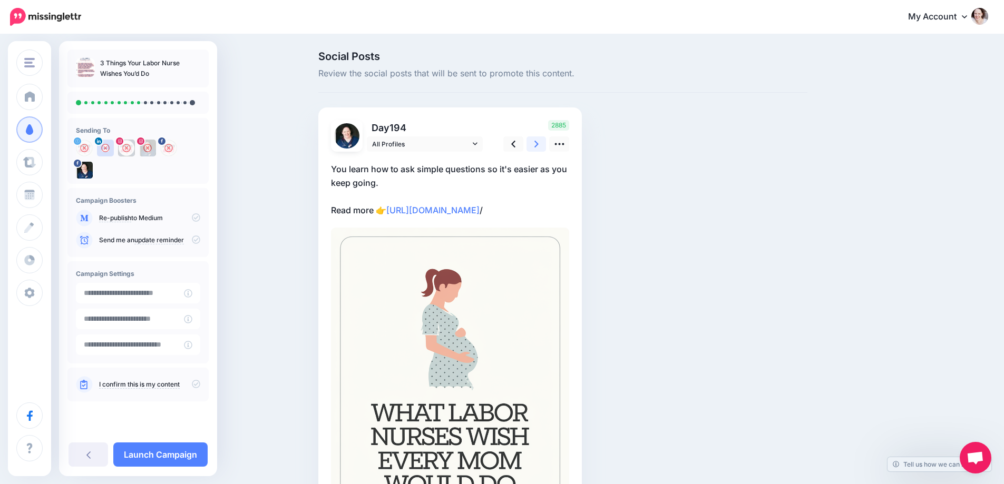
click at [535, 142] on link at bounding box center [536, 143] width 20 height 15
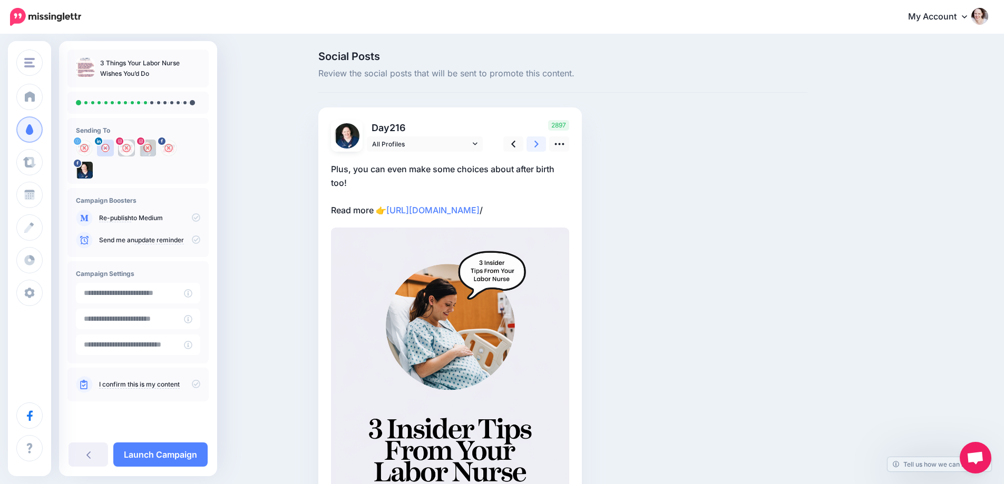
click at [535, 142] on link at bounding box center [536, 143] width 20 height 15
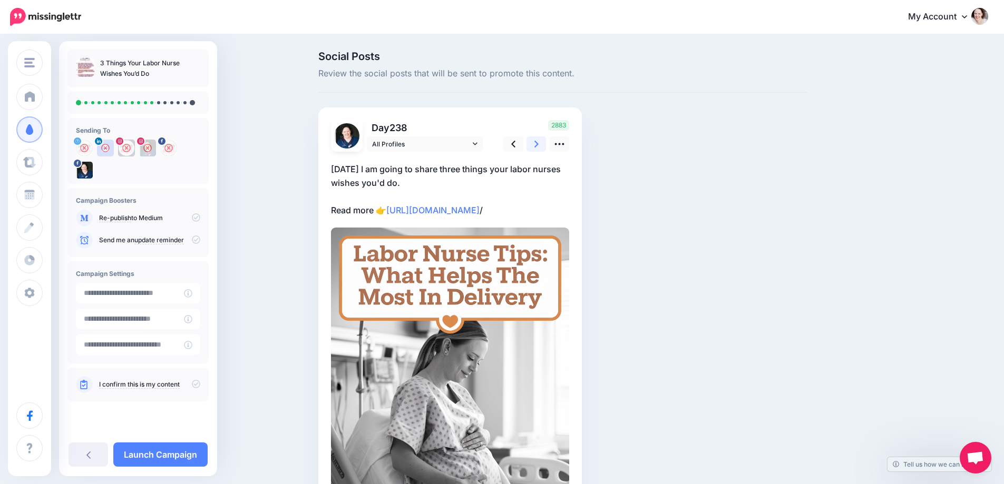
click at [535, 142] on link at bounding box center [536, 143] width 20 height 15
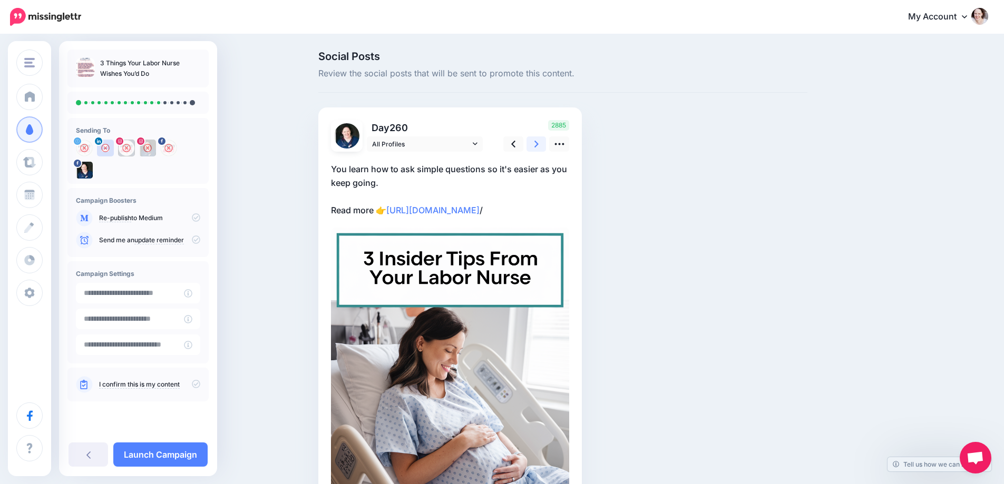
click at [535, 142] on link at bounding box center [536, 143] width 20 height 15
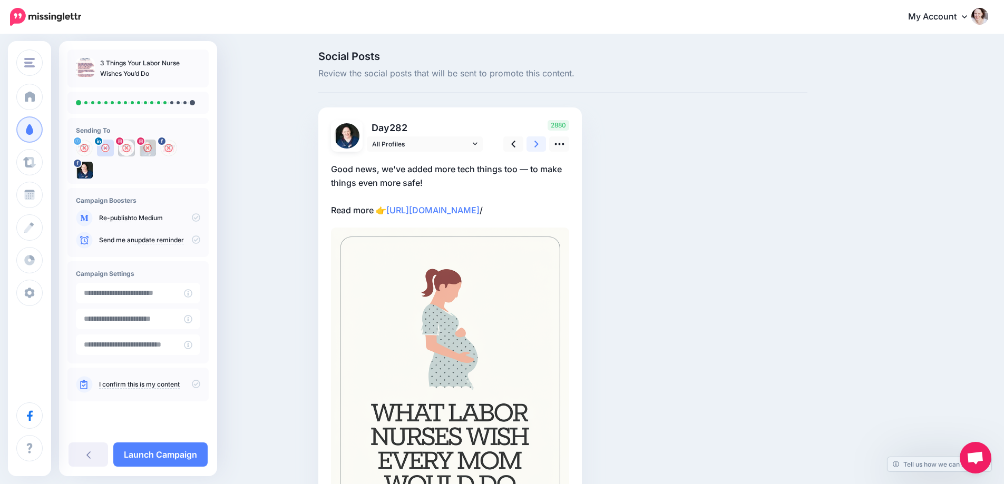
click at [535, 142] on link at bounding box center [536, 143] width 20 height 15
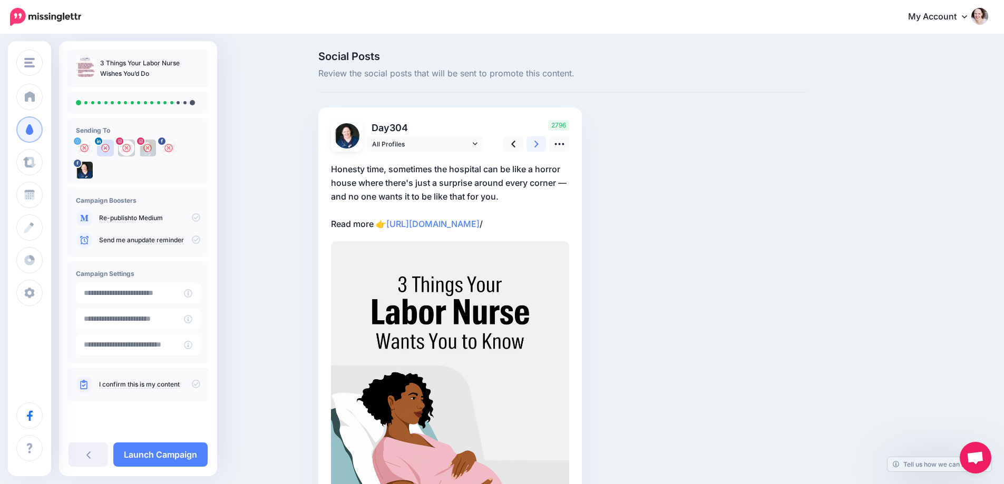
click at [535, 142] on link at bounding box center [536, 143] width 20 height 15
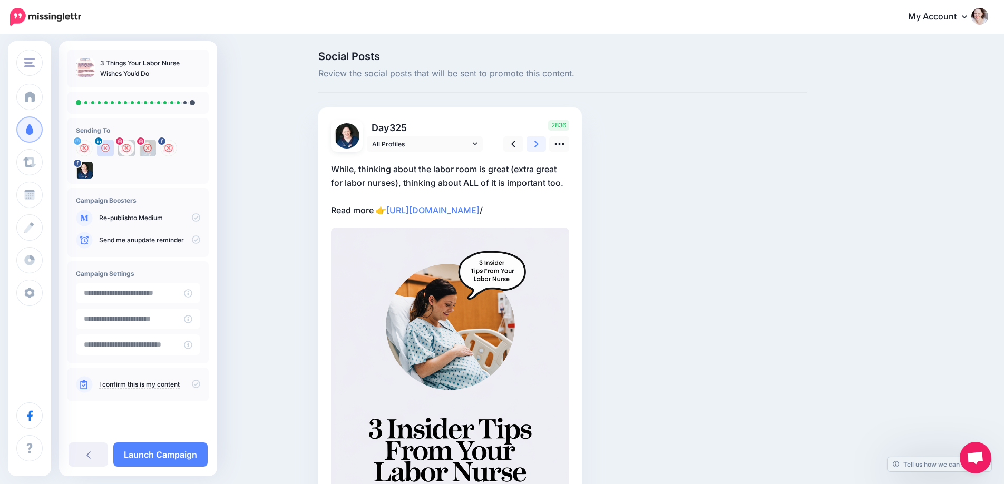
click at [535, 142] on link at bounding box center [536, 143] width 20 height 15
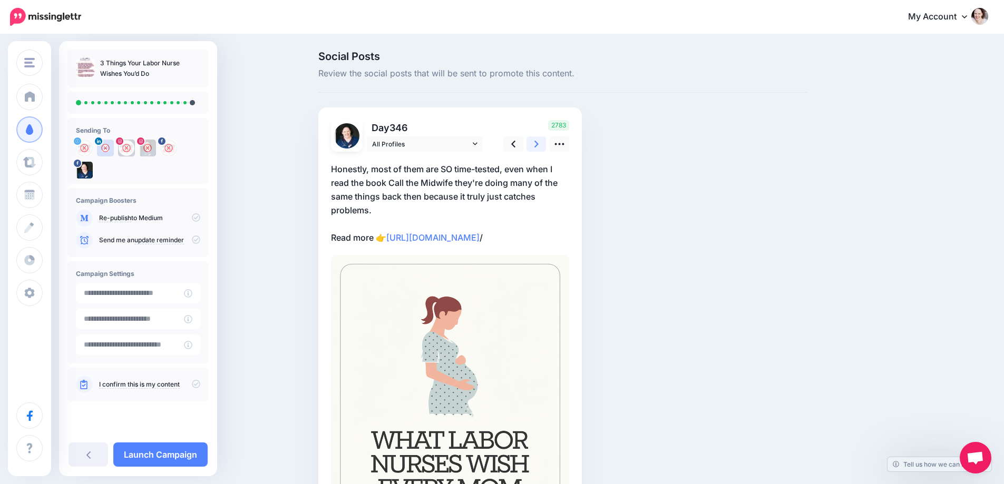
click at [535, 142] on link at bounding box center [536, 143] width 20 height 15
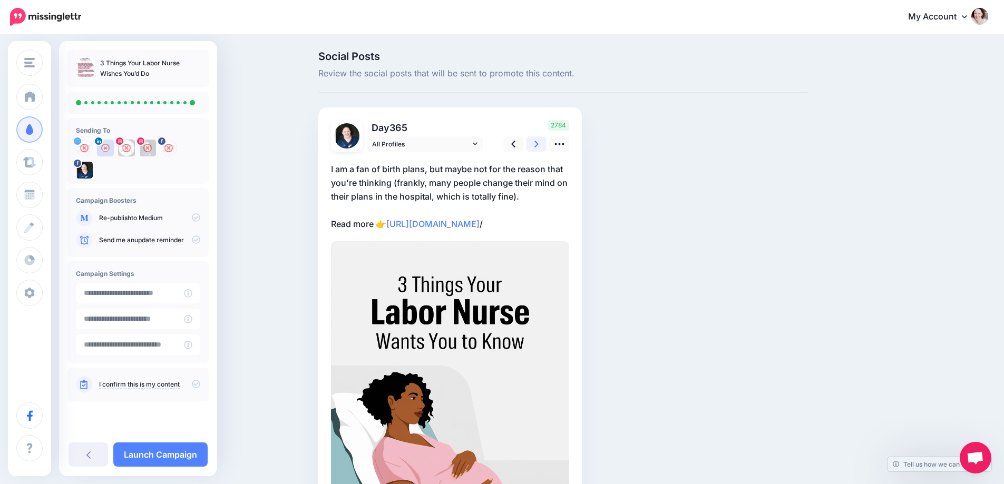
click at [535, 142] on link at bounding box center [536, 143] width 20 height 15
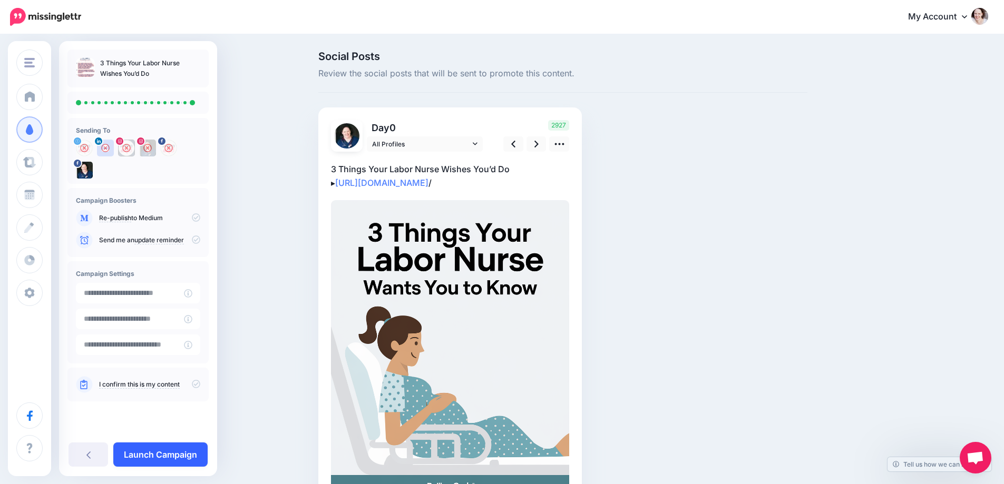
click at [143, 450] on link "Launch Campaign" at bounding box center [160, 455] width 94 height 24
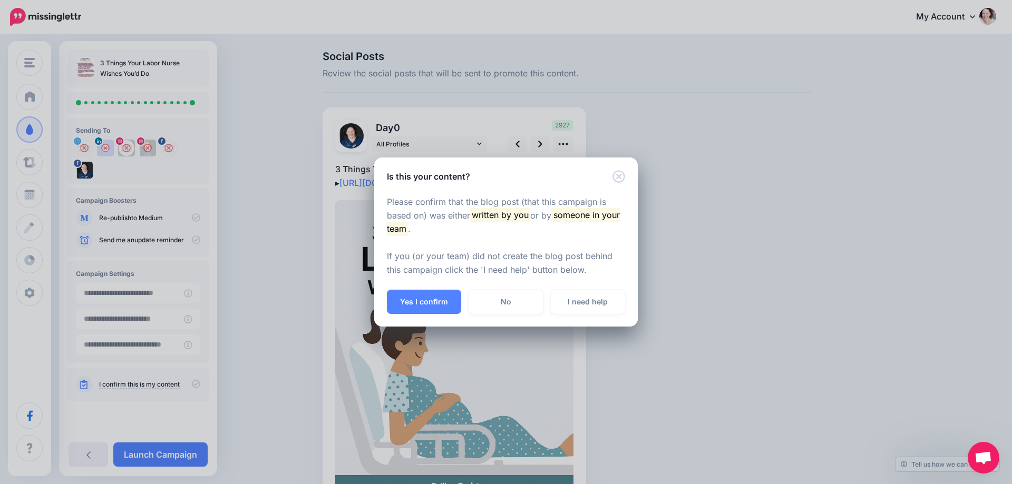
click at [430, 299] on button "Yes I confirm" at bounding box center [424, 302] width 74 height 24
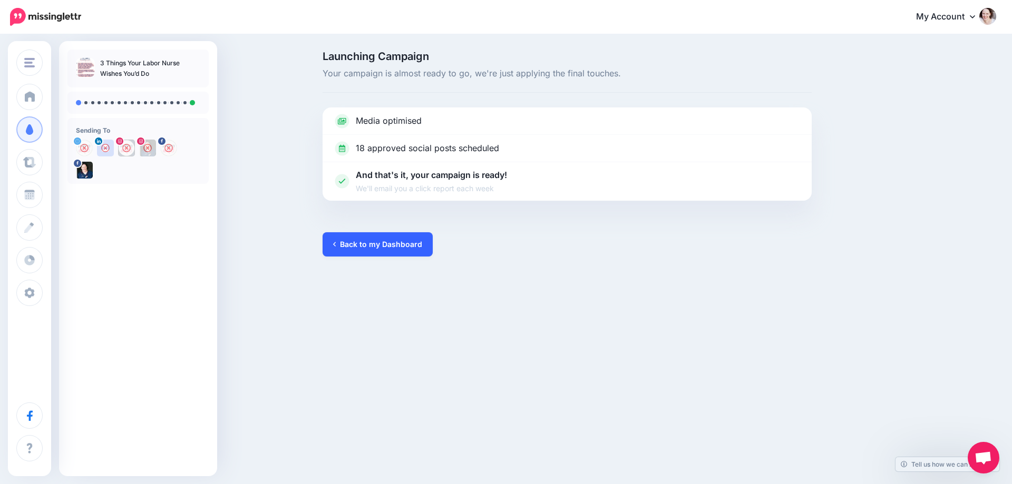
click at [375, 247] on link "Back to my Dashboard" at bounding box center [377, 244] width 110 height 24
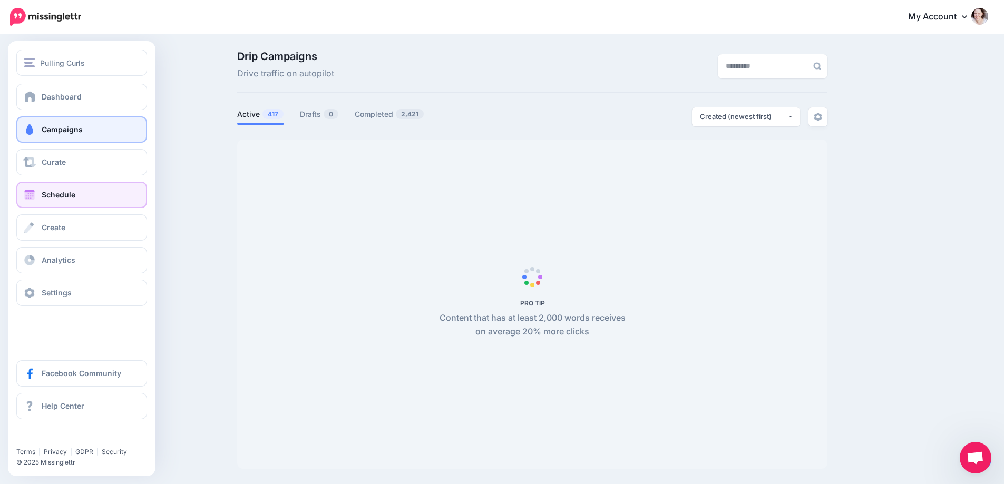
click at [43, 196] on span "Schedule" at bounding box center [59, 194] width 34 height 9
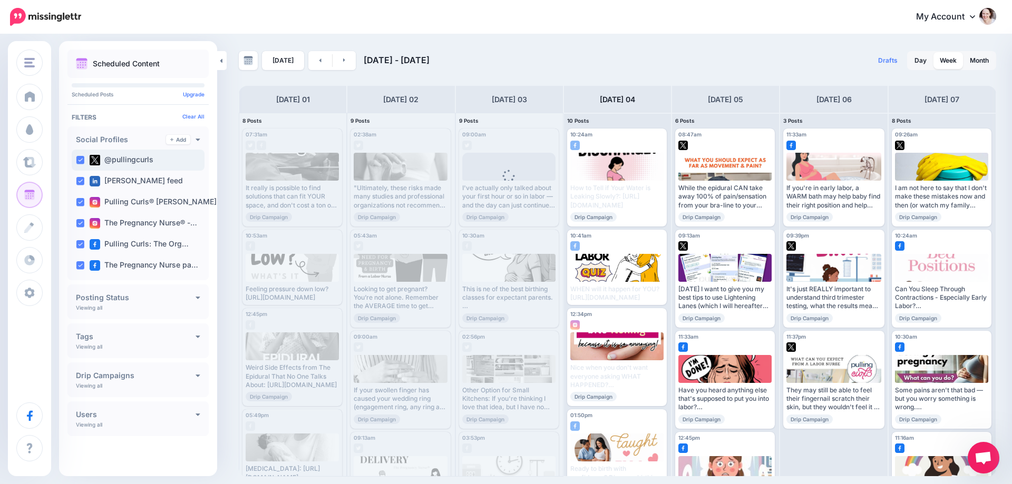
drag, startPoint x: 79, startPoint y: 161, endPoint x: 79, endPoint y: 168, distance: 6.9
click at [79, 161] on ins at bounding box center [80, 160] width 8 height 8
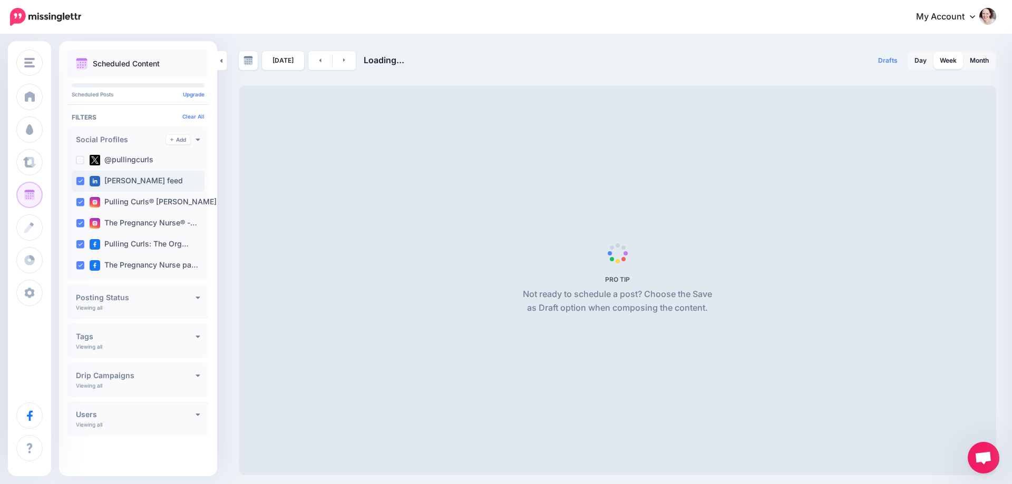
click at [81, 181] on ins at bounding box center [80, 181] width 8 height 8
click at [82, 204] on ins at bounding box center [80, 202] width 8 height 8
click at [81, 222] on ins at bounding box center [80, 223] width 8 height 8
click at [80, 242] on ins at bounding box center [80, 244] width 8 height 8
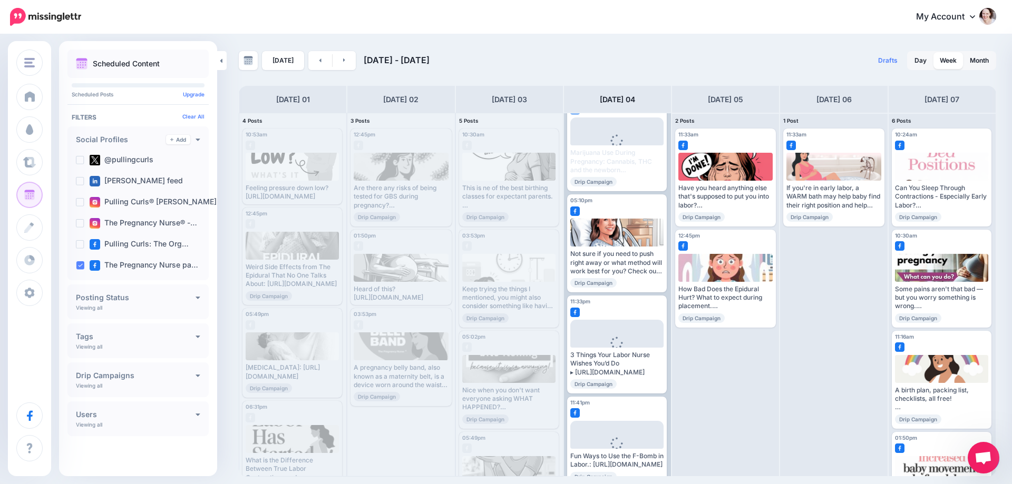
scroll to position [349, 0]
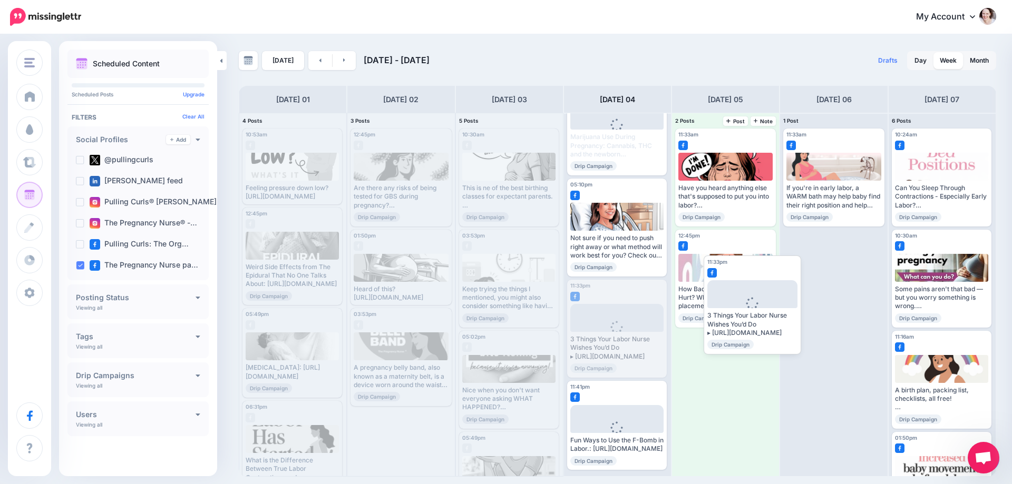
drag, startPoint x: 584, startPoint y: 301, endPoint x: 695, endPoint y: 289, distance: 111.8
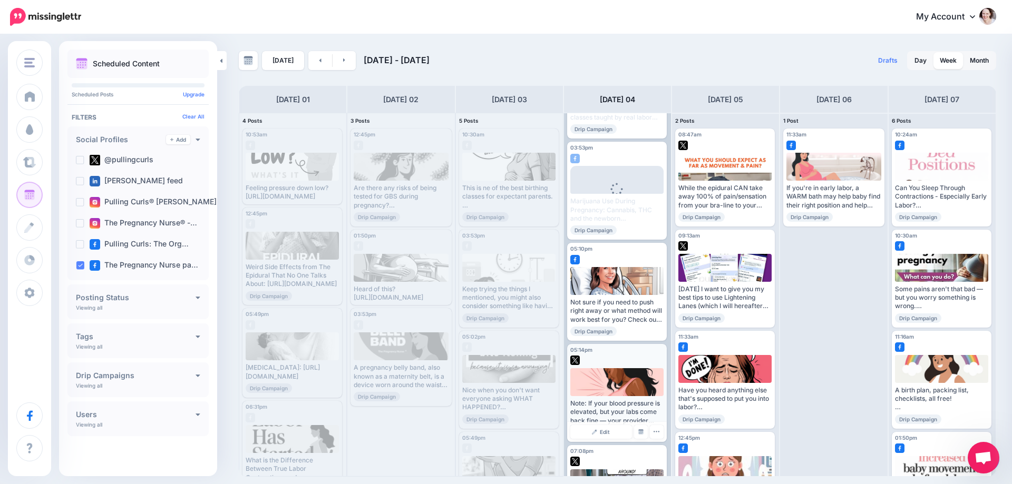
scroll to position [552, 0]
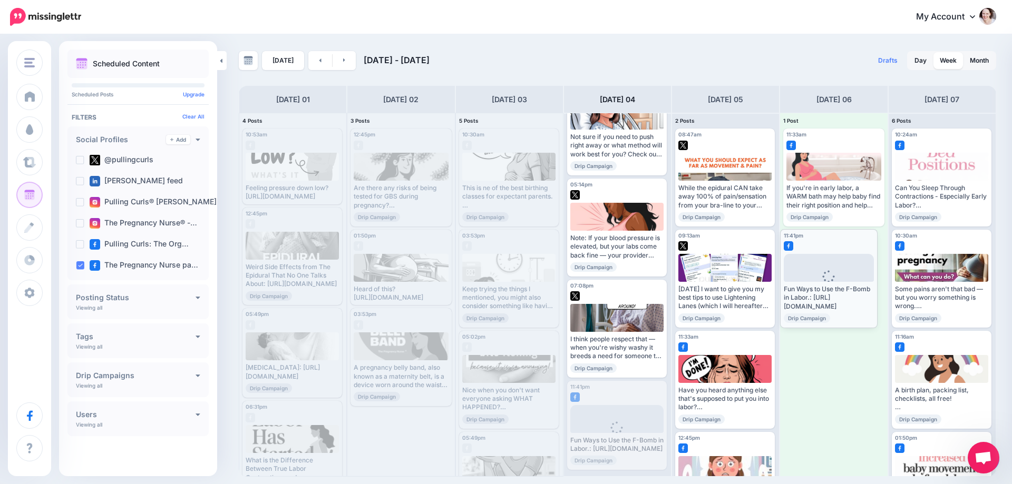
drag, startPoint x: 590, startPoint y: 391, endPoint x: 803, endPoint y: 249, distance: 256.3
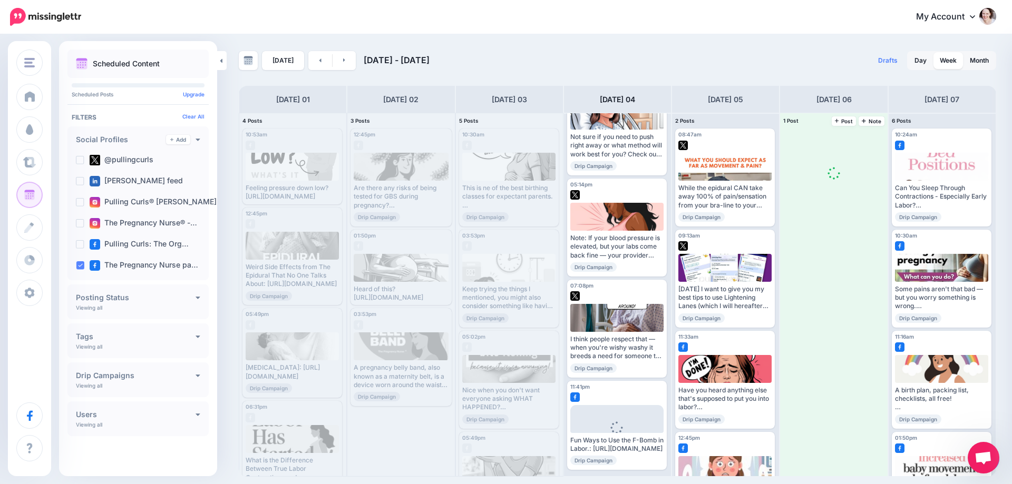
scroll to position [0, 0]
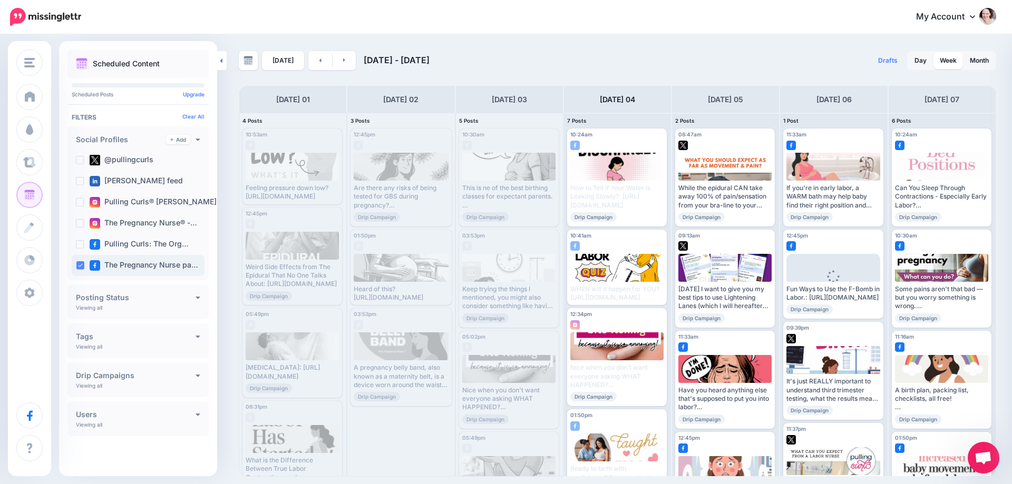
click at [78, 263] on ins at bounding box center [80, 265] width 8 height 8
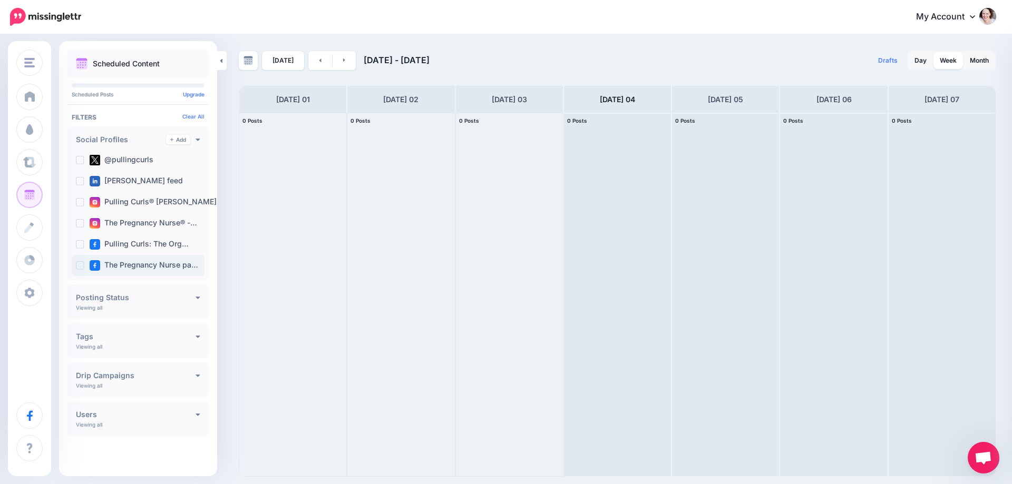
click at [79, 264] on ins at bounding box center [80, 265] width 8 height 8
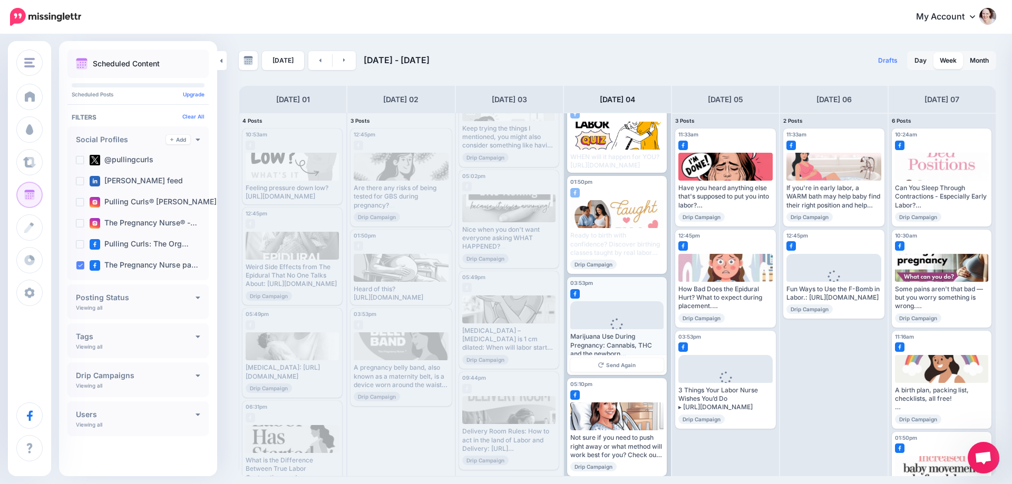
scroll to position [147, 0]
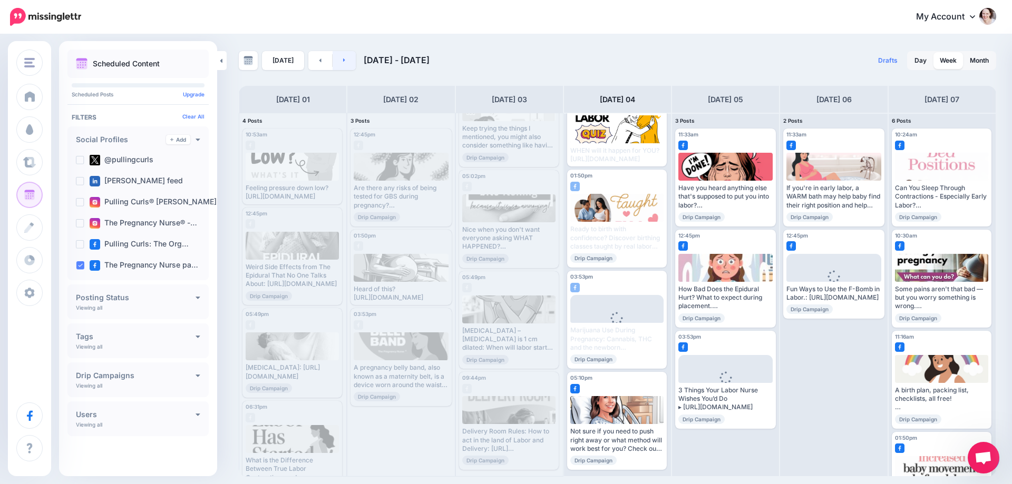
click at [346, 62] on link at bounding box center [344, 60] width 24 height 19
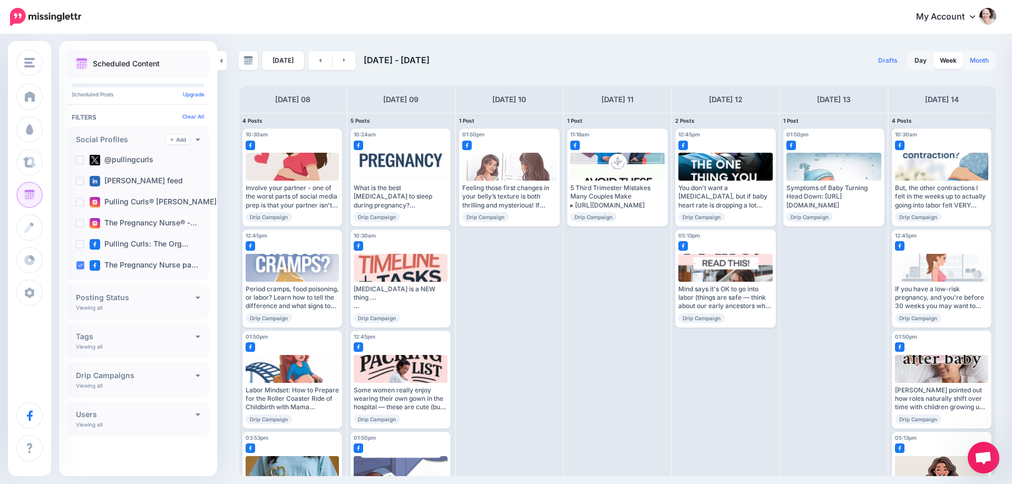
click at [978, 64] on link "Month" at bounding box center [979, 60] width 32 height 17
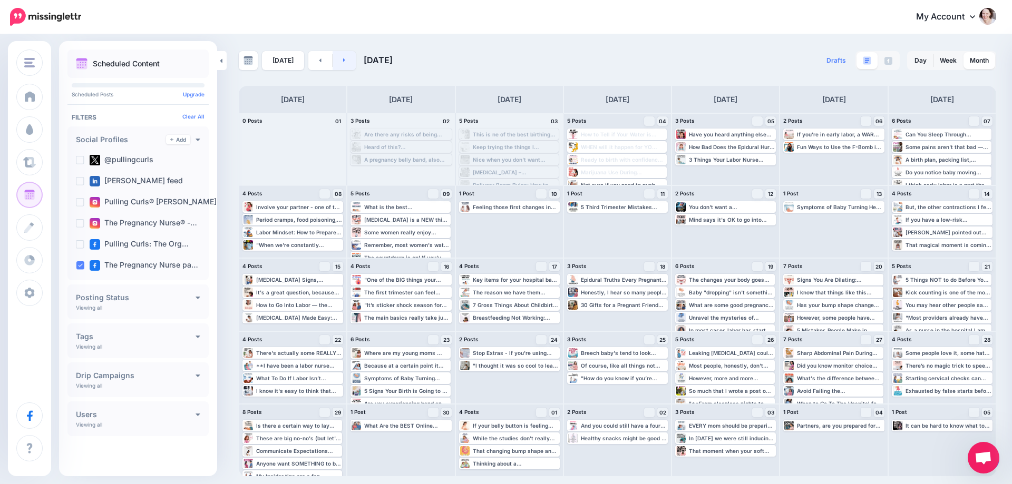
click at [343, 58] on icon at bounding box center [344, 60] width 3 height 6
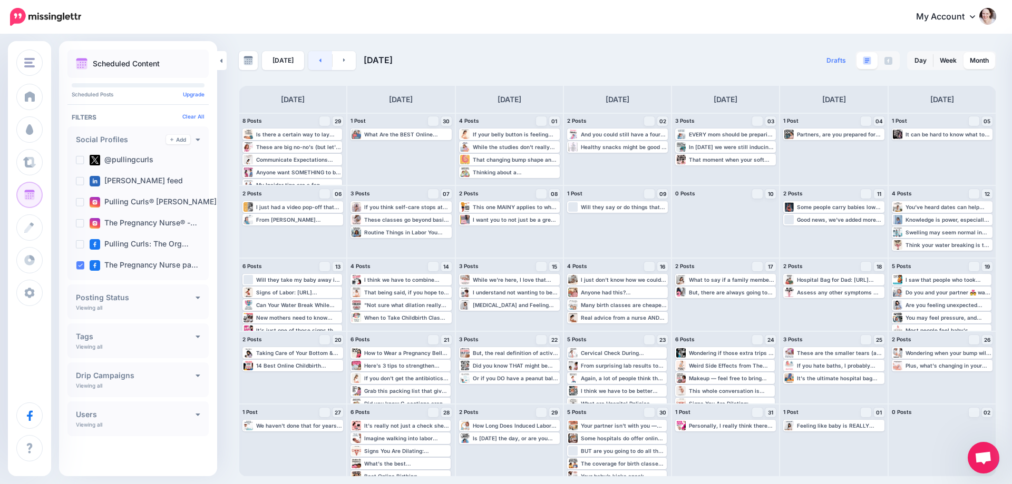
click at [319, 61] on icon at bounding box center [320, 60] width 2 height 4
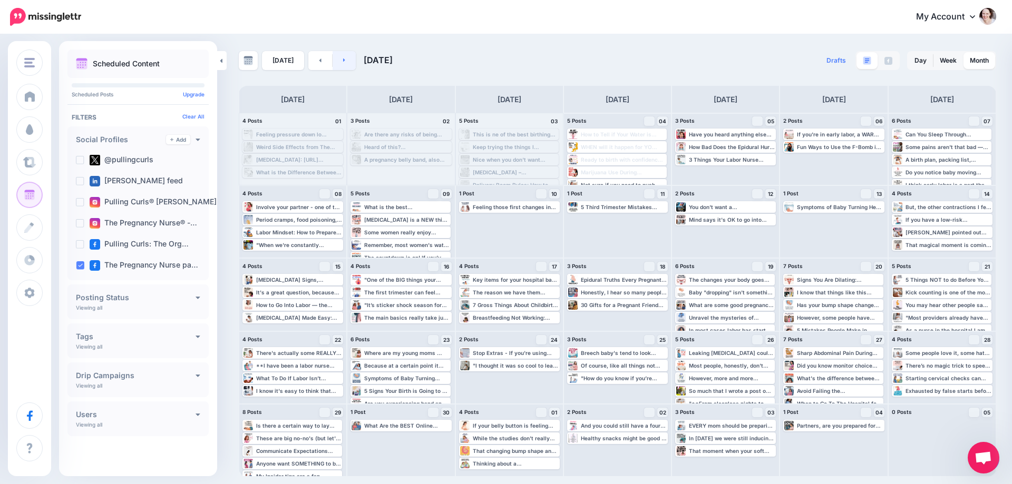
click at [343, 61] on icon at bounding box center [344, 60] width 3 height 6
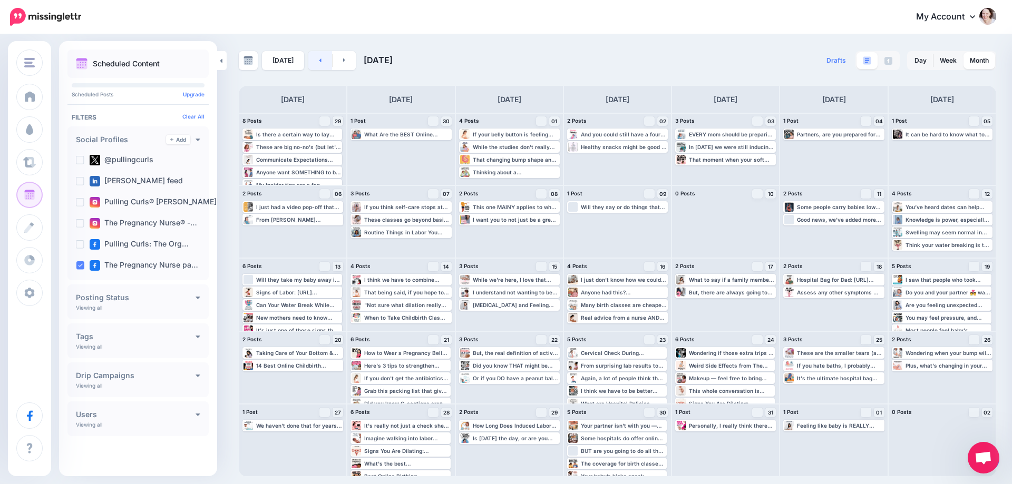
click at [313, 68] on link at bounding box center [320, 60] width 24 height 19
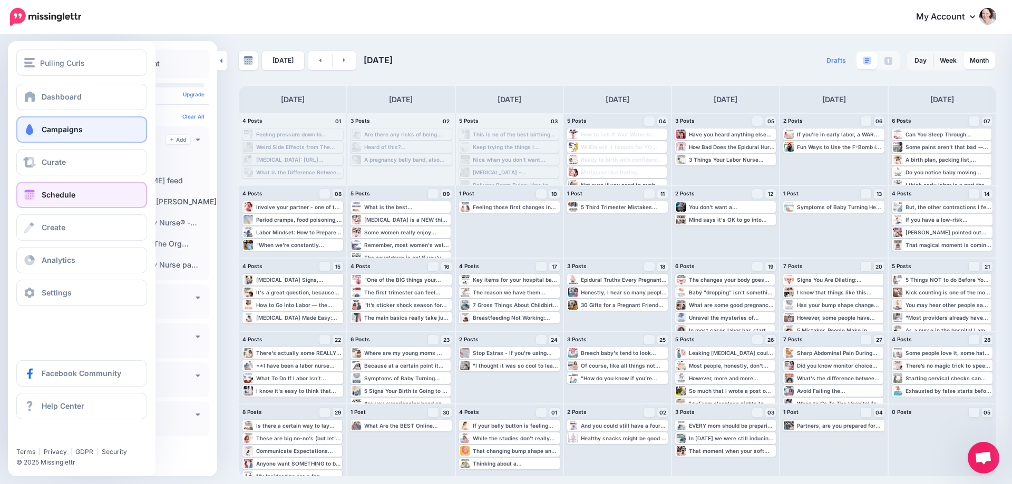
click at [33, 132] on span at bounding box center [30, 129] width 14 height 11
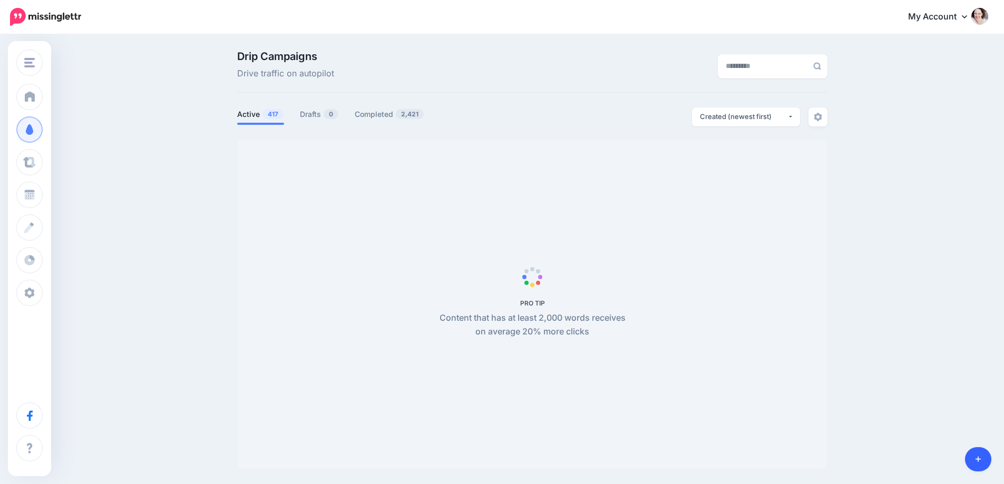
click at [975, 462] on icon at bounding box center [978, 459] width 6 height 7
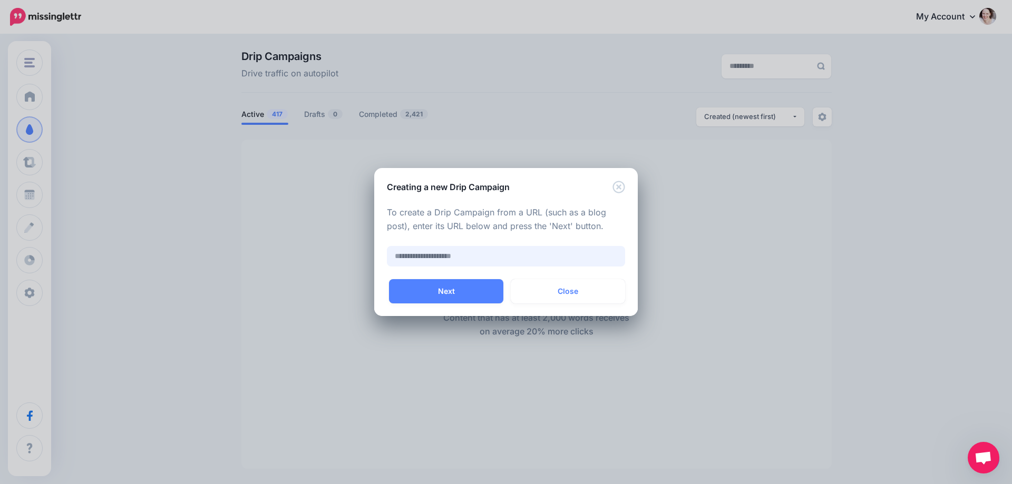
paste input "**********"
type input "**********"
click at [441, 292] on button "Next" at bounding box center [446, 291] width 114 height 24
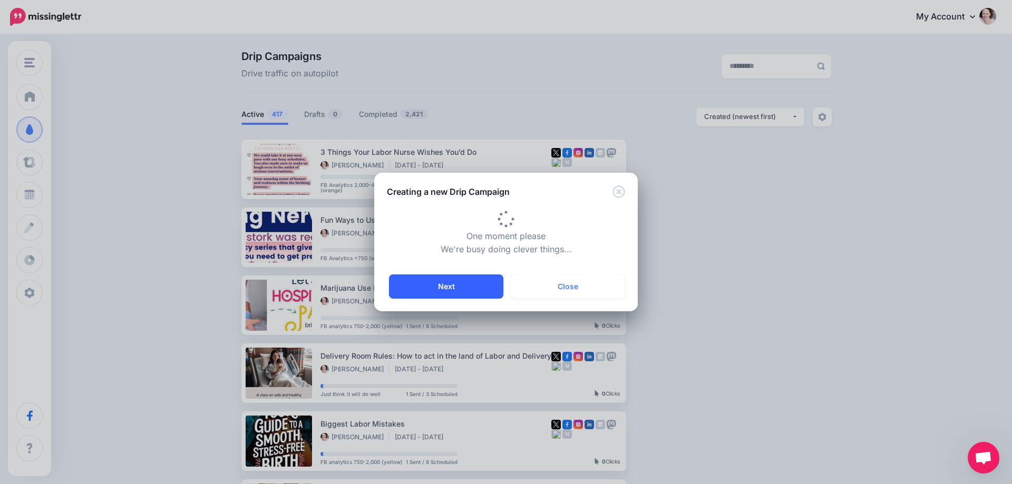
type input "**********"
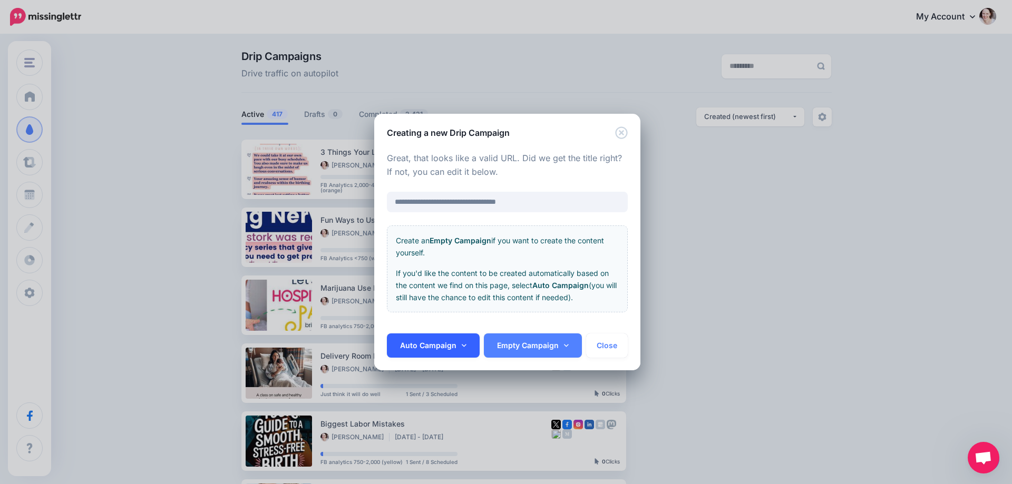
click at [436, 337] on link "Auto Campaign" at bounding box center [433, 346] width 93 height 24
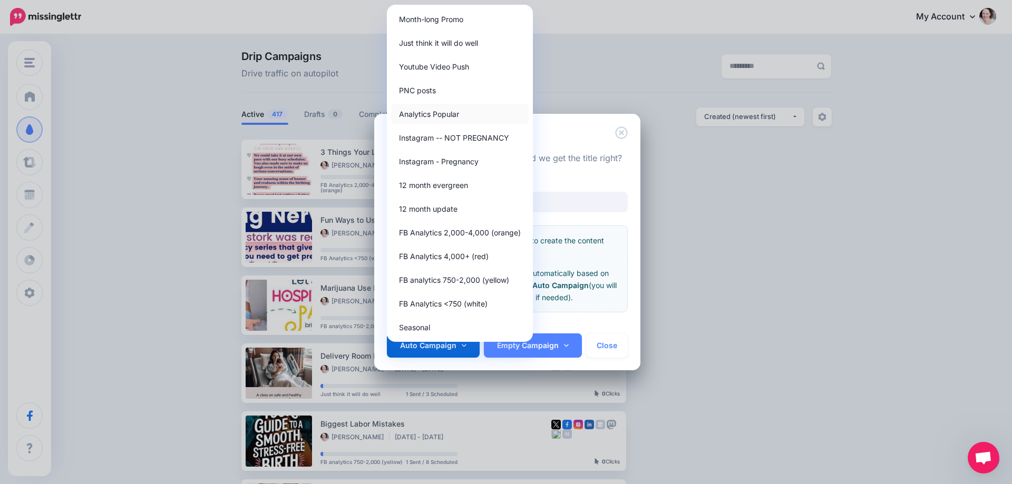
click at [428, 107] on link "Analytics Popular" at bounding box center [460, 114] width 138 height 21
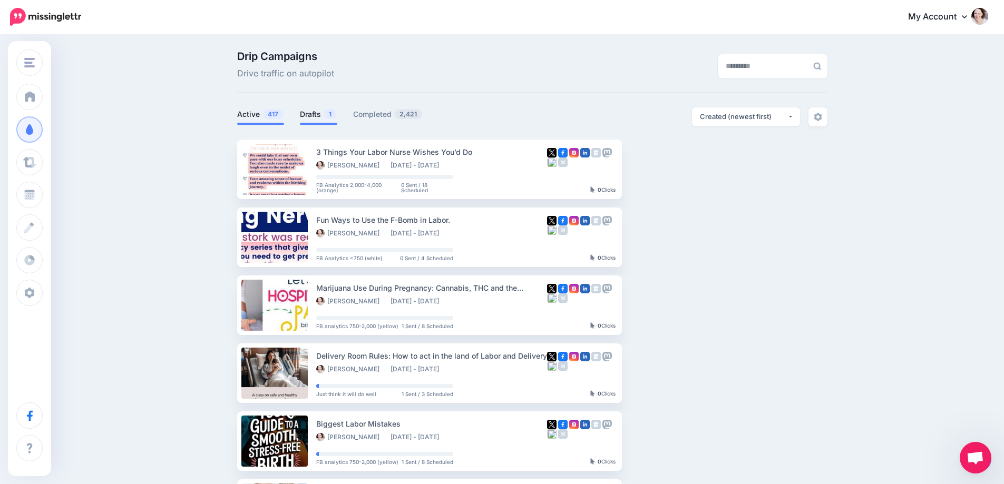
click at [306, 111] on link "Drafts 1" at bounding box center [318, 114] width 37 height 13
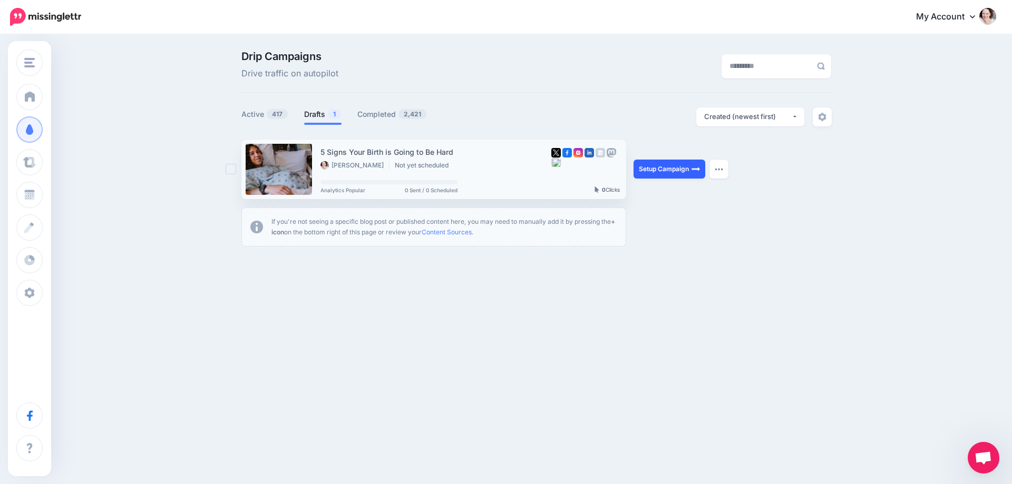
click at [666, 169] on link "Setup Campaign" at bounding box center [669, 169] width 72 height 19
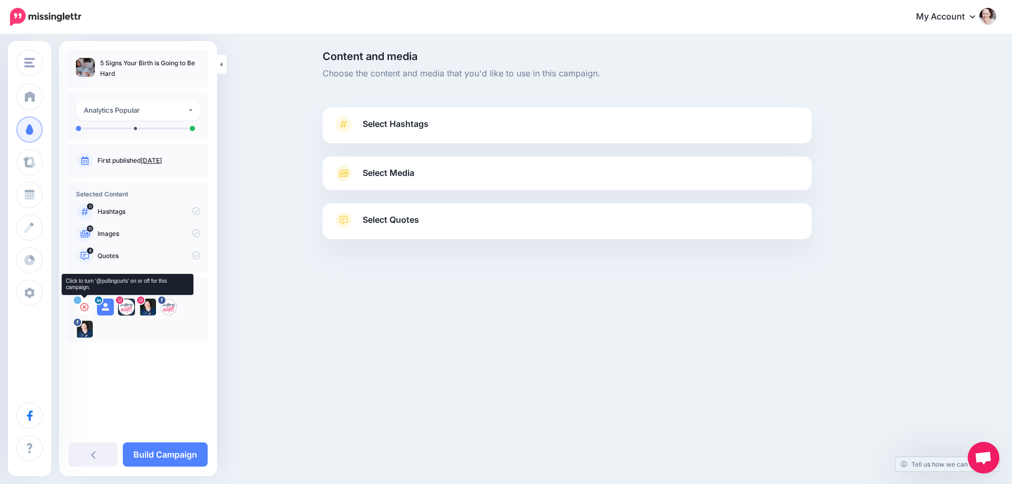
click at [85, 309] on icon at bounding box center [84, 307] width 8 height 8
click at [105, 309] on icon at bounding box center [105, 307] width 8 height 8
click at [126, 308] on icon at bounding box center [126, 307] width 8 height 8
click at [148, 308] on icon at bounding box center [147, 307] width 8 height 8
click at [168, 305] on icon at bounding box center [168, 307] width 8 height 8
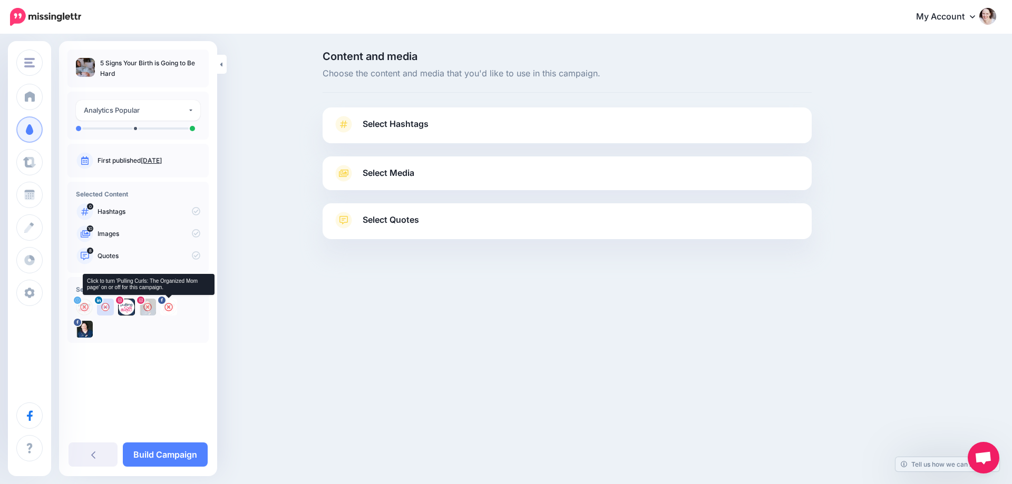
click at [168, 307] on icon at bounding box center [168, 307] width 8 height 8
click at [123, 306] on icon at bounding box center [126, 307] width 8 height 8
click at [402, 122] on span "Select Hashtags" at bounding box center [395, 124] width 66 height 14
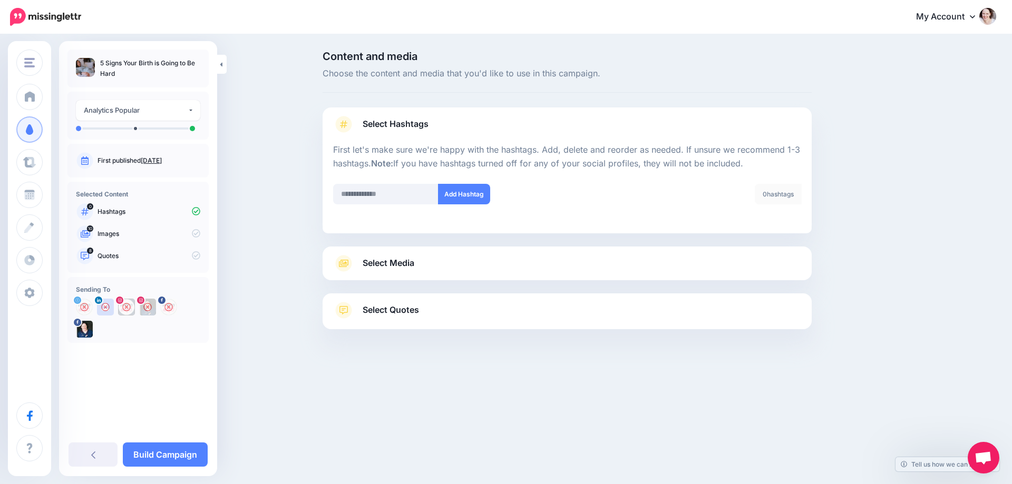
click at [363, 264] on span "Select Media" at bounding box center [388, 263] width 52 height 14
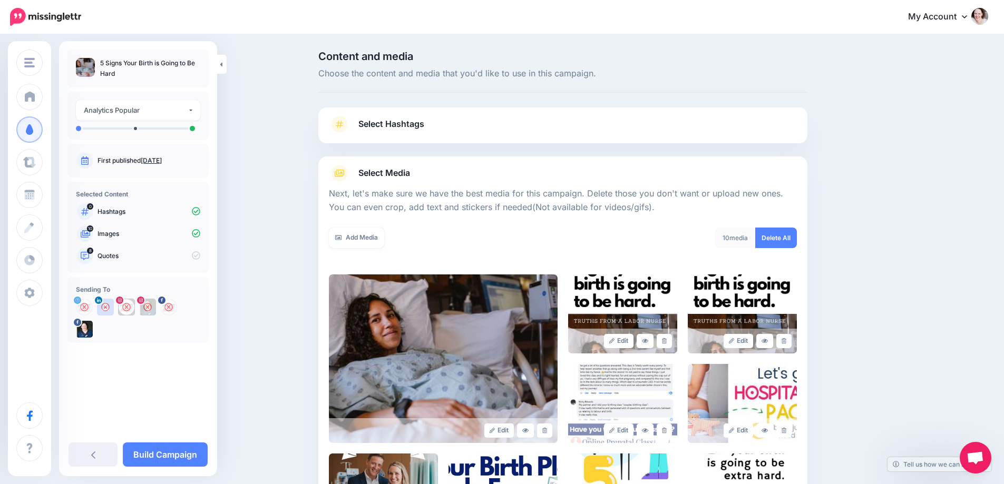
click at [756, 233] on div "10 media" at bounding box center [734, 238] width 41 height 21
click at [786, 240] on link "Delete All" at bounding box center [776, 238] width 42 height 21
click at [369, 242] on link "Add Media" at bounding box center [356, 238] width 55 height 21
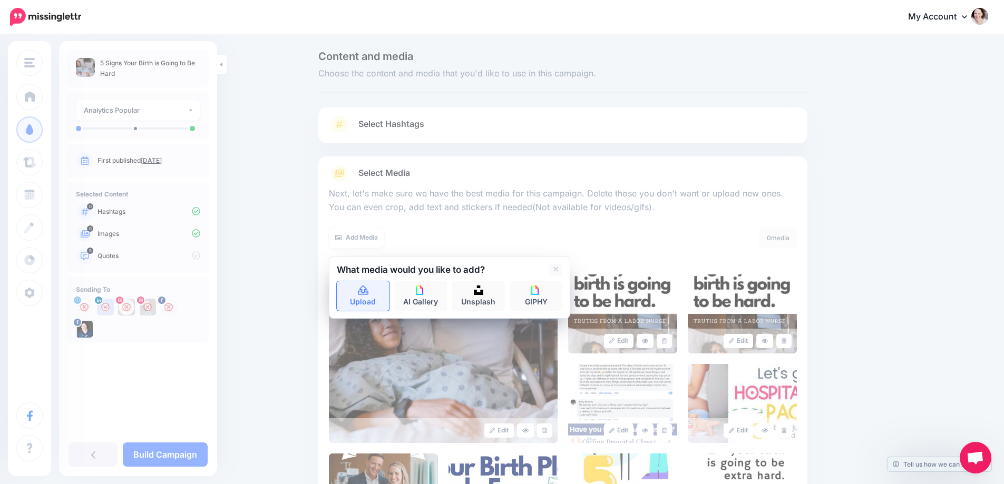
click at [371, 302] on link "Upload" at bounding box center [363, 296] width 53 height 30
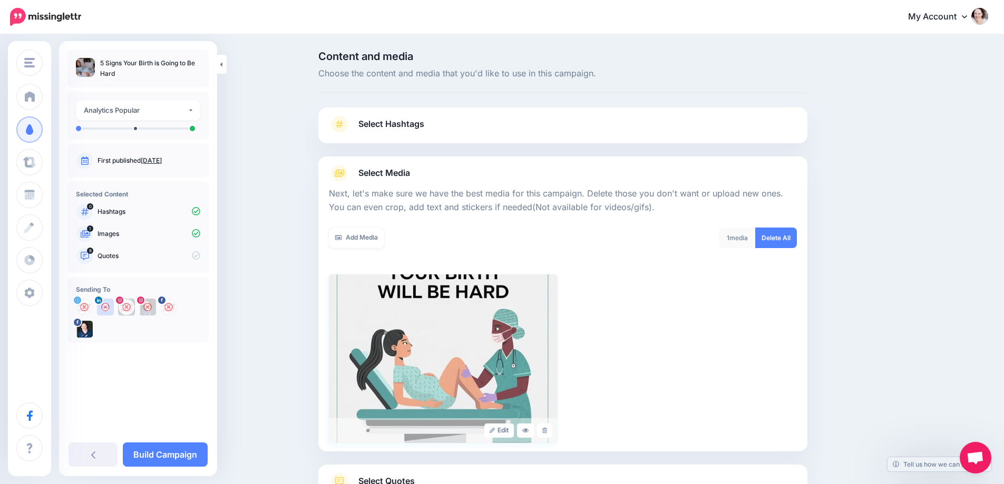
scroll to position [85, 0]
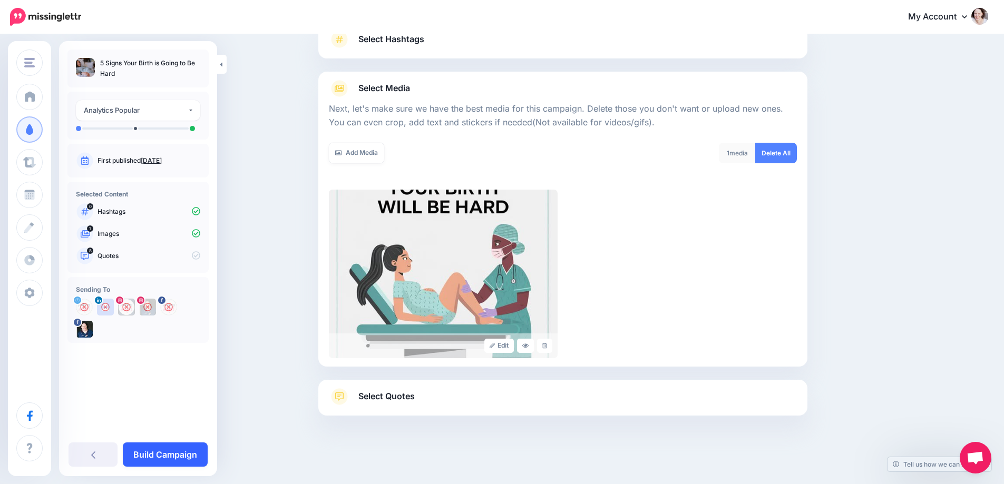
click at [163, 452] on link "Build Campaign" at bounding box center [165, 455] width 85 height 24
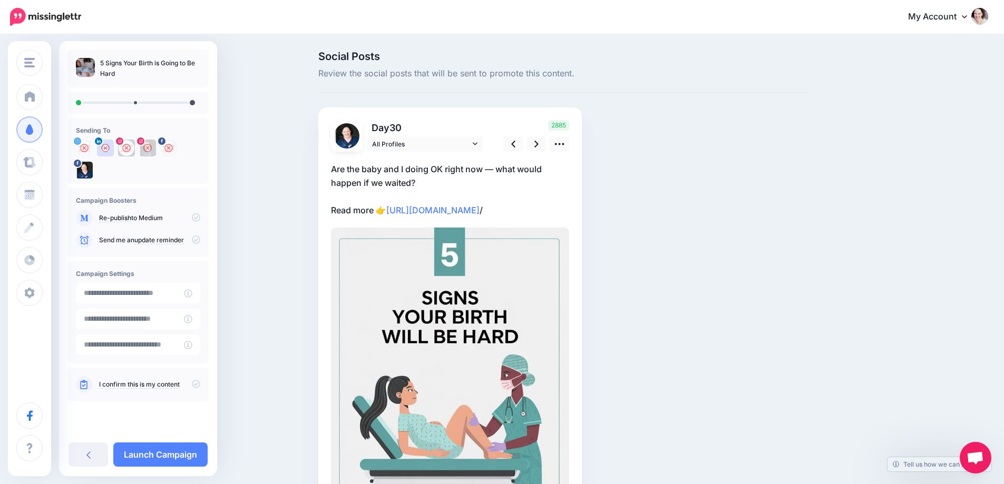
click at [448, 184] on p "Are the baby and I doing OK right now — what would happen if we waited? Read mo…" at bounding box center [450, 189] width 238 height 55
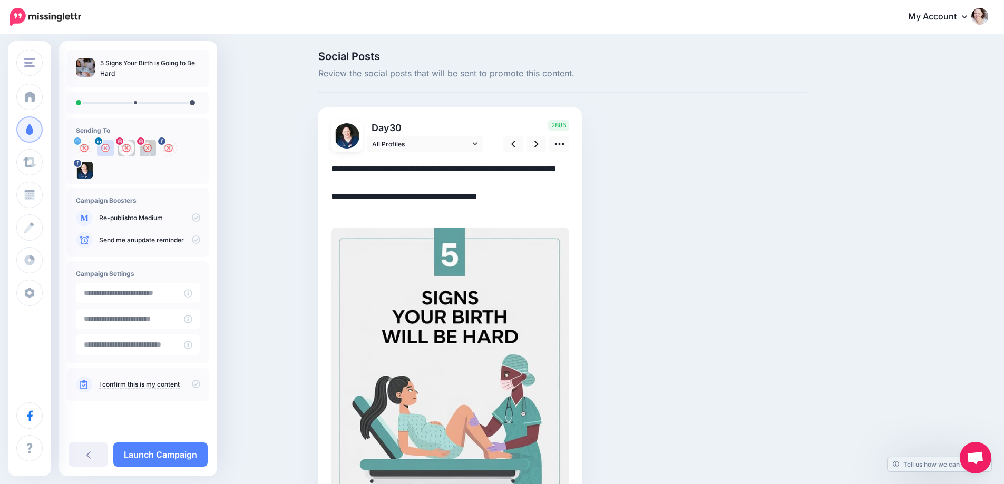
click at [448, 184] on textarea "**********" at bounding box center [450, 189] width 238 height 55
click at [388, 165] on textarea "**********" at bounding box center [450, 189] width 238 height 55
paste textarea "**********"
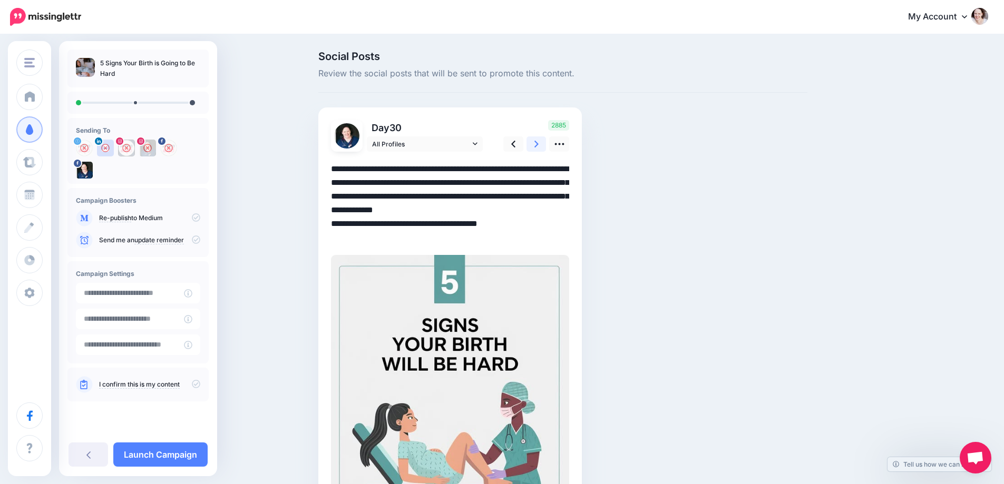
click at [534, 143] on link at bounding box center [536, 143] width 20 height 15
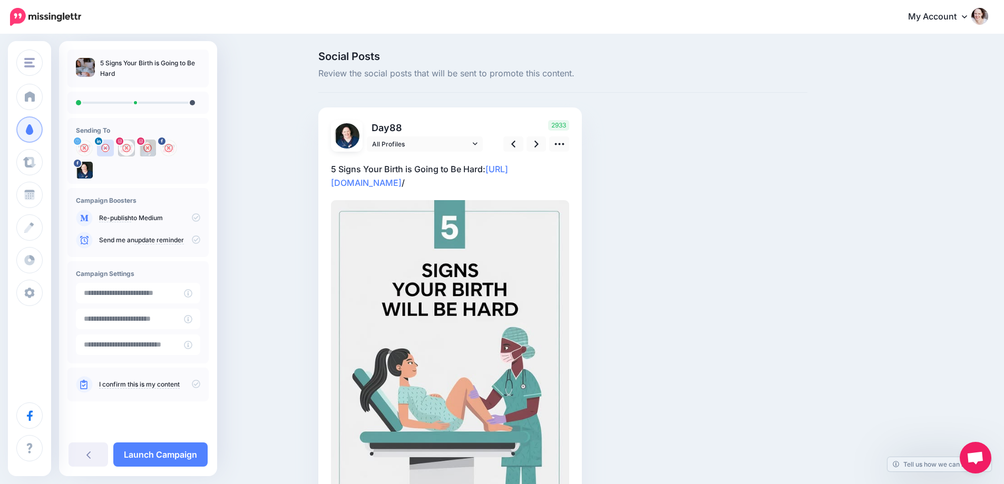
click at [504, 164] on p "5 Signs Your Birth is Going to Be Hard: https://pregnurse.com/birth-hard /" at bounding box center [450, 175] width 238 height 27
drag, startPoint x: 497, startPoint y: 168, endPoint x: 318, endPoint y: 159, distance: 179.4
click at [318, 159] on div "Social Posts Review the social posts that will be sent to promote this content.…" at bounding box center [562, 326] width 505 height 551
paste textarea "**********"
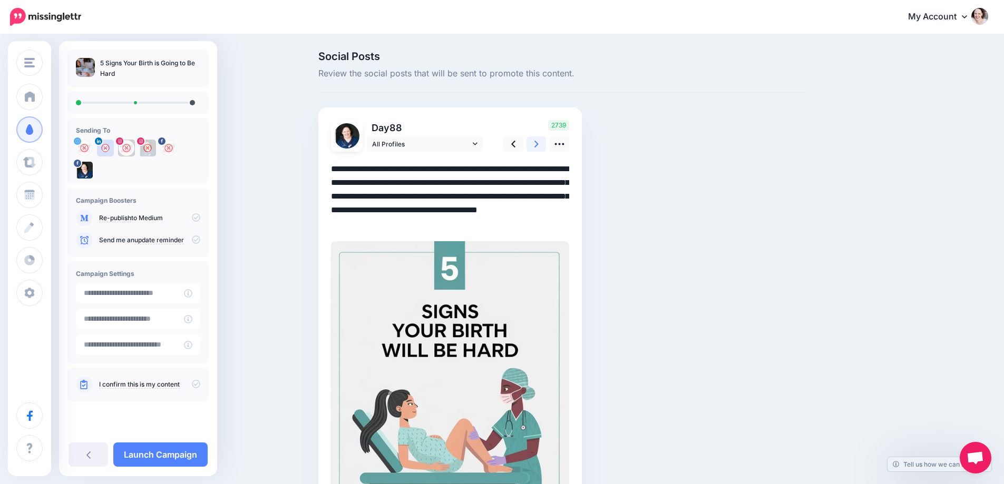
click at [544, 145] on link at bounding box center [536, 143] width 20 height 15
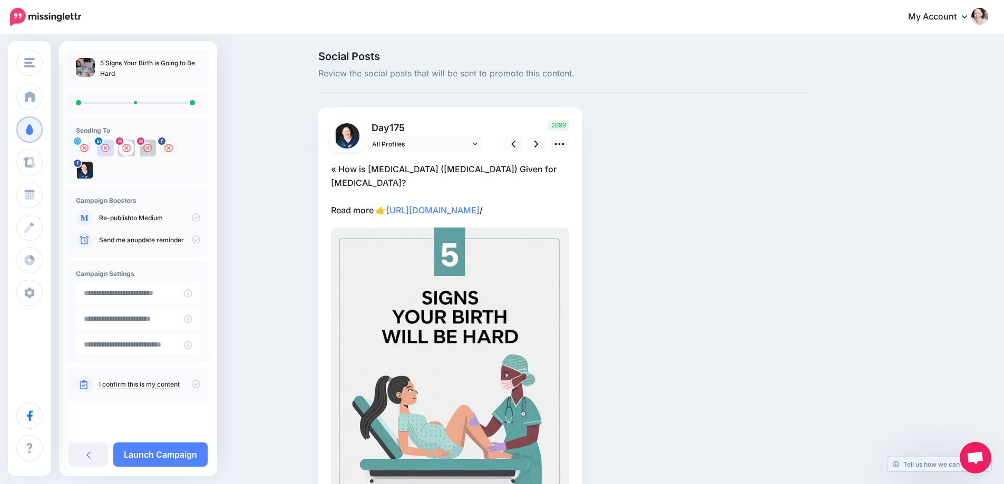
click at [561, 164] on p "« How is Cytotec (Misoprostol) Given for Labor Induction? Read more 👉 https://p…" at bounding box center [450, 189] width 238 height 55
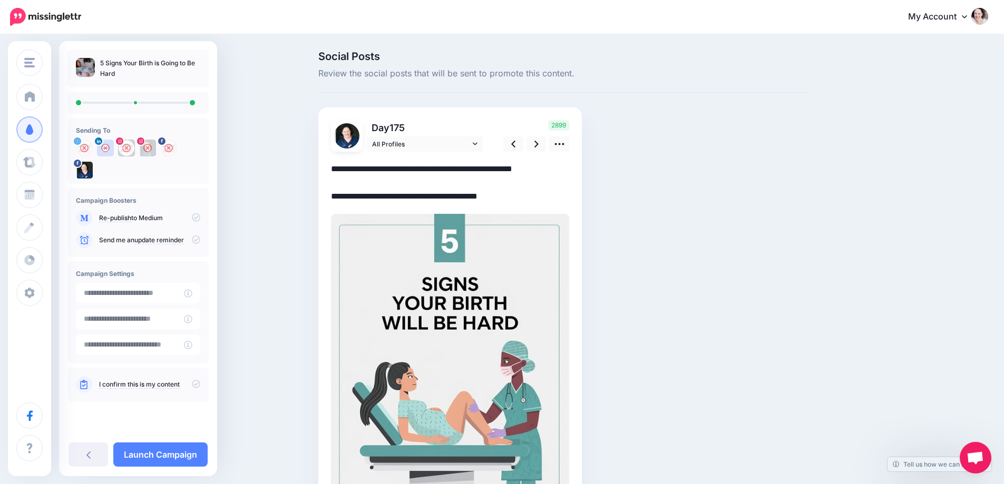
drag, startPoint x: 569, startPoint y: 170, endPoint x: 303, endPoint y: 165, distance: 266.1
click at [303, 165] on div "Social Posts Review the social posts that will be sent to promote this content.…" at bounding box center [502, 333] width 1004 height 596
paste textarea "**********"
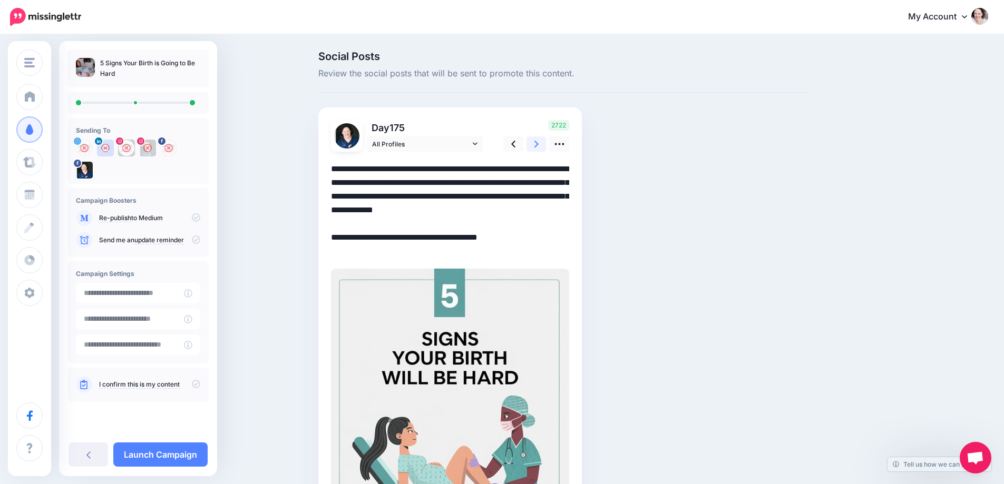
type textarea "**********"
click at [538, 140] on icon at bounding box center [536, 144] width 4 height 11
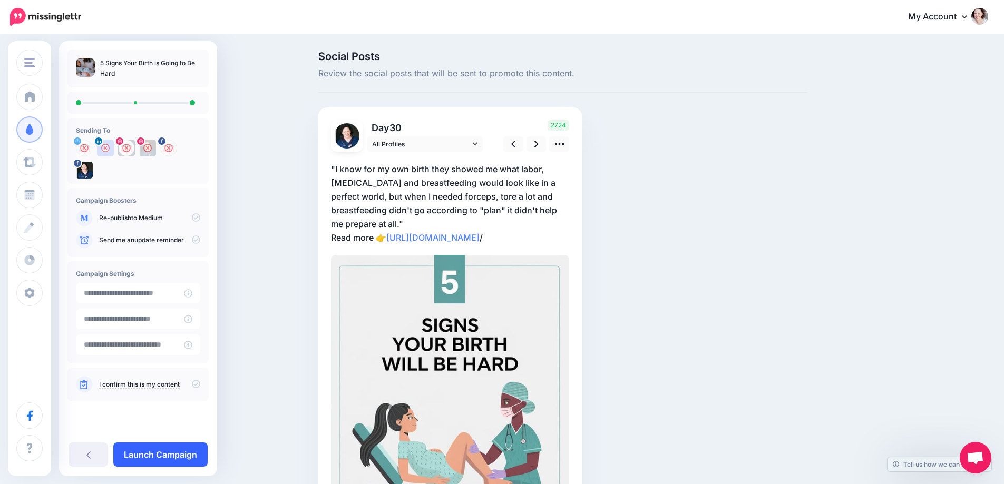
click at [140, 464] on link "Launch Campaign" at bounding box center [160, 455] width 94 height 24
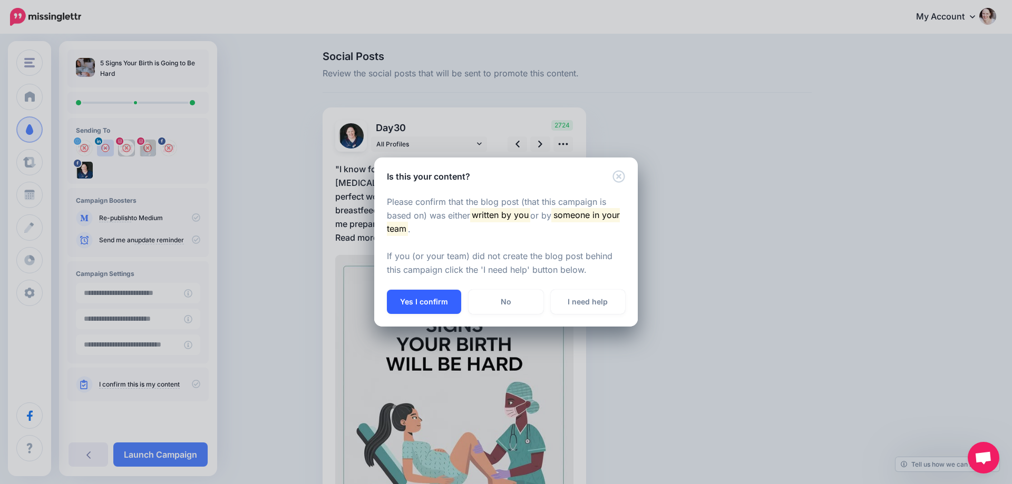
click at [416, 300] on button "Yes I confirm" at bounding box center [424, 302] width 74 height 24
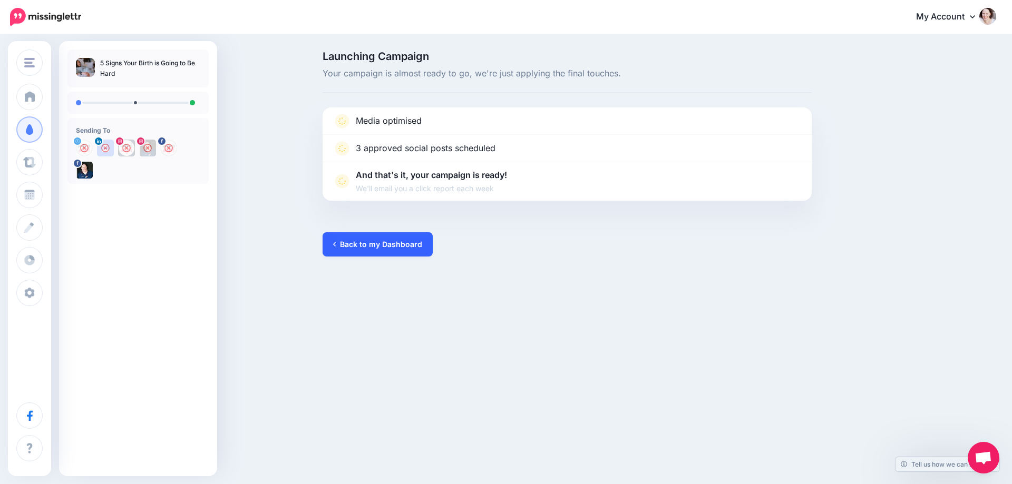
click at [384, 249] on link "Back to my Dashboard" at bounding box center [377, 244] width 110 height 24
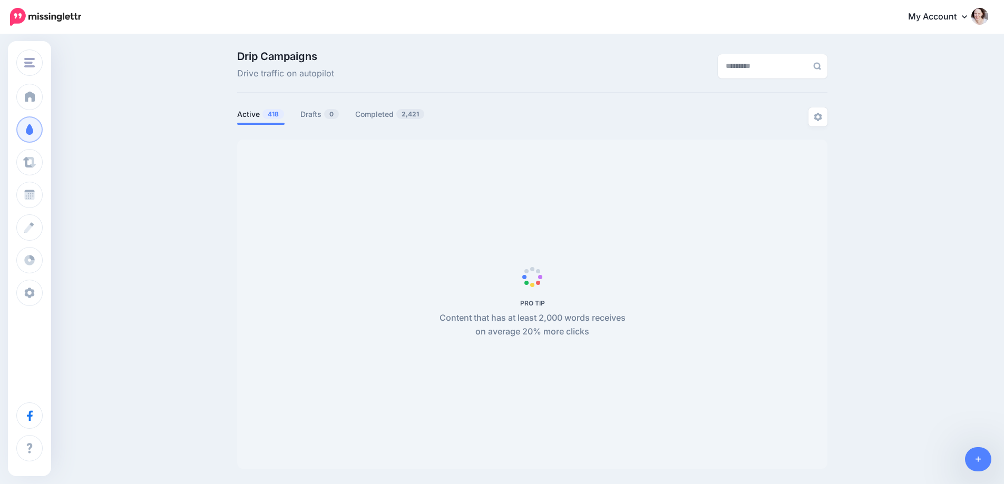
click at [979, 456] on icon at bounding box center [978, 459] width 6 height 7
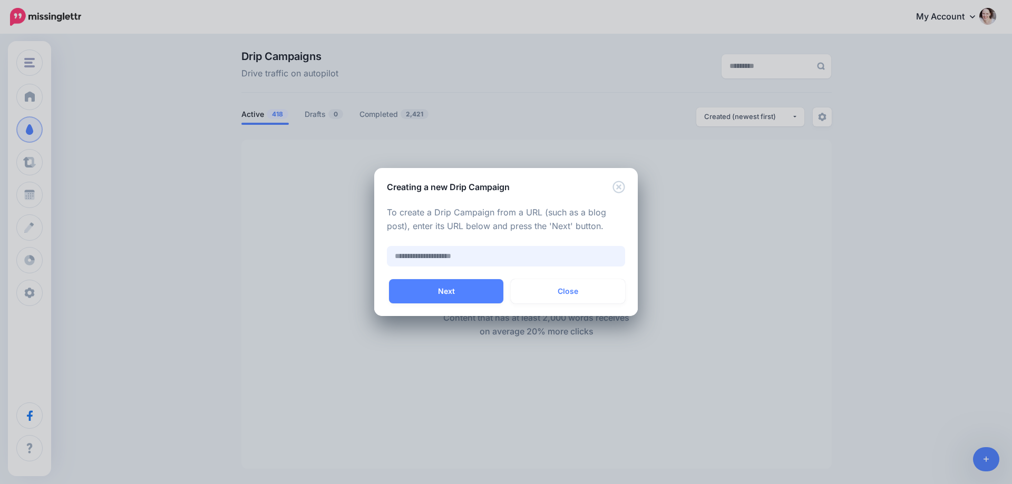
paste input "**********"
type input "**********"
click at [423, 296] on button "Next" at bounding box center [446, 291] width 114 height 24
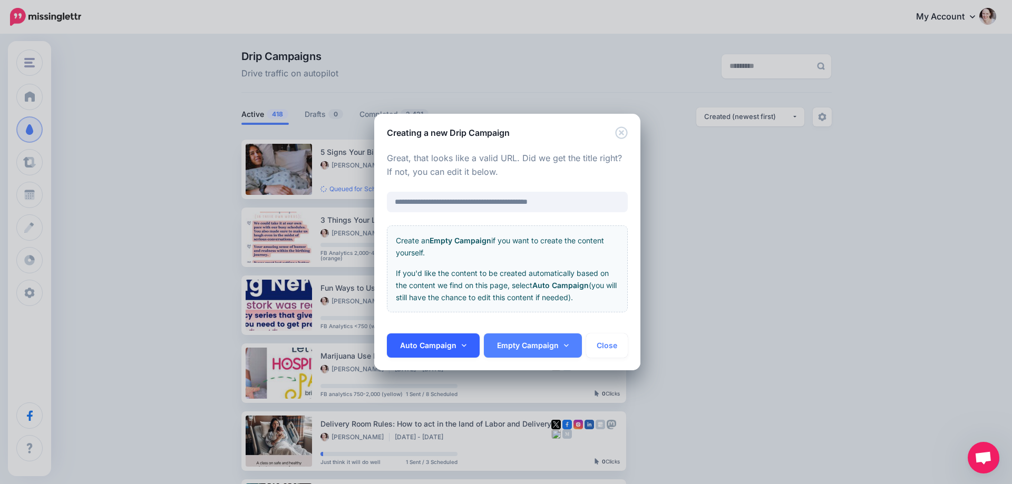
click at [457, 338] on link "Auto Campaign" at bounding box center [433, 346] width 93 height 24
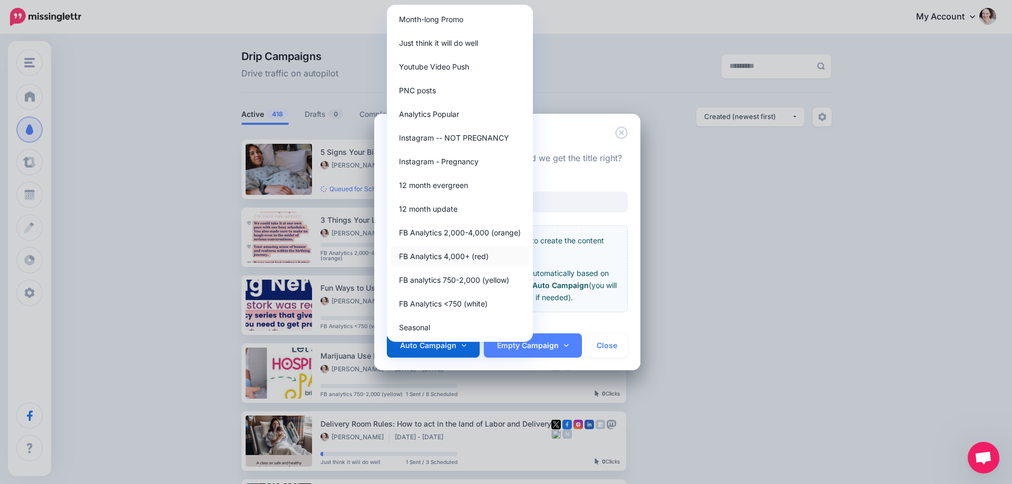
click at [443, 254] on link "FB Analytics 4,000+ (red)" at bounding box center [460, 256] width 138 height 21
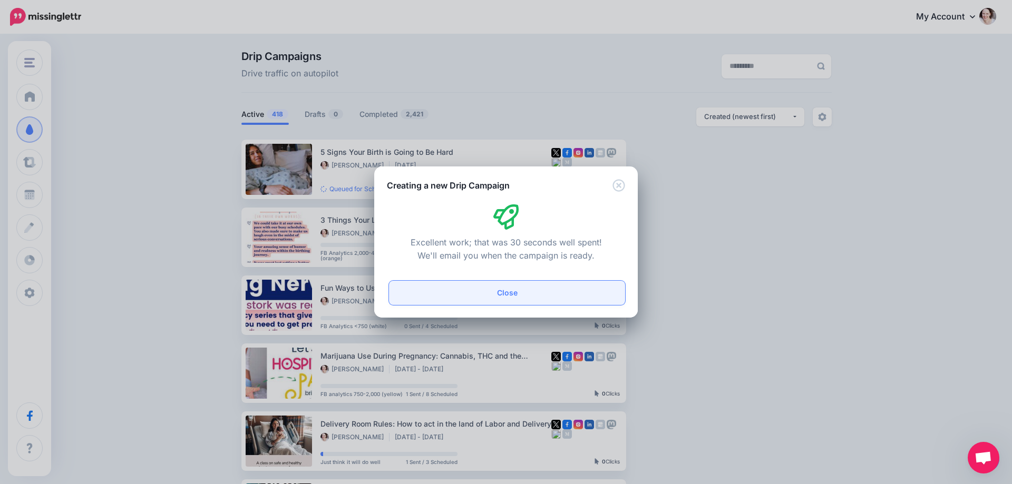
click at [493, 287] on button "Close" at bounding box center [507, 293] width 236 height 24
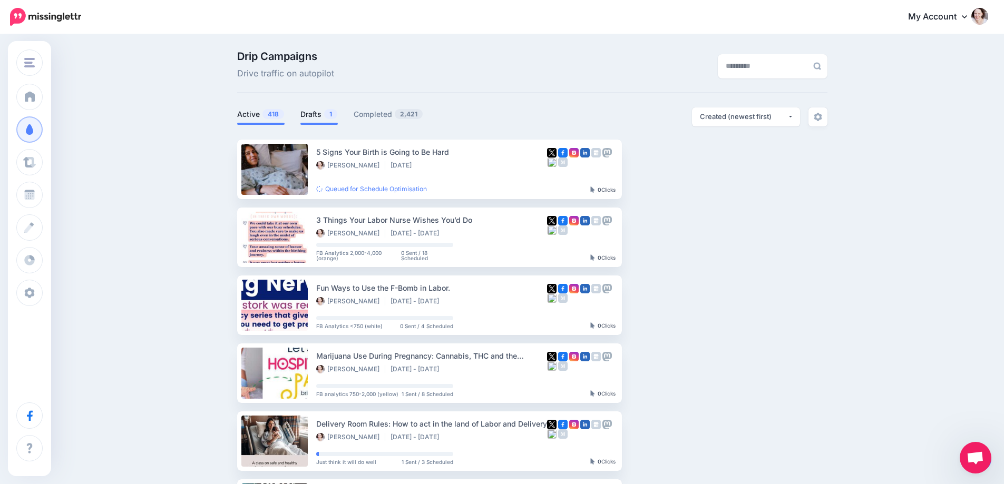
click at [317, 111] on link "Drafts 1" at bounding box center [318, 114] width 37 height 13
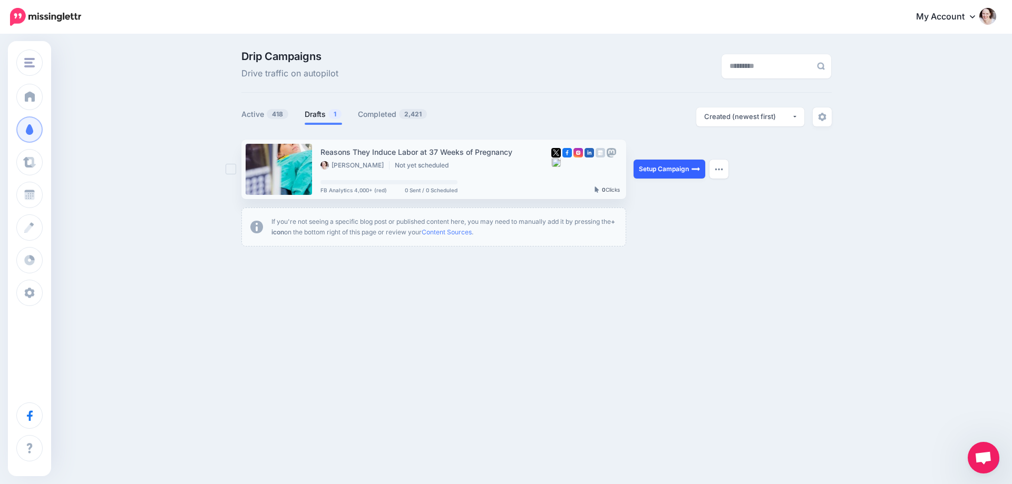
click at [651, 167] on link "Setup Campaign" at bounding box center [669, 169] width 72 height 19
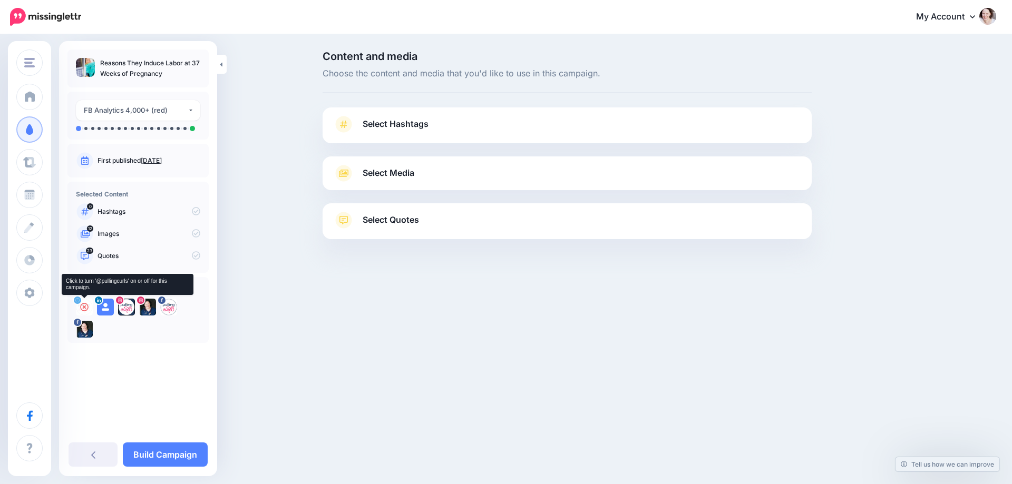
click at [85, 312] on div at bounding box center [84, 307] width 17 height 17
click at [104, 303] on icon at bounding box center [105, 307] width 8 height 8
click at [130, 309] on icon at bounding box center [126, 307] width 8 height 8
click at [146, 310] on icon at bounding box center [147, 307] width 8 height 8
click at [163, 307] on div at bounding box center [168, 307] width 17 height 17
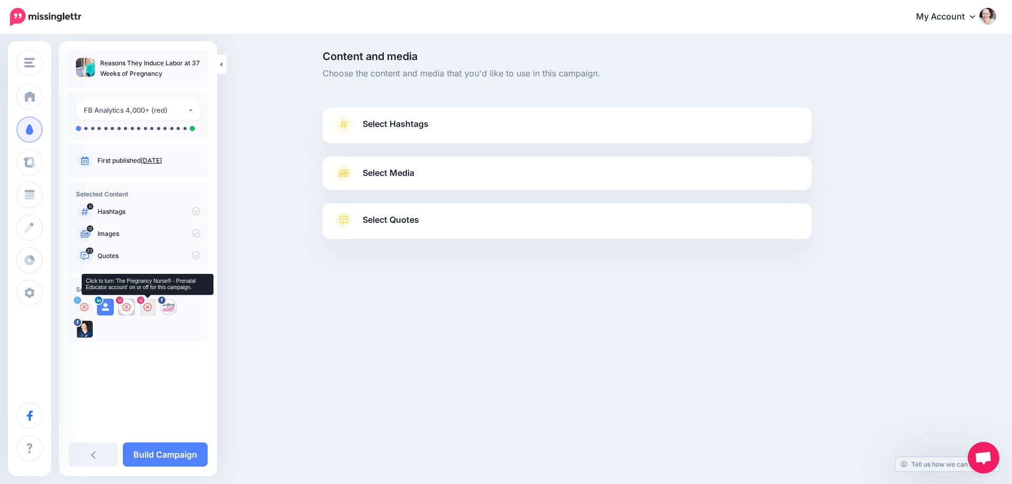
click at [146, 309] on icon at bounding box center [147, 307] width 8 height 8
click at [102, 306] on icon at bounding box center [105, 307] width 8 height 8
click at [168, 310] on icon at bounding box center [168, 307] width 8 height 8
click at [415, 119] on span "Select Hashtags" at bounding box center [395, 124] width 66 height 14
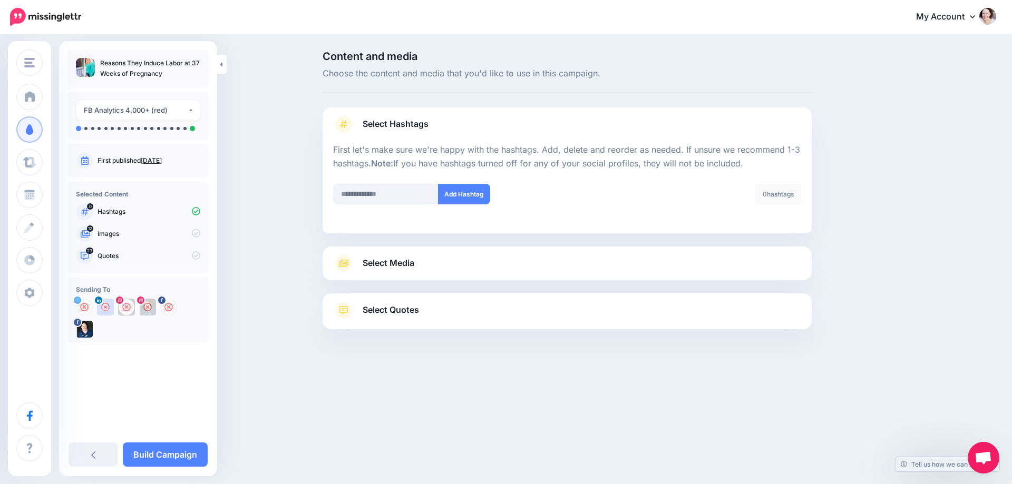
click at [393, 266] on span "Select Media" at bounding box center [388, 263] width 52 height 14
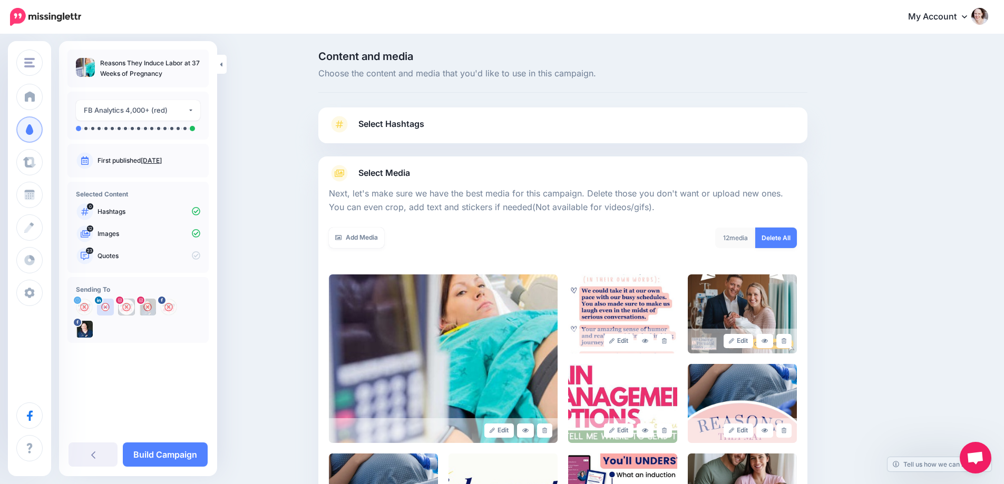
click at [780, 237] on link "Delete All" at bounding box center [776, 238] width 42 height 21
click at [350, 246] on link "Add Media" at bounding box center [356, 238] width 55 height 21
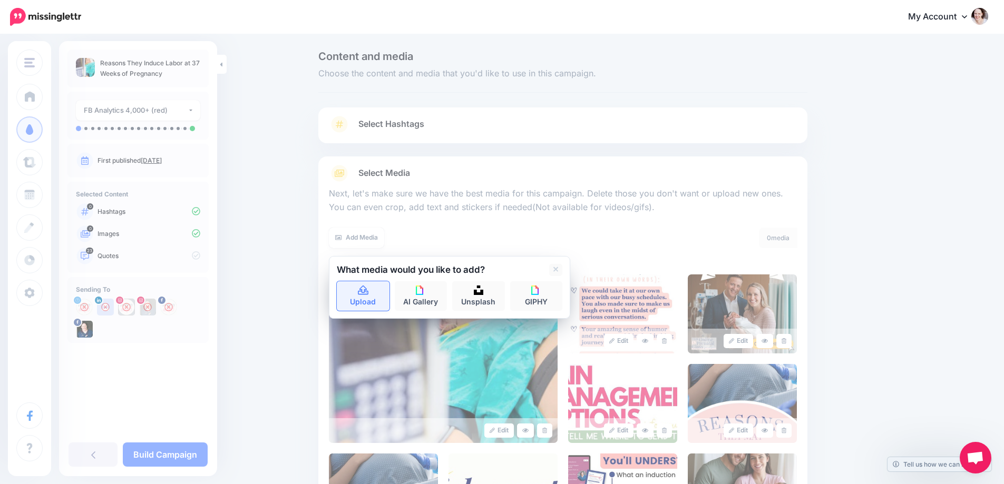
click at [380, 290] on link "Upload" at bounding box center [363, 296] width 53 height 30
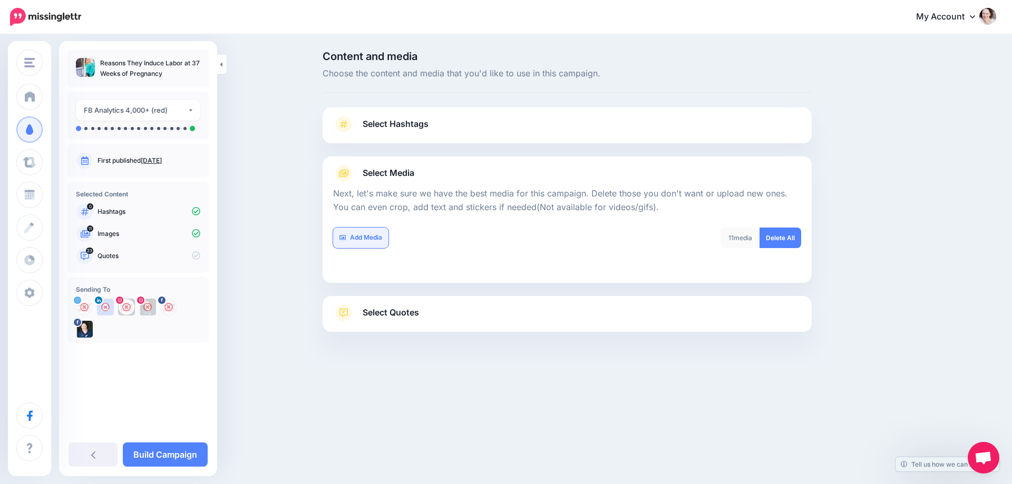
click at [365, 237] on link "Add Media" at bounding box center [360, 238] width 55 height 21
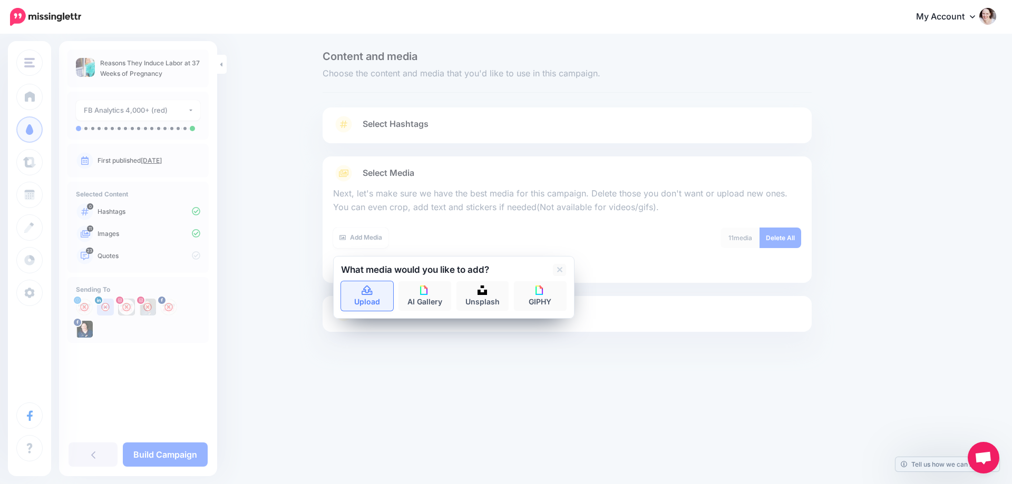
click at [367, 291] on icon at bounding box center [367, 290] width 12 height 9
click at [431, 326] on link "Select Quotes" at bounding box center [567, 318] width 468 height 27
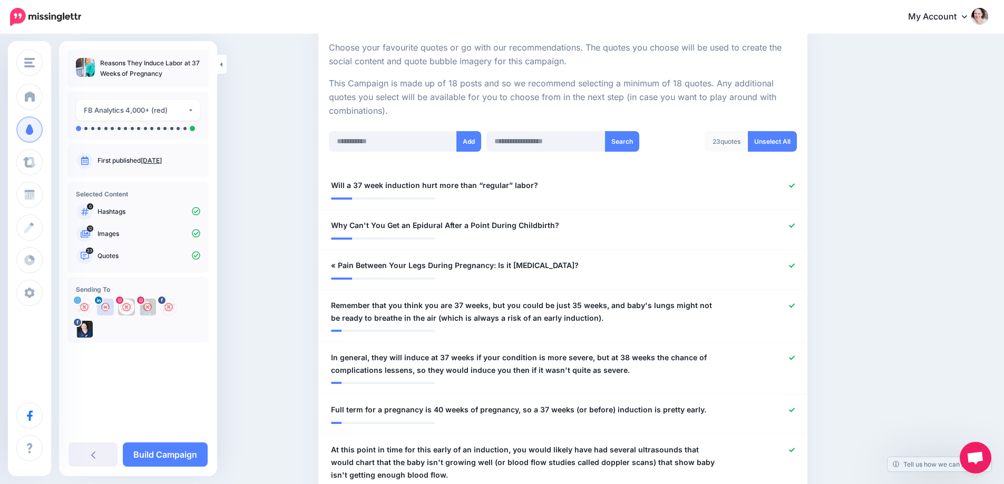
scroll to position [211, 0]
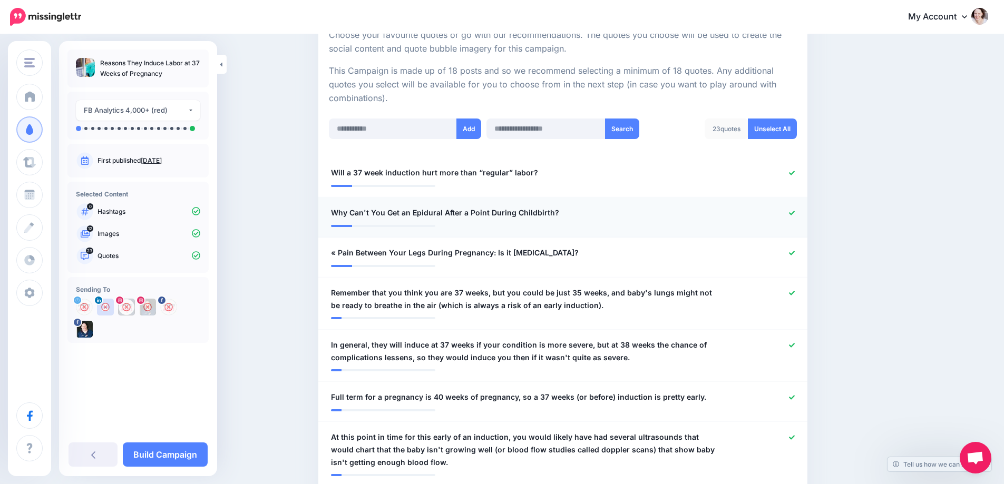
click at [794, 212] on icon at bounding box center [792, 213] width 6 height 6
click at [792, 253] on icon at bounding box center [792, 253] width 6 height 6
click at [799, 293] on div at bounding box center [763, 299] width 80 height 25
click at [795, 293] on icon at bounding box center [792, 293] width 6 height 4
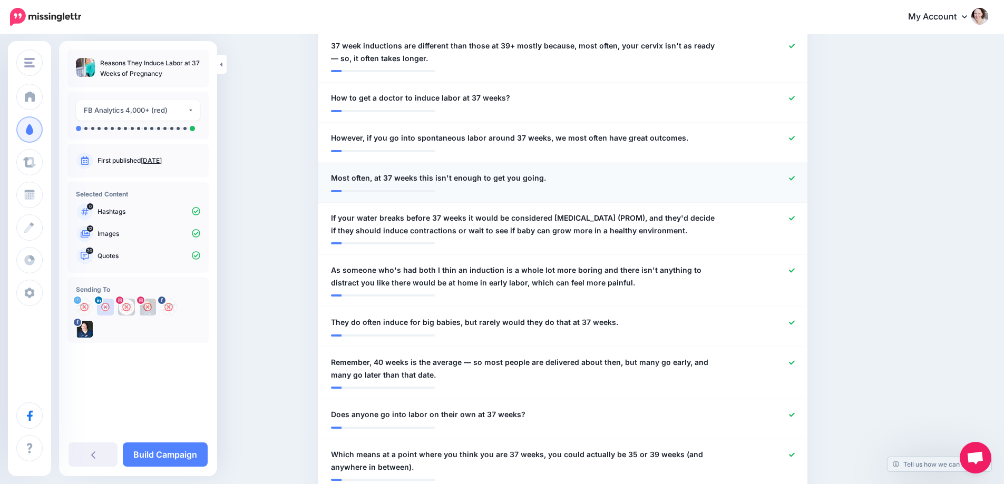
scroll to position [790, 0]
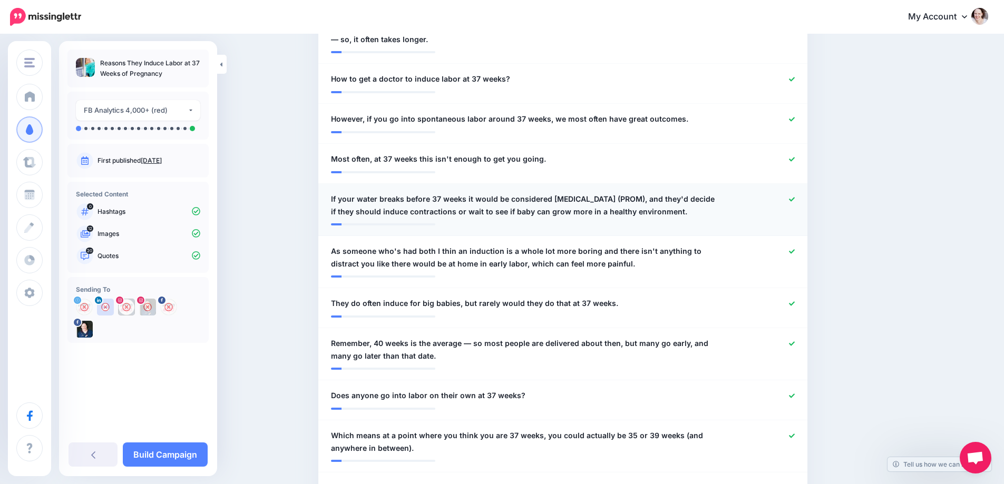
click at [795, 199] on icon at bounding box center [792, 199] width 6 height 4
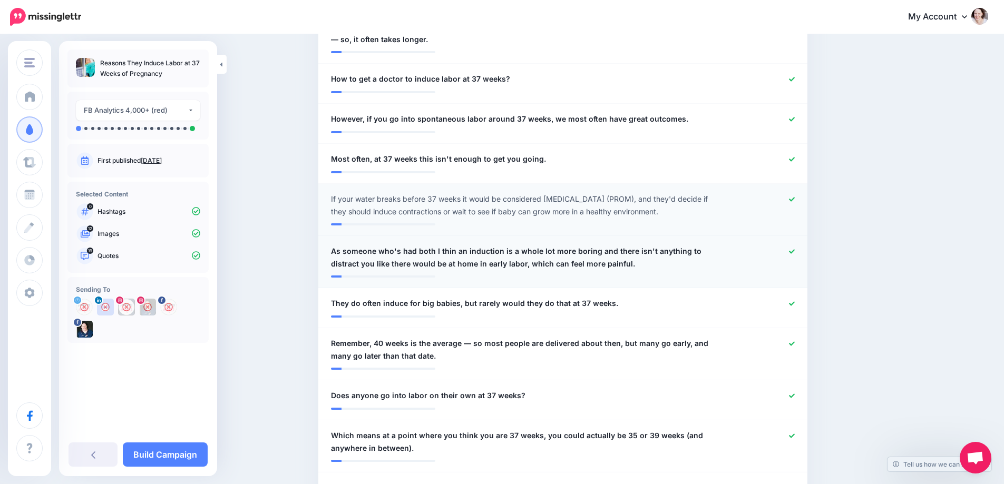
scroll to position [843, 0]
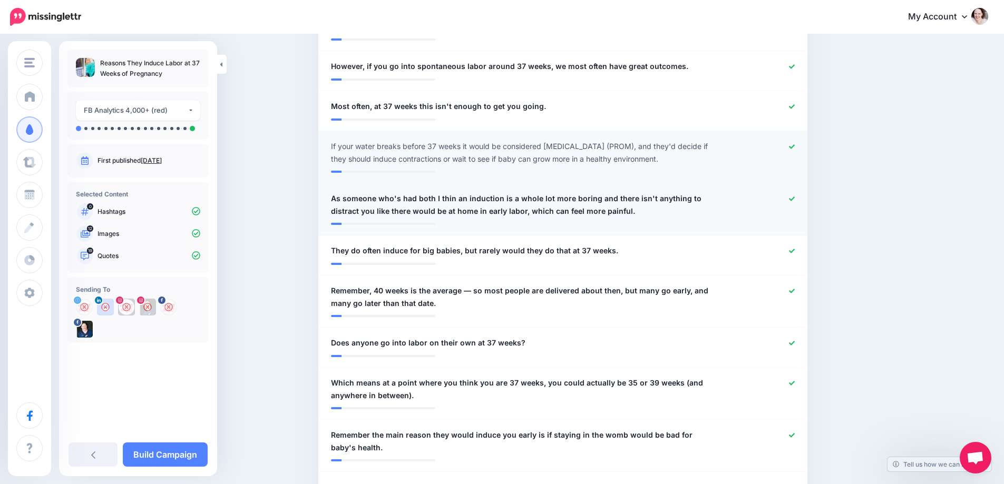
click at [795, 202] on icon at bounding box center [792, 199] width 6 height 6
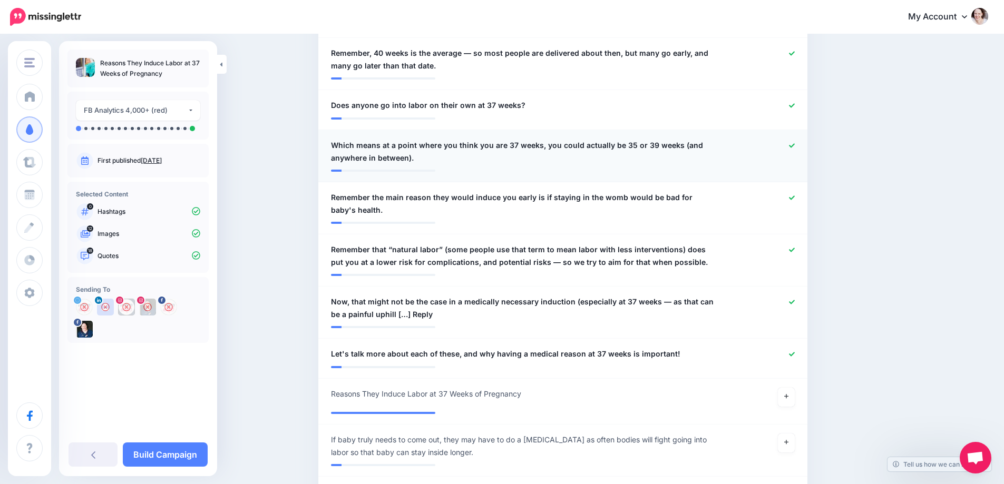
scroll to position [1106, 0]
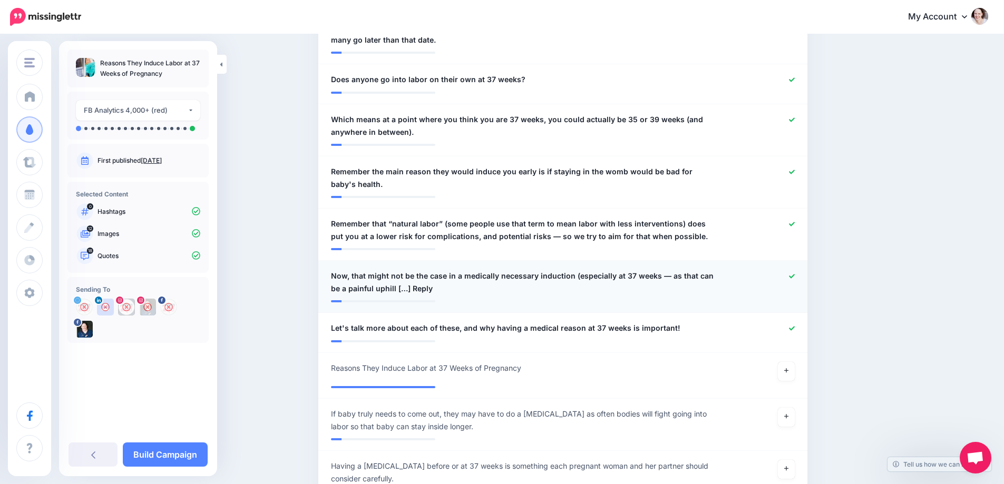
click at [795, 278] on icon at bounding box center [792, 276] width 6 height 4
click at [788, 373] on icon at bounding box center [786, 371] width 4 height 4
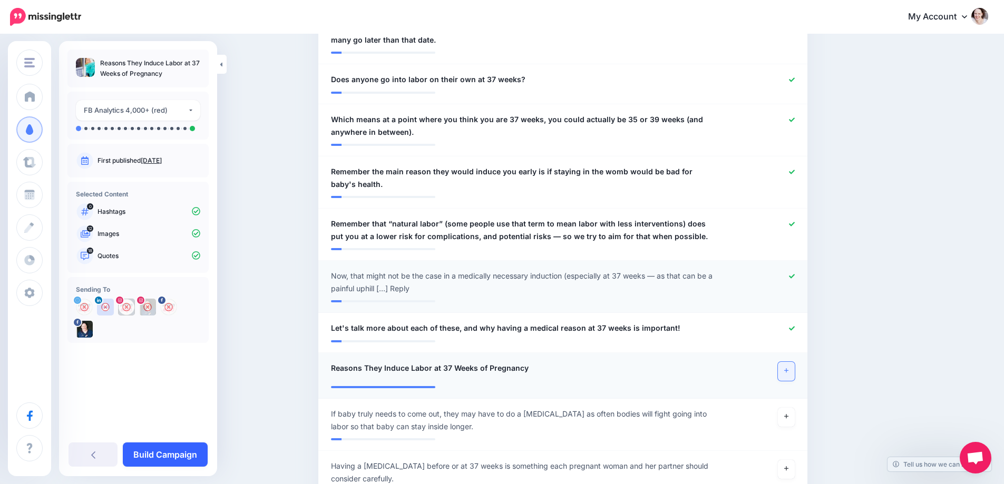
click at [159, 453] on link "Build Campaign" at bounding box center [165, 455] width 85 height 24
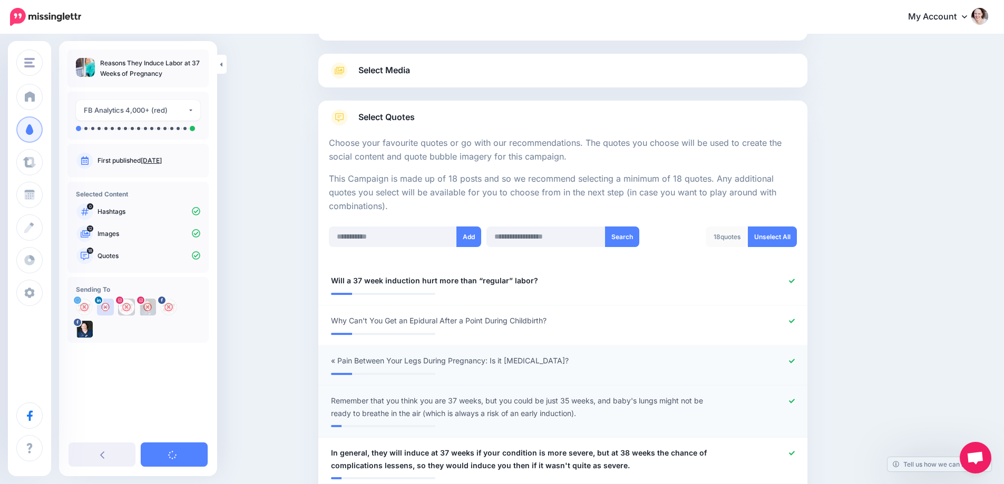
scroll to position [0, 0]
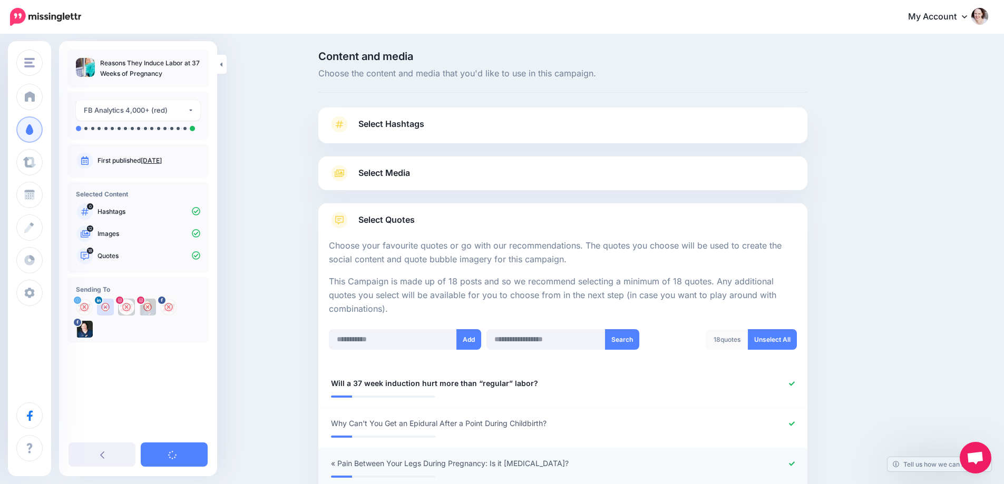
click at [401, 174] on span "Select Media" at bounding box center [384, 173] width 52 height 14
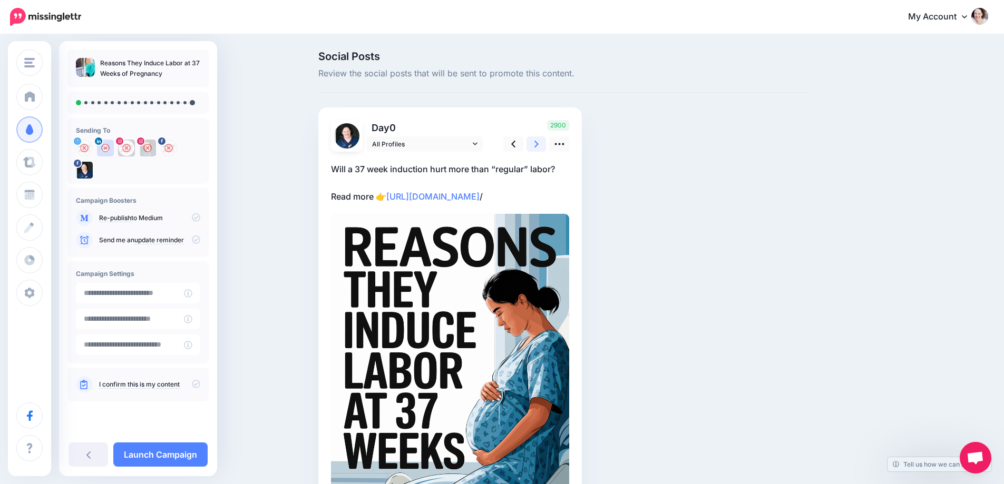
click at [538, 144] on icon at bounding box center [536, 144] width 4 height 11
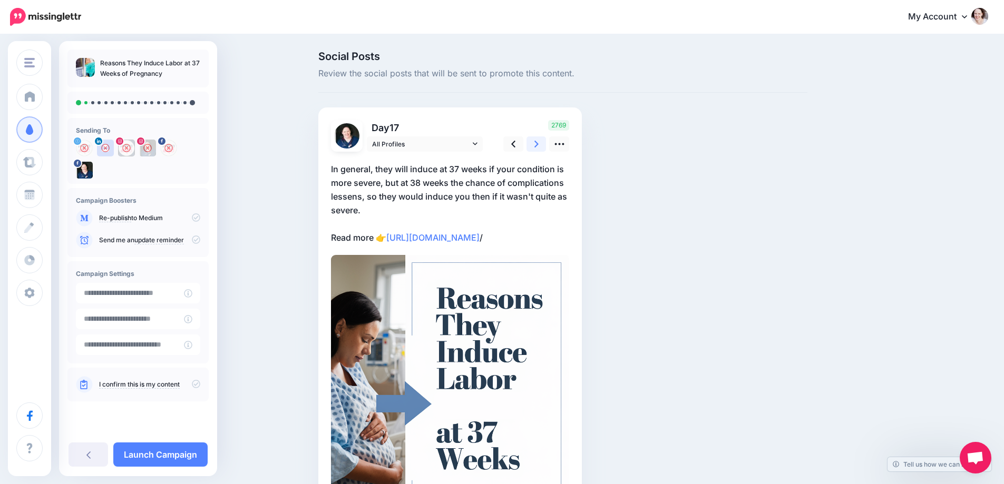
click at [538, 144] on icon at bounding box center [536, 144] width 4 height 11
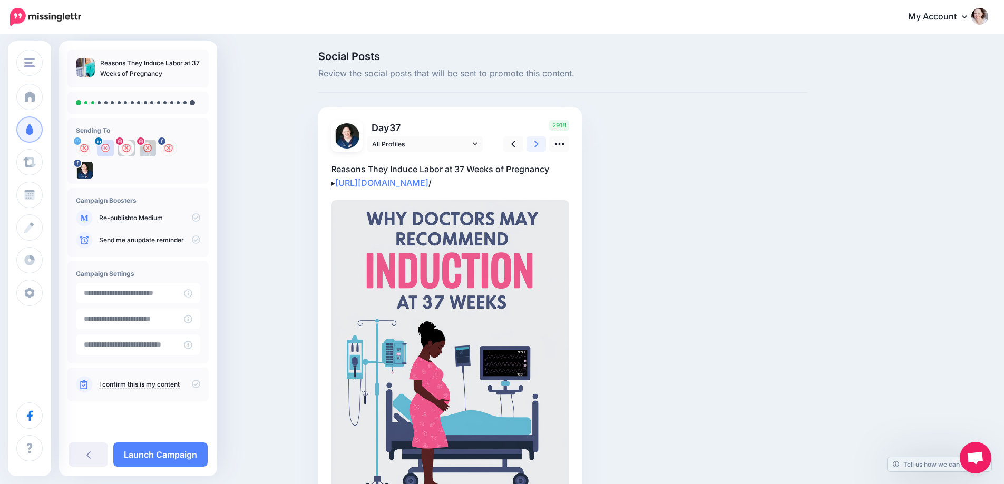
click at [538, 144] on icon at bounding box center [536, 144] width 4 height 11
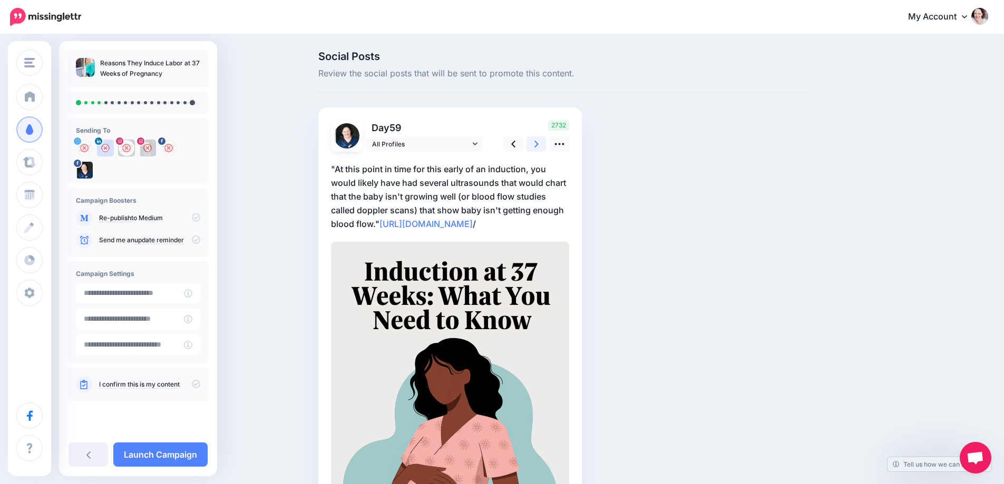
click at [538, 144] on icon at bounding box center [536, 144] width 4 height 11
click at [555, 144] on link at bounding box center [559, 143] width 20 height 15
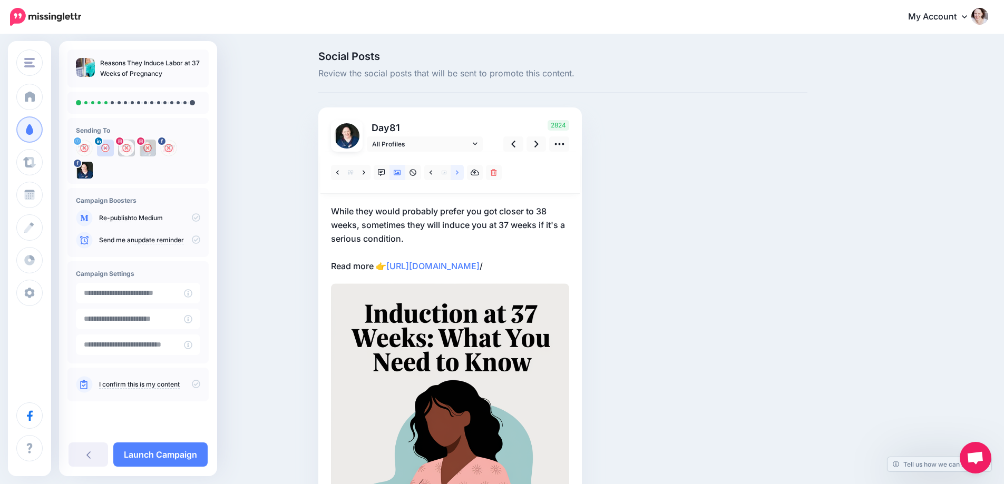
click at [456, 170] on link at bounding box center [456, 172] width 13 height 15
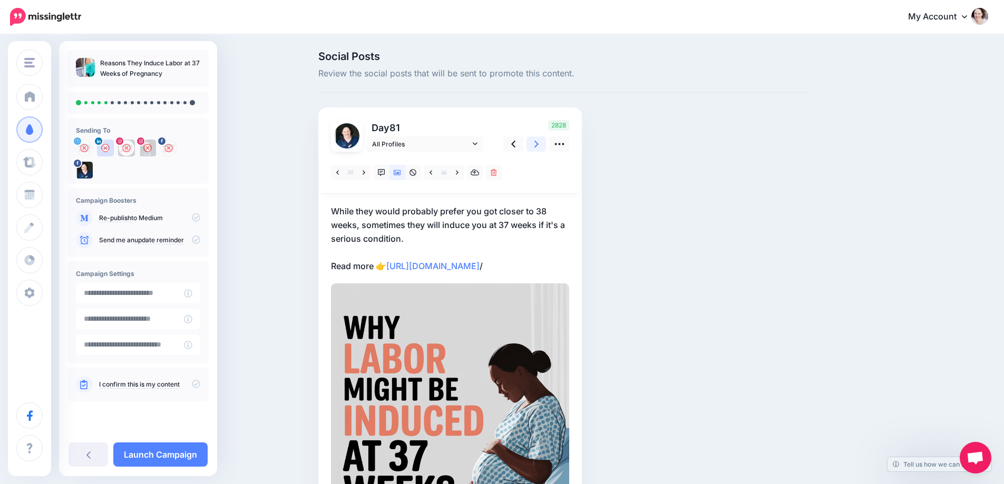
click at [538, 144] on icon at bounding box center [536, 144] width 4 height 11
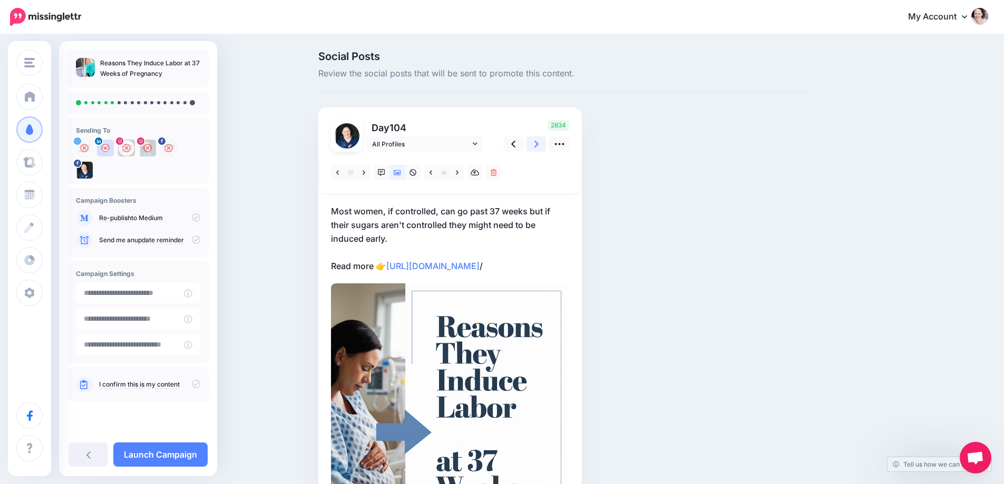
click at [538, 144] on icon at bounding box center [536, 144] width 4 height 11
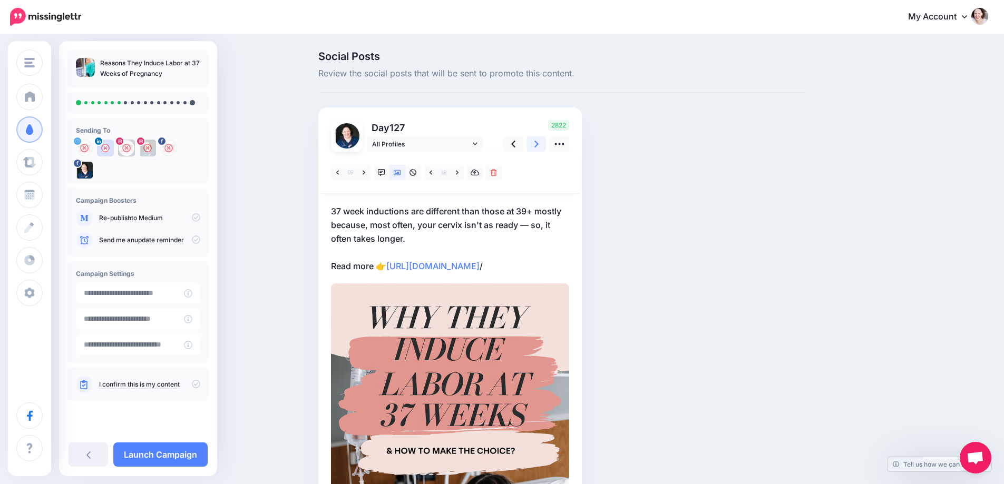
click at [538, 144] on icon at bounding box center [536, 144] width 4 height 11
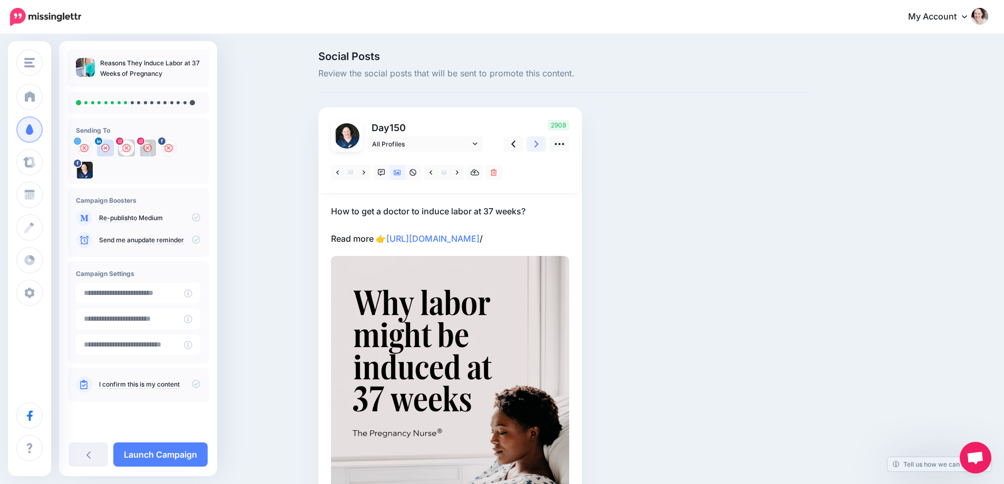
click at [538, 144] on icon at bounding box center [536, 144] width 4 height 11
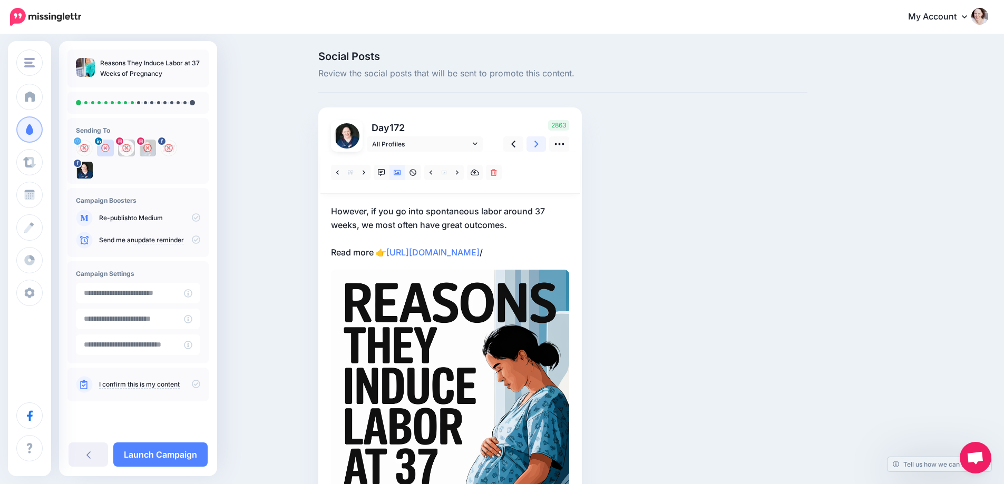
click at [538, 144] on icon at bounding box center [536, 144] width 4 height 11
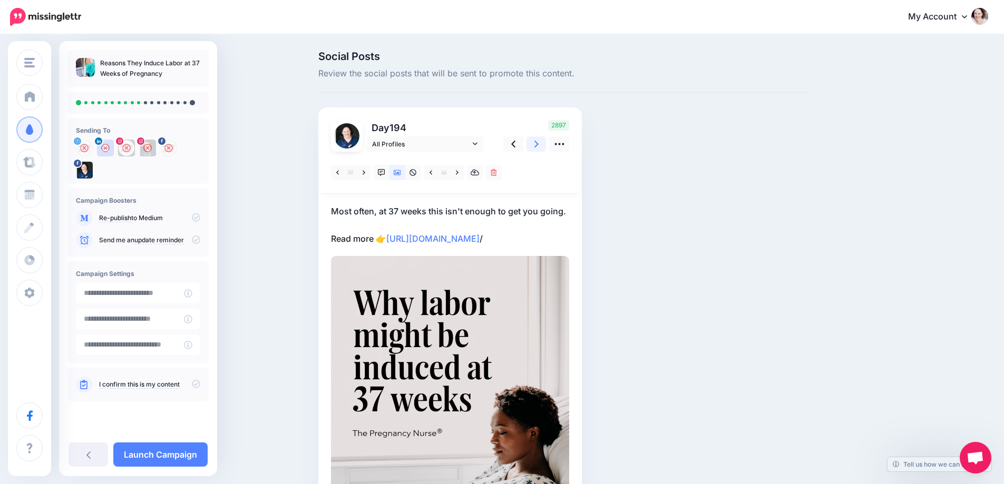
click at [538, 144] on icon at bounding box center [536, 144] width 4 height 11
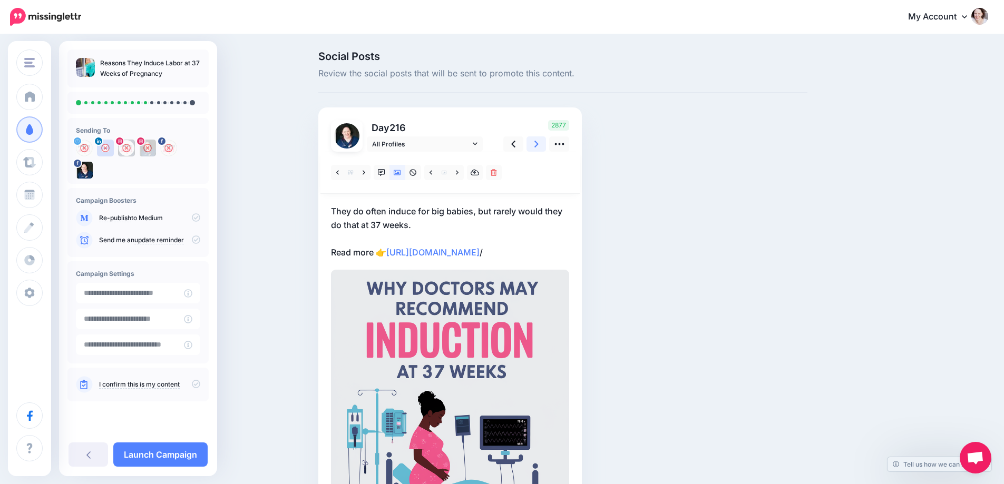
click at [538, 144] on icon at bounding box center [536, 144] width 4 height 11
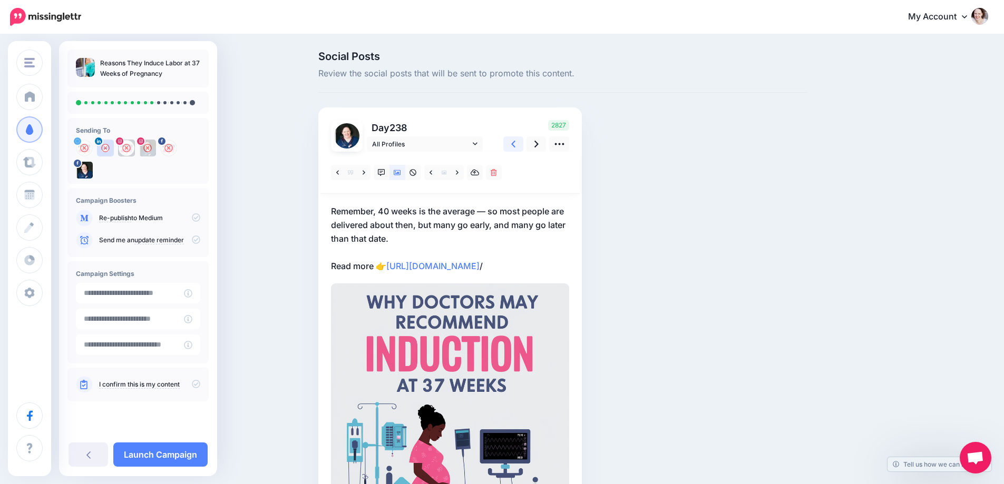
click at [515, 145] on icon at bounding box center [513, 144] width 4 height 11
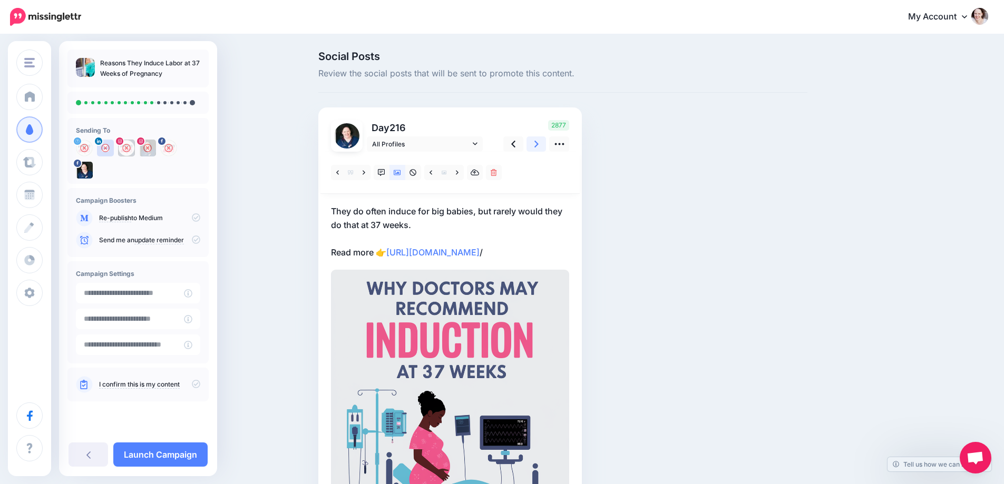
click at [538, 145] on icon at bounding box center [536, 144] width 4 height 11
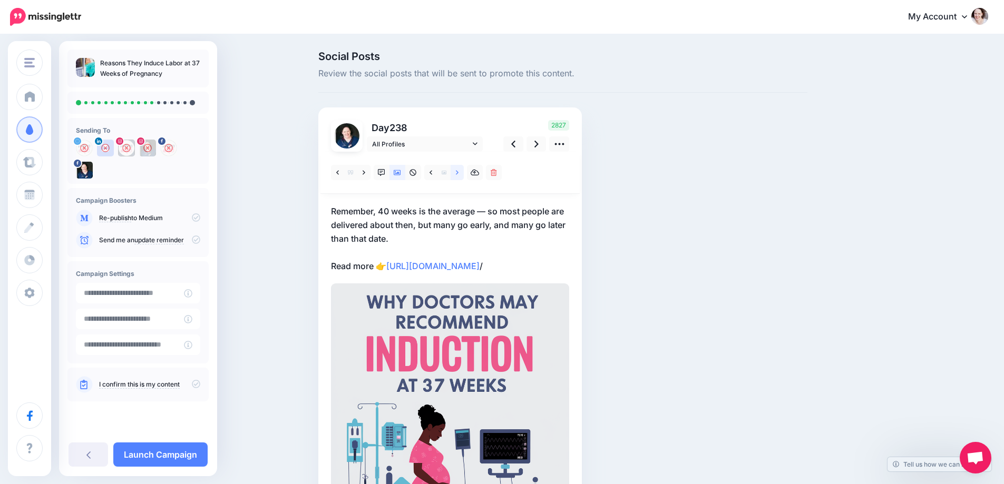
click at [458, 171] on icon at bounding box center [457, 172] width 3 height 7
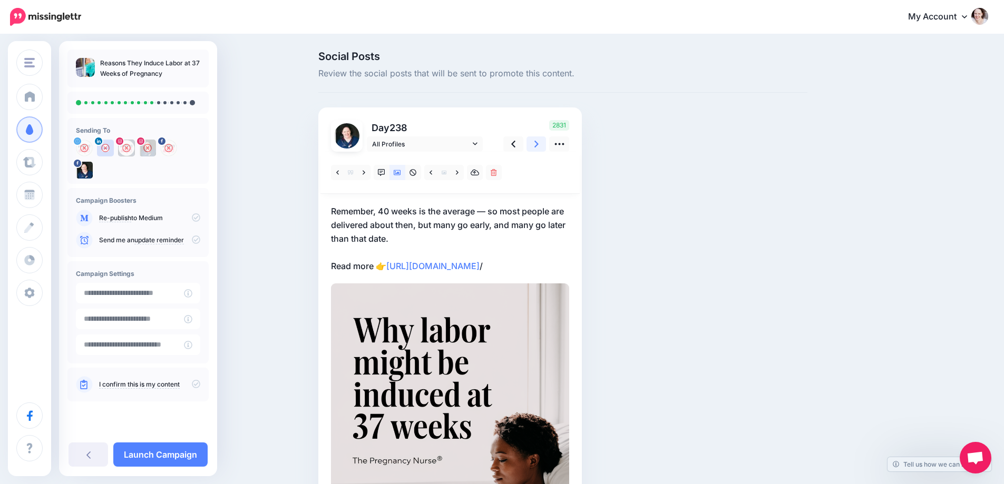
click at [538, 143] on icon at bounding box center [536, 144] width 4 height 7
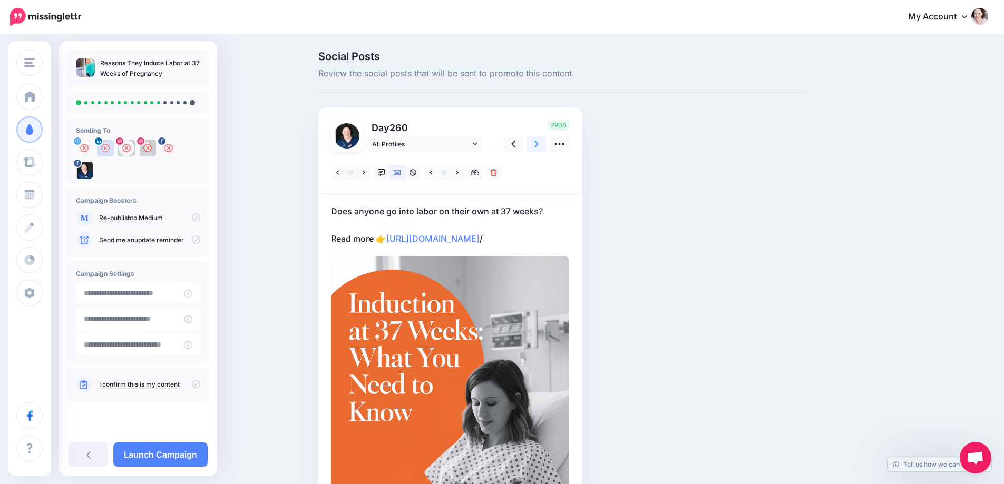
click at [538, 140] on icon at bounding box center [536, 144] width 4 height 11
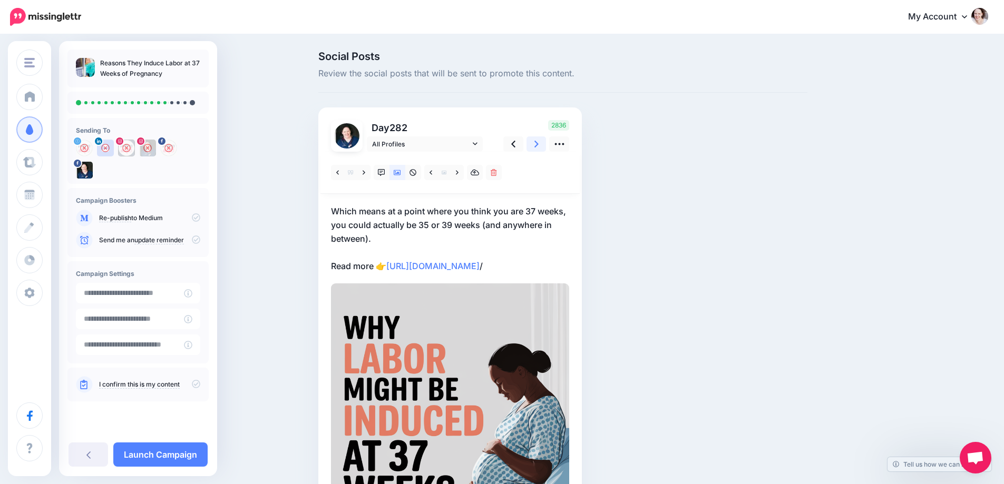
click at [538, 140] on icon at bounding box center [536, 144] width 4 height 11
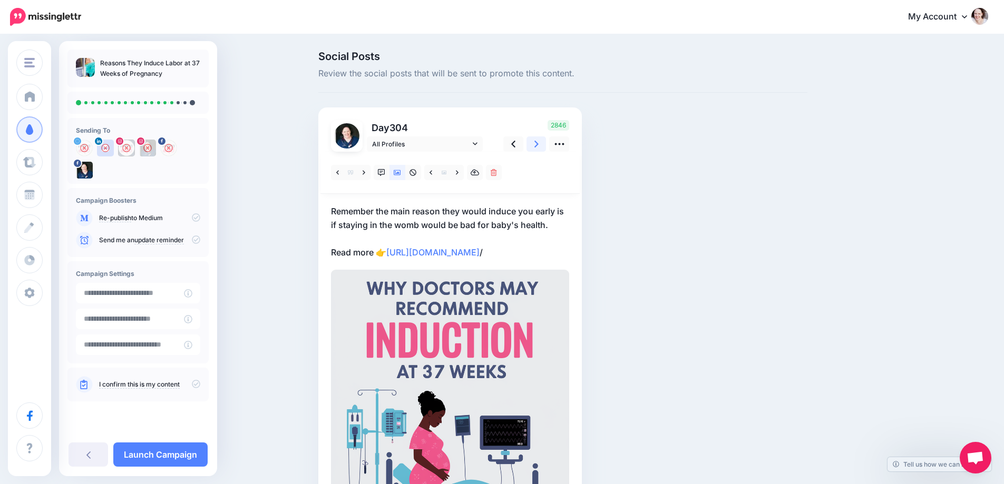
click at [538, 140] on icon at bounding box center [536, 144] width 4 height 11
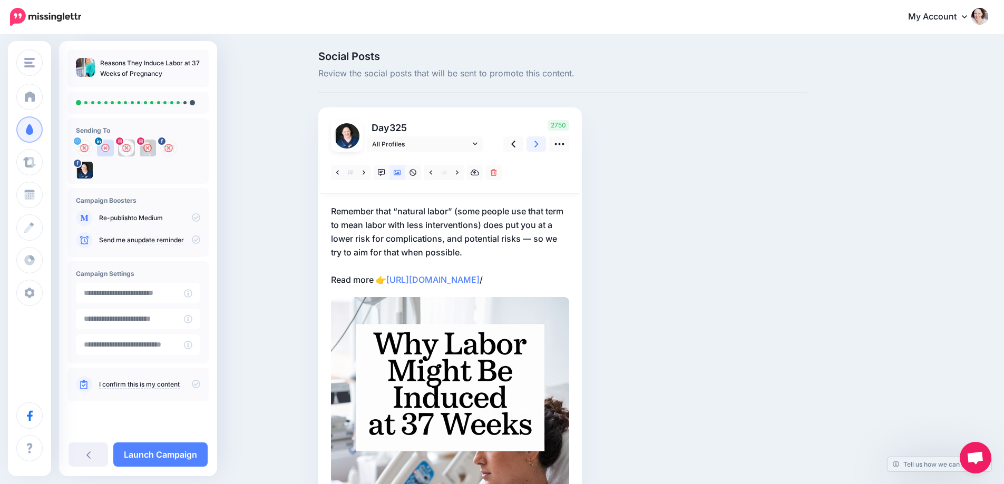
click at [538, 140] on icon at bounding box center [536, 144] width 4 height 11
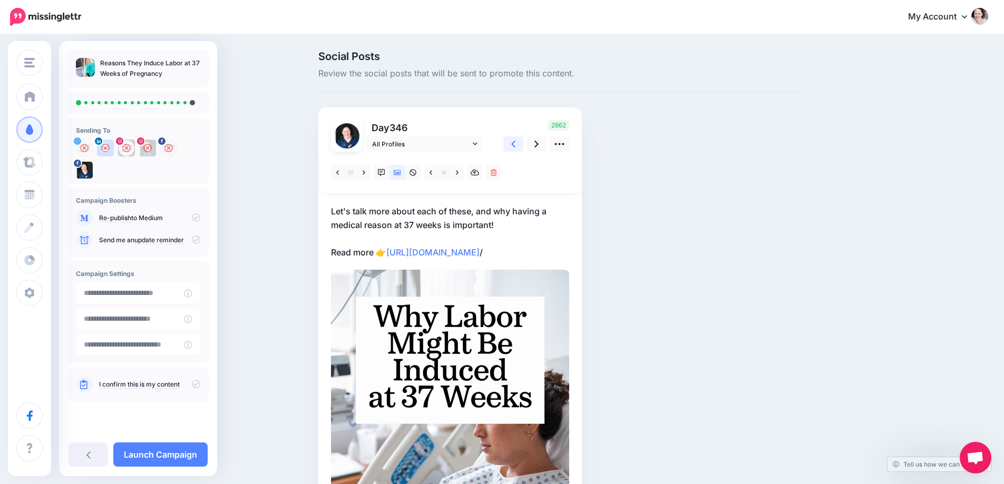
click at [515, 144] on icon at bounding box center [513, 144] width 4 height 11
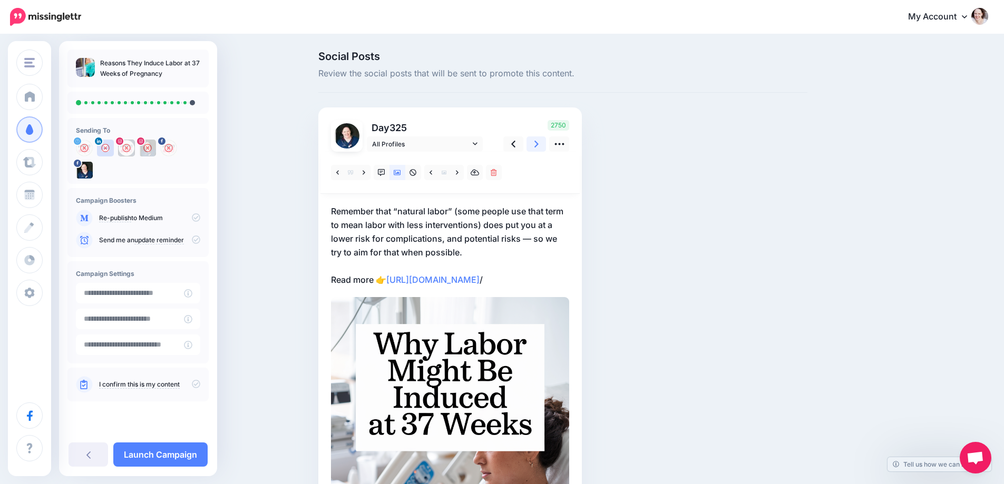
click at [538, 144] on icon at bounding box center [536, 144] width 4 height 7
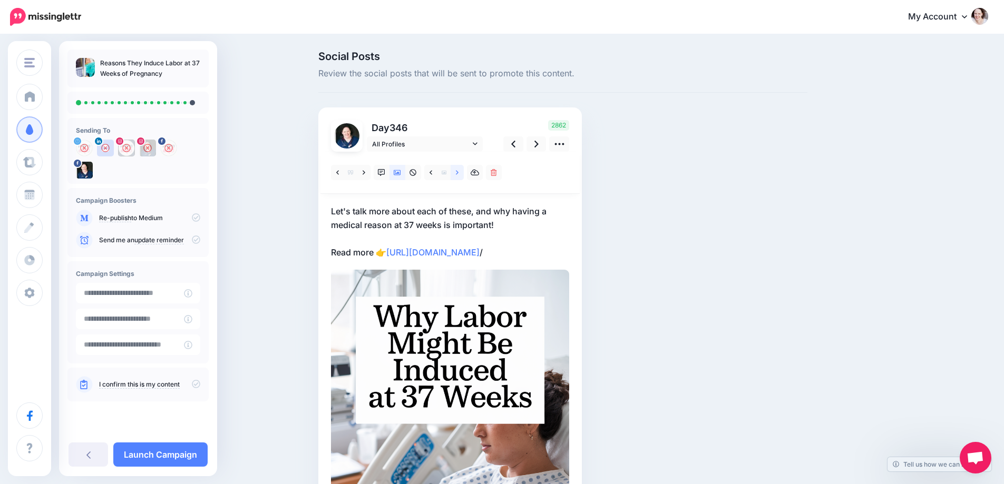
click at [464, 177] on link at bounding box center [456, 172] width 13 height 15
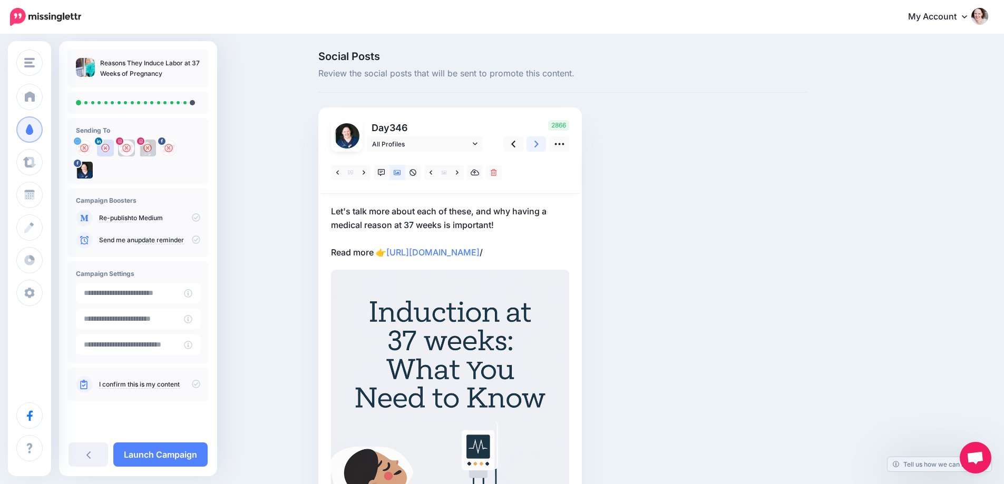
click at [538, 143] on icon at bounding box center [536, 144] width 4 height 11
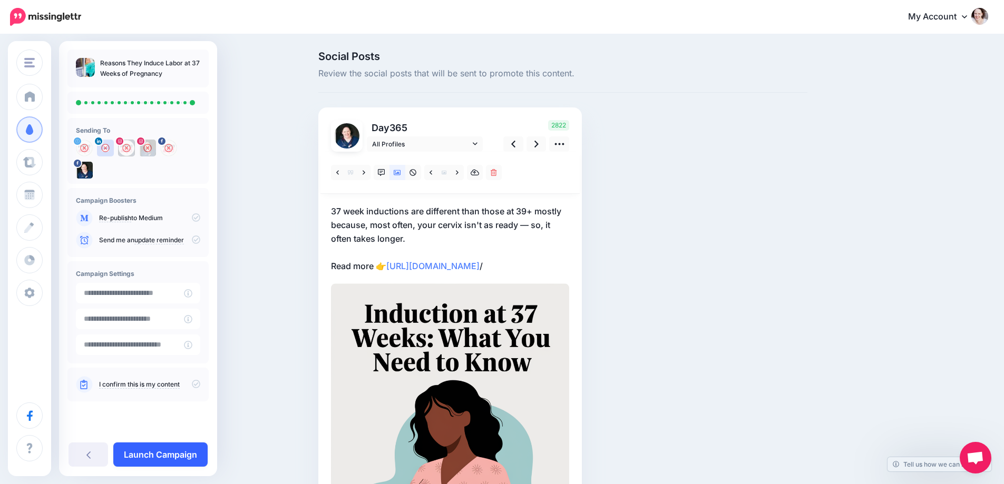
click at [158, 461] on link "Launch Campaign" at bounding box center [160, 455] width 94 height 24
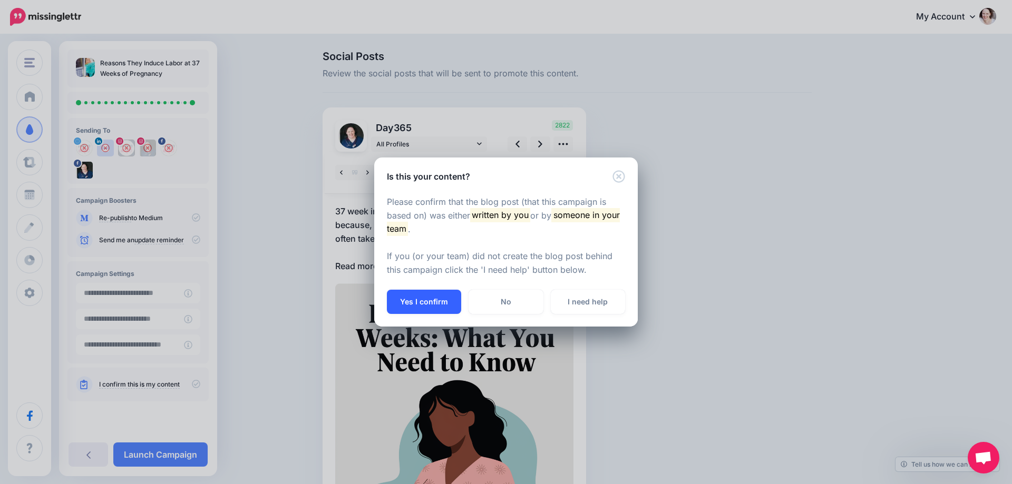
click at [415, 302] on button "Yes I confirm" at bounding box center [424, 302] width 74 height 24
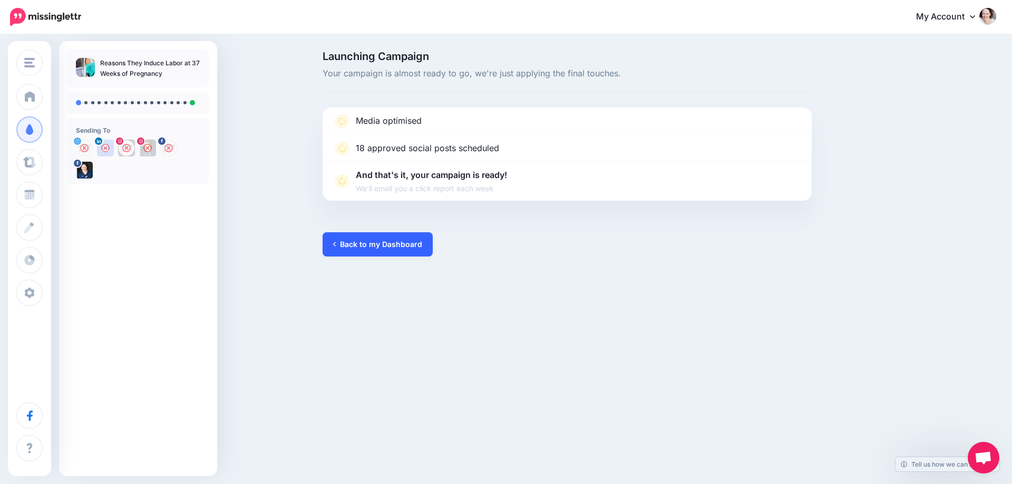
click at [350, 252] on link "Back to my Dashboard" at bounding box center [377, 244] width 110 height 24
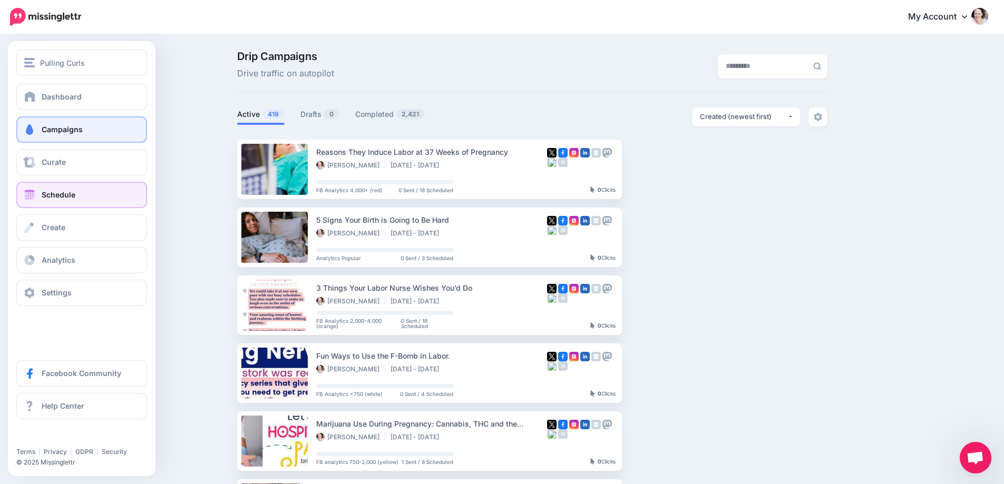
click at [63, 193] on span "Schedule" at bounding box center [59, 194] width 34 height 9
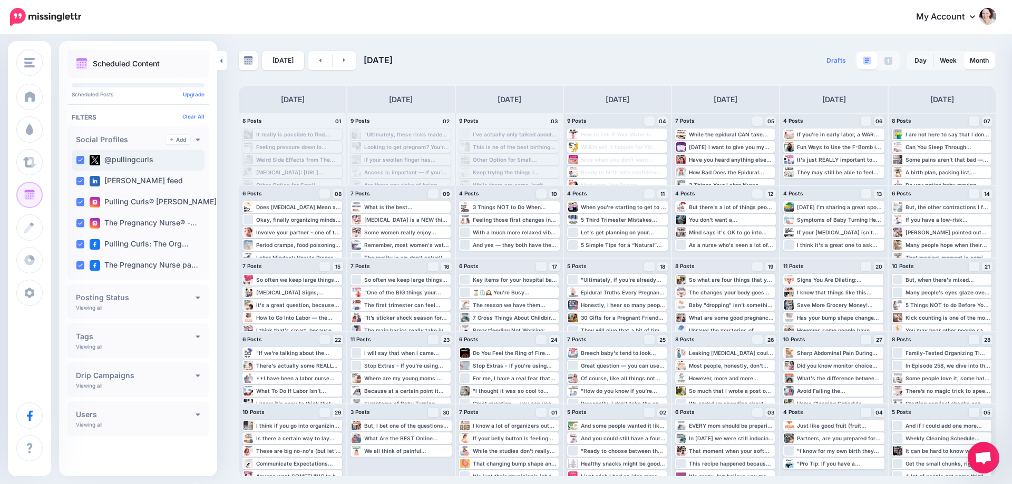
click at [79, 163] on ins at bounding box center [80, 160] width 8 height 8
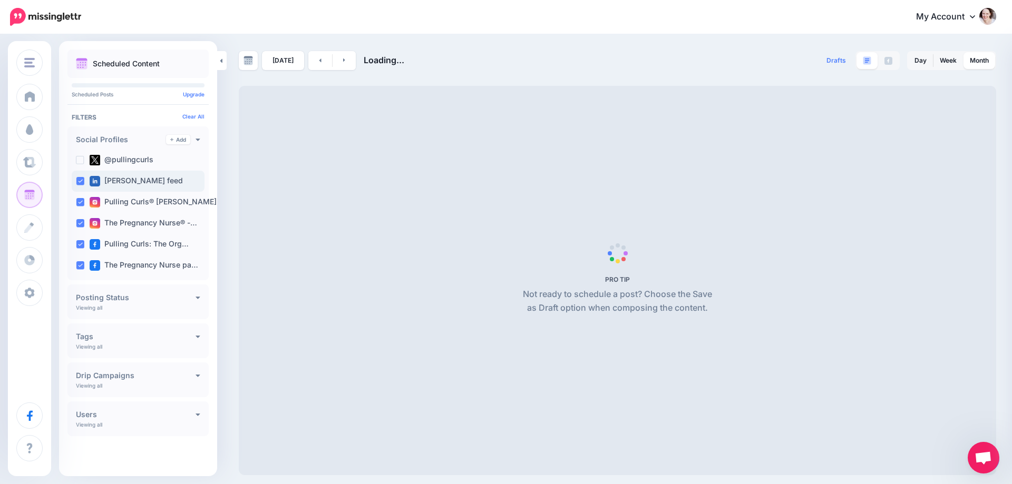
click at [77, 181] on ins at bounding box center [80, 181] width 8 height 8
click at [78, 200] on ins at bounding box center [80, 202] width 8 height 8
click at [79, 245] on ins at bounding box center [80, 244] width 8 height 8
click at [81, 226] on ins at bounding box center [80, 223] width 8 height 8
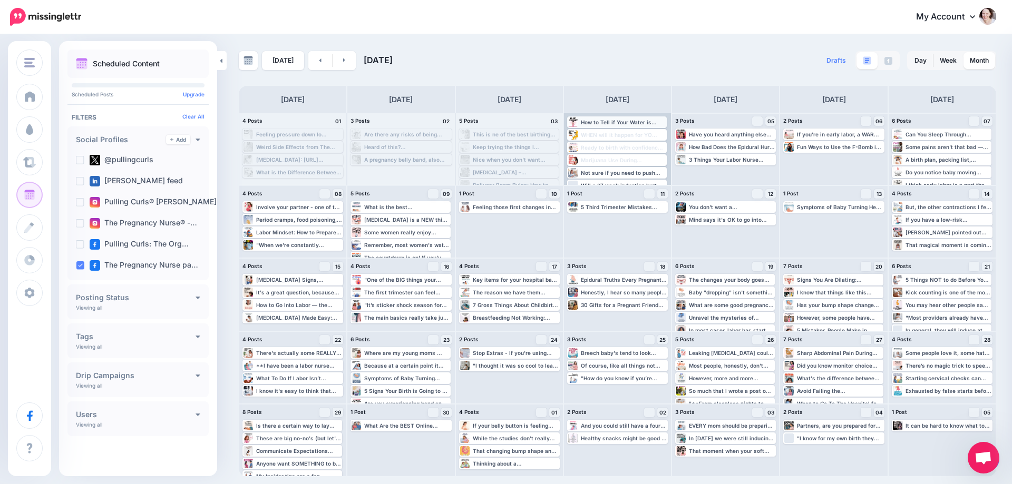
scroll to position [23, 0]
drag, startPoint x: 590, startPoint y: 174, endPoint x: 596, endPoint y: 122, distance: 52.0
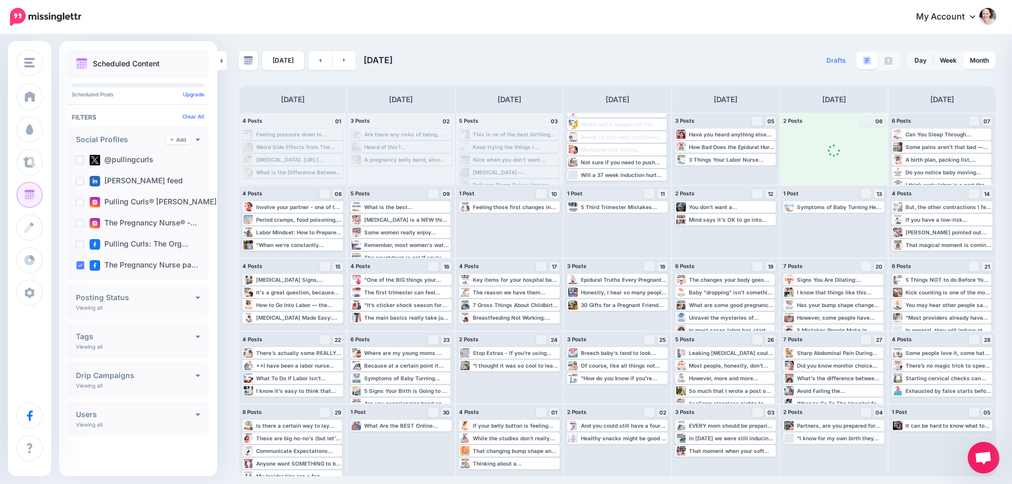
scroll to position [0, 0]
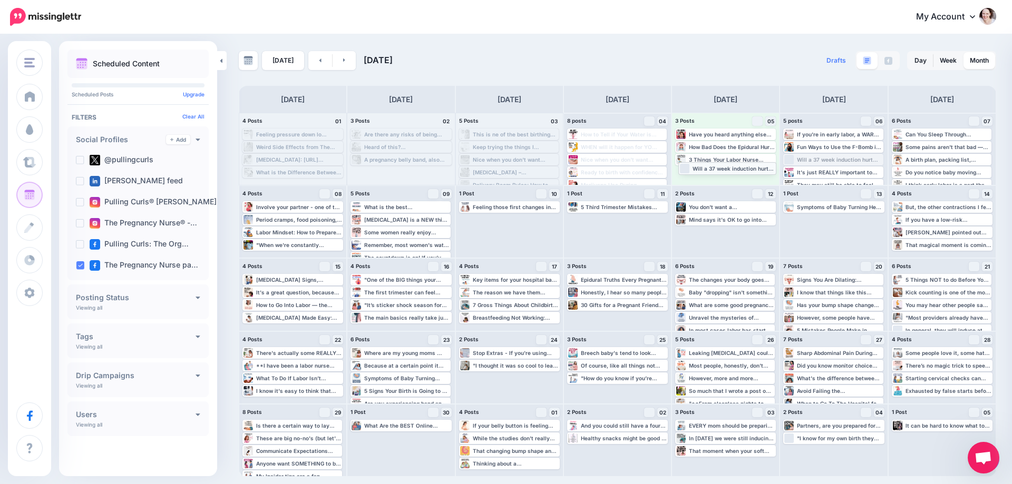
drag, startPoint x: 824, startPoint y: 156, endPoint x: 719, endPoint y: 165, distance: 105.2
click at [941, 58] on link "Week" at bounding box center [948, 60] width 30 height 17
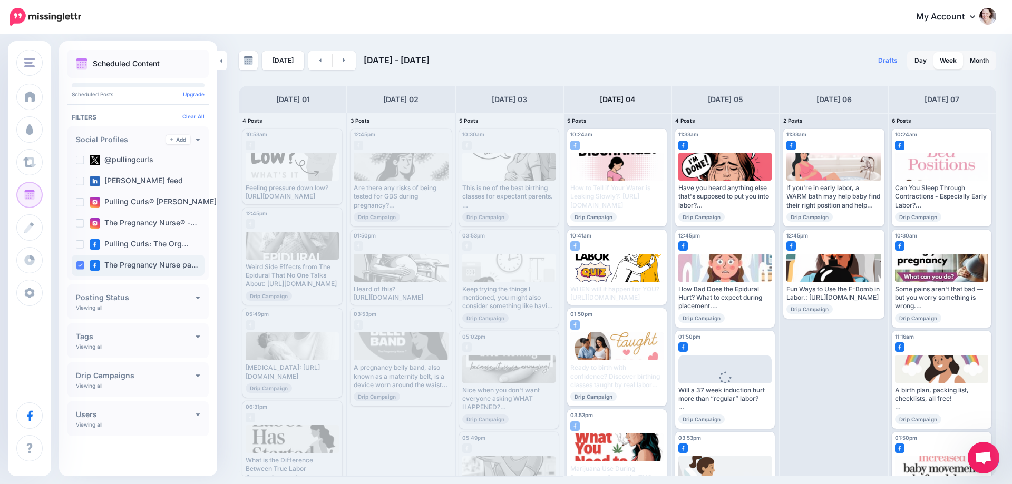
click at [83, 261] on div "The Pregnancy Nurse pa…" at bounding box center [138, 265] width 133 height 21
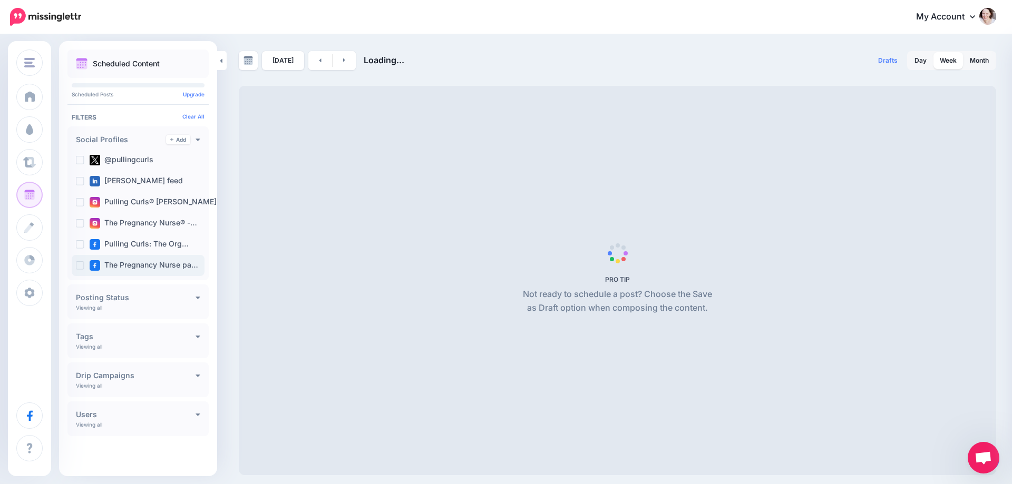
click at [79, 263] on ins at bounding box center [80, 265] width 8 height 8
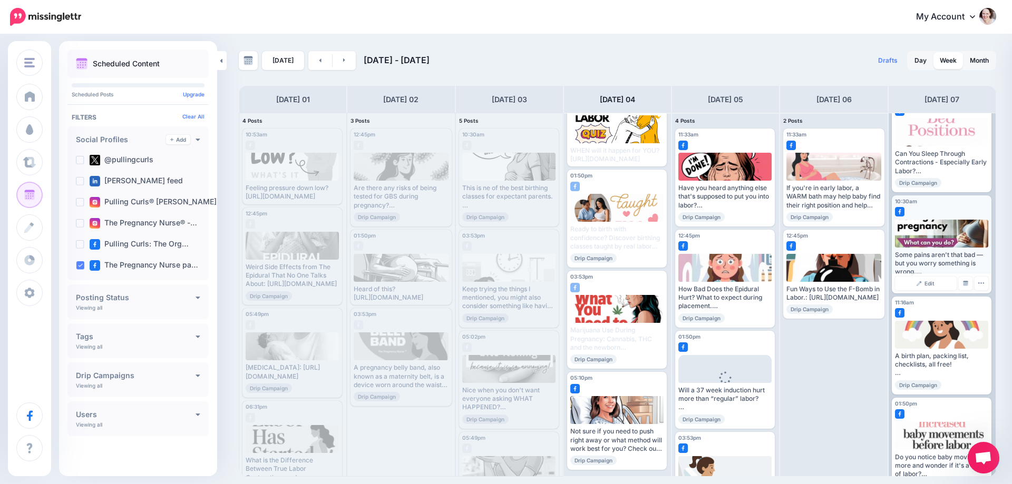
scroll to position [53, 0]
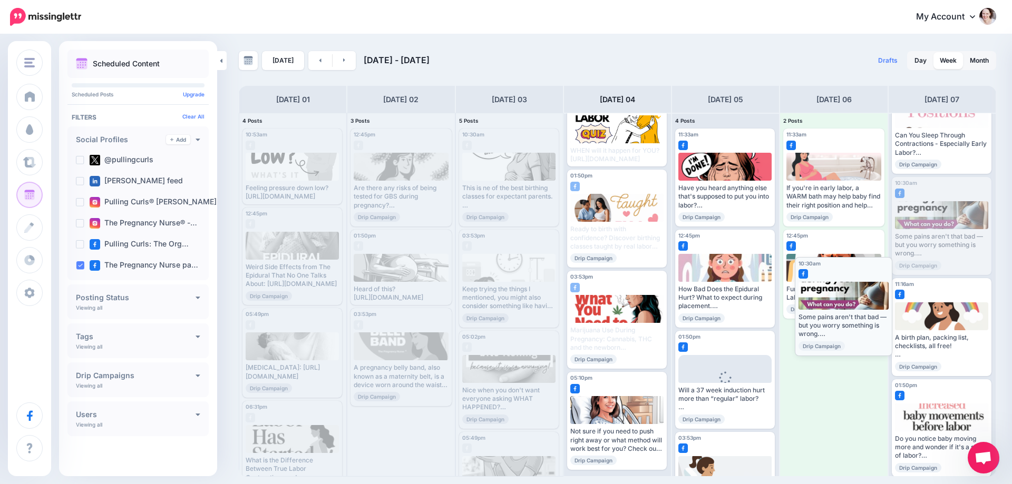
drag, startPoint x: 932, startPoint y: 208, endPoint x: 835, endPoint y: 288, distance: 126.2
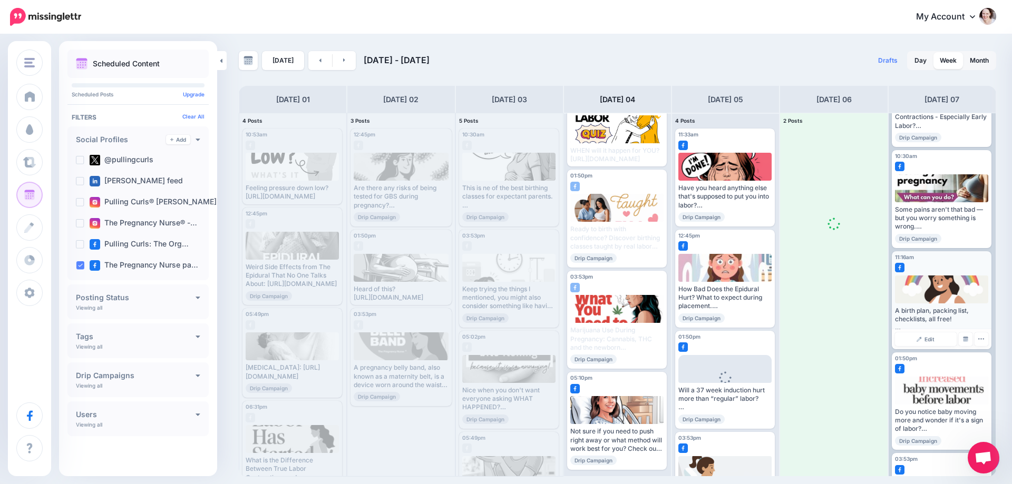
scroll to position [0, 0]
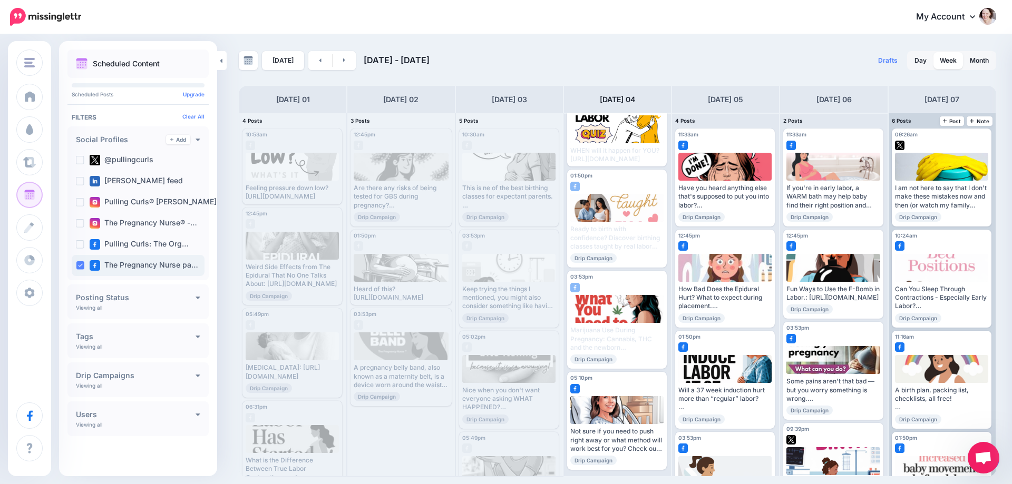
click at [76, 262] on ins at bounding box center [80, 265] width 8 height 8
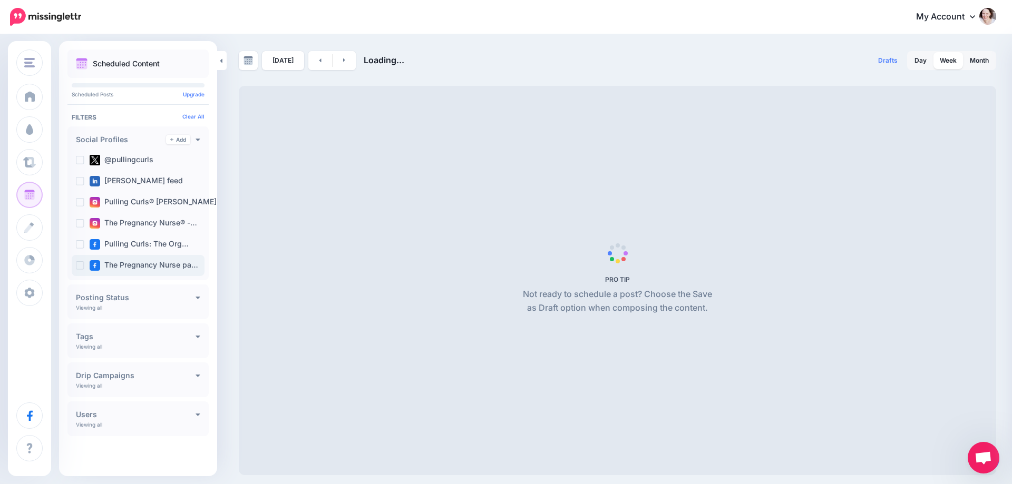
click at [76, 264] on ins at bounding box center [80, 265] width 8 height 8
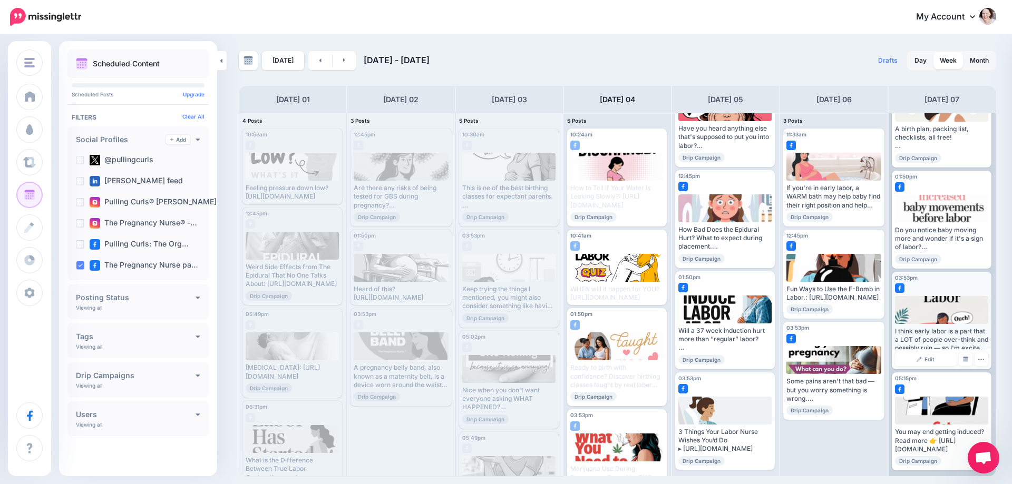
scroll to position [161, 0]
click at [341, 67] on link at bounding box center [344, 60] width 24 height 19
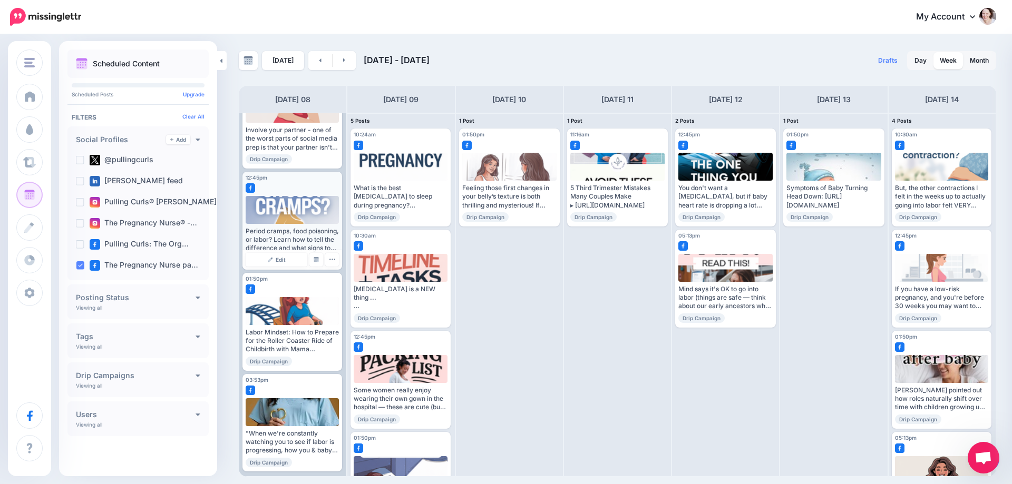
scroll to position [60, 0]
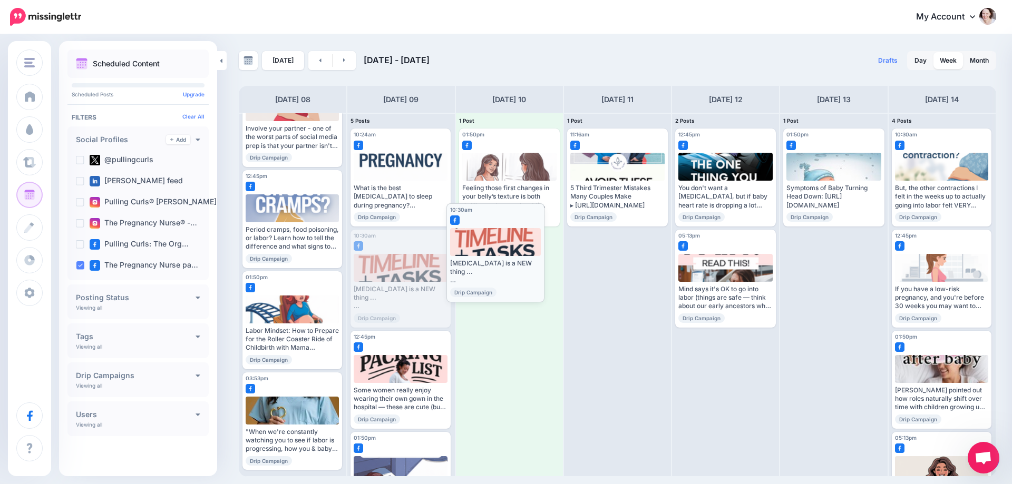
drag, startPoint x: 383, startPoint y: 264, endPoint x: 478, endPoint y: 238, distance: 99.4
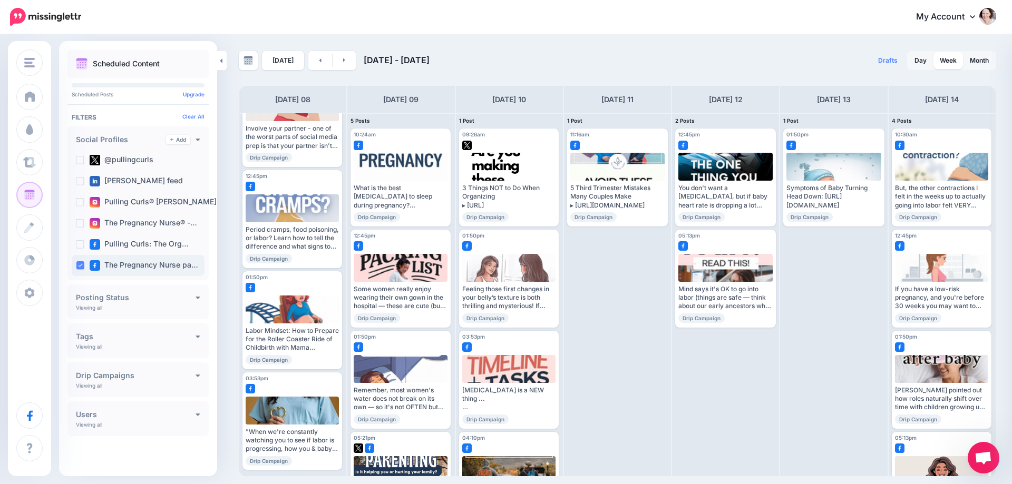
click at [78, 268] on ins at bounding box center [80, 265] width 8 height 8
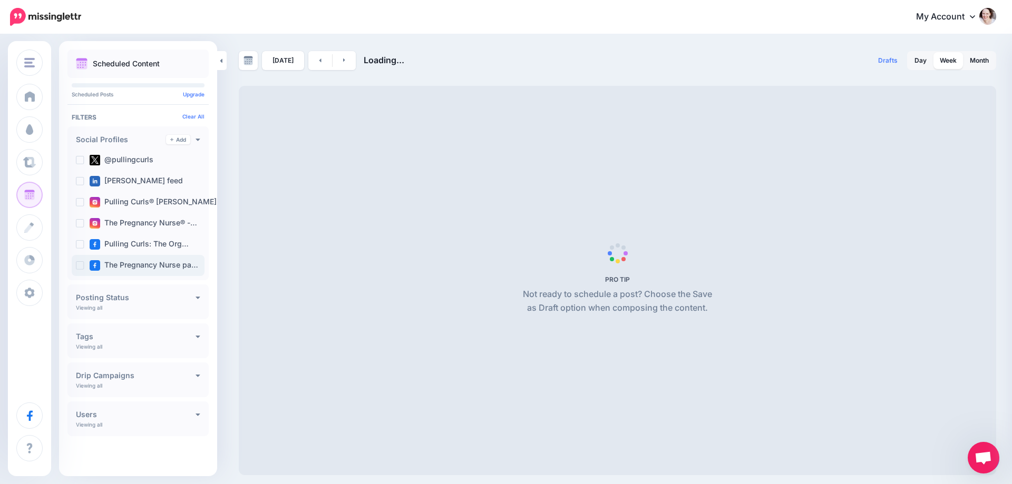
click at [79, 268] on ins at bounding box center [80, 265] width 8 height 8
